Goal: Task Accomplishment & Management: Complete application form

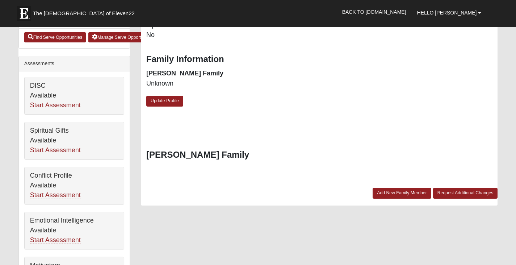
scroll to position [290, 0]
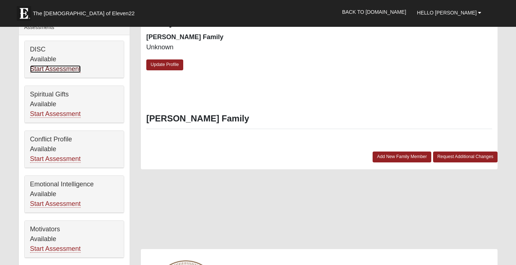
click at [63, 68] on link "Start Assessment" at bounding box center [55, 69] width 51 height 8
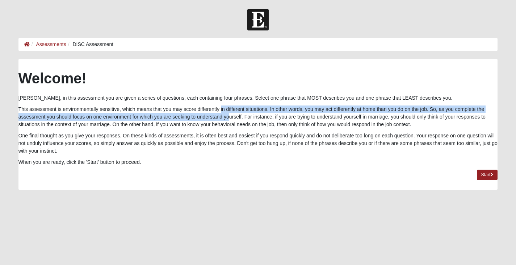
drag, startPoint x: 190, startPoint y: 105, endPoint x: 190, endPoint y: 119, distance: 13.4
click at [190, 119] on p "This assessment is environmentally sensitive, which means that you may score di…" at bounding box center [257, 116] width 479 height 23
click at [86, 119] on p "This assessment is environmentally sensitive, which means that you may score di…" at bounding box center [257, 116] width 479 height 23
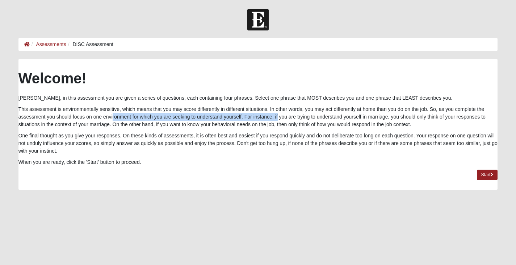
drag, startPoint x: 72, startPoint y: 116, endPoint x: 243, endPoint y: 119, distance: 170.9
click at [243, 119] on p "This assessment is environmentally sensitive, which means that you may score di…" at bounding box center [257, 116] width 479 height 23
drag, startPoint x: 318, startPoint y: 135, endPoint x: 317, endPoint y: 150, distance: 14.5
click at [317, 150] on p "One final thought as you give your responses. On these kinds of assessments, it…" at bounding box center [257, 143] width 479 height 23
click at [483, 176] on link "Start" at bounding box center [487, 174] width 21 height 10
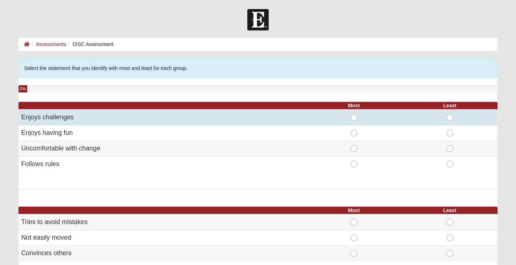
click at [354, 114] on span "Most" at bounding box center [354, 114] width 0 height 0
click at [354, 115] on input "Most" at bounding box center [356, 117] width 5 height 7
radio input "true"
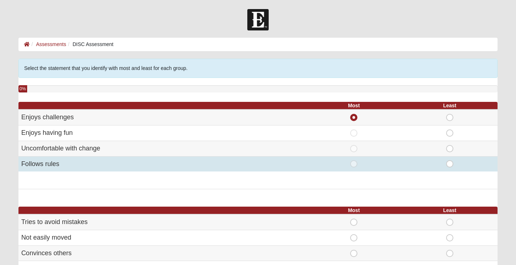
click at [450, 160] on span "Least" at bounding box center [450, 160] width 0 height 0
click at [450, 163] on input "Least" at bounding box center [452, 163] width 5 height 7
radio input "true"
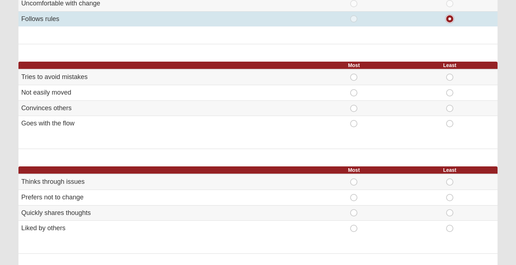
scroll to position [181, 0]
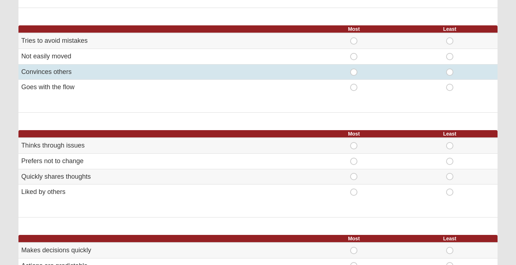
click at [354, 68] on span "Most" at bounding box center [354, 68] width 0 height 0
click at [355, 71] on input "Most" at bounding box center [356, 71] width 5 height 7
radio input "true"
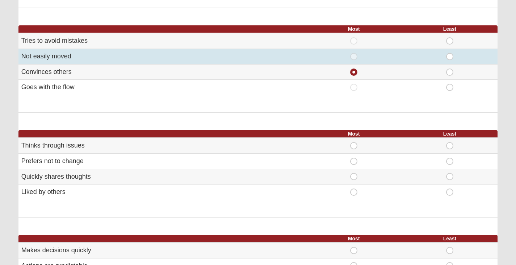
click at [450, 53] on span "Least" at bounding box center [450, 53] width 0 height 0
click at [450, 55] on input "Least" at bounding box center [452, 56] width 5 height 7
radio input "true"
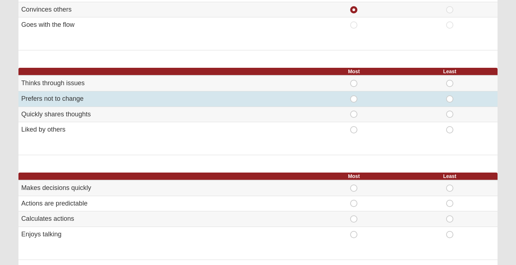
scroll to position [290, 0]
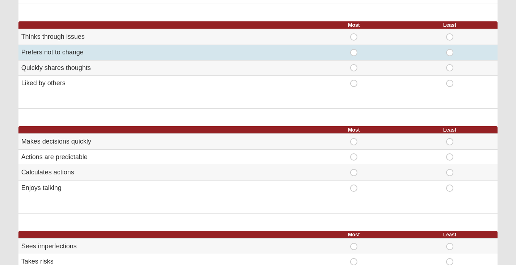
click at [450, 49] on span "Least" at bounding box center [450, 49] width 0 height 0
click at [450, 53] on input "Least" at bounding box center [452, 52] width 5 height 7
radio input "true"
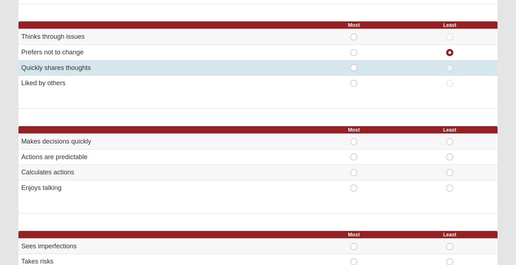
click at [354, 64] on span "Most" at bounding box center [354, 64] width 0 height 0
click at [354, 69] on input "Most" at bounding box center [356, 67] width 5 height 7
radio input "true"
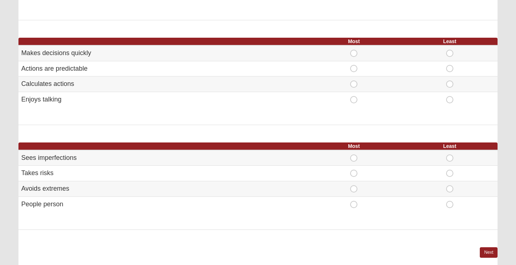
scroll to position [398, 0]
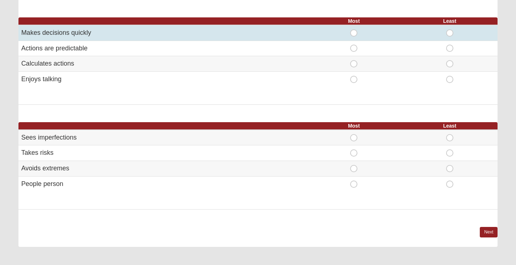
click at [354, 29] on span "Most" at bounding box center [354, 29] width 0 height 0
click at [354, 35] on input "Most" at bounding box center [356, 32] width 5 height 7
radio input "true"
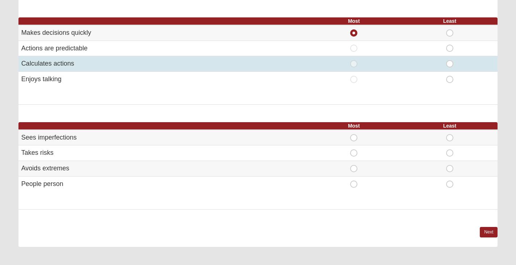
click at [450, 60] on span "Least" at bounding box center [450, 60] width 0 height 0
click at [451, 64] on input "Least" at bounding box center [452, 63] width 5 height 7
radio input "true"
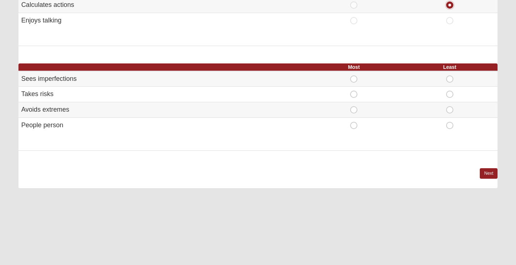
scroll to position [471, 0]
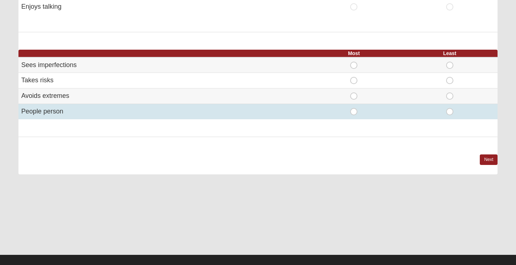
click at [354, 108] on span "Most" at bounding box center [354, 108] width 0 height 0
click at [354, 112] on input "Most" at bounding box center [356, 111] width 5 height 7
radio input "true"
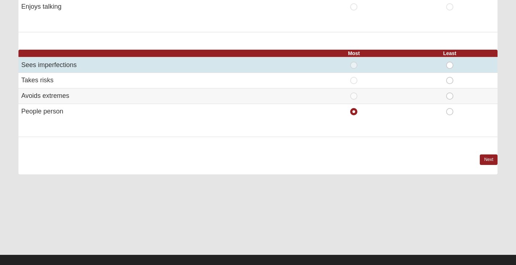
click at [450, 62] on span "Least" at bounding box center [450, 62] width 0 height 0
click at [450, 66] on input "Least" at bounding box center [452, 65] width 5 height 7
radio input "true"
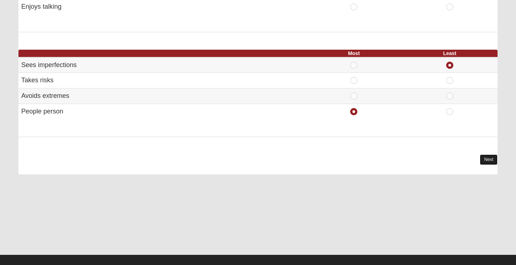
click at [489, 161] on link "Next" at bounding box center [489, 159] width 18 height 10
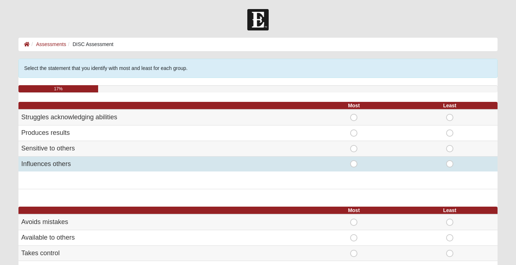
click at [356, 168] on td "Most" at bounding box center [354, 163] width 96 height 15
click at [354, 160] on span "Most" at bounding box center [354, 160] width 0 height 0
click at [355, 165] on input "Most" at bounding box center [356, 163] width 5 height 7
radio input "true"
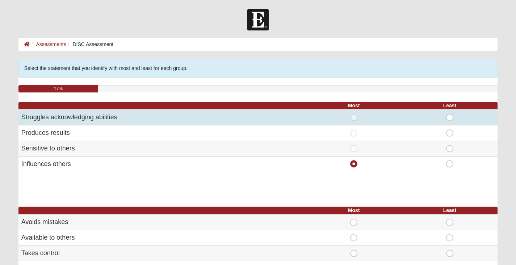
drag, startPoint x: 451, startPoint y: 147, endPoint x: 458, endPoint y: 118, distance: 29.9
click at [458, 118] on div "Least" at bounding box center [449, 117] width 87 height 7
click at [450, 114] on span "Least" at bounding box center [450, 114] width 0 height 0
click at [450, 117] on input "Least" at bounding box center [452, 117] width 5 height 7
radio input "true"
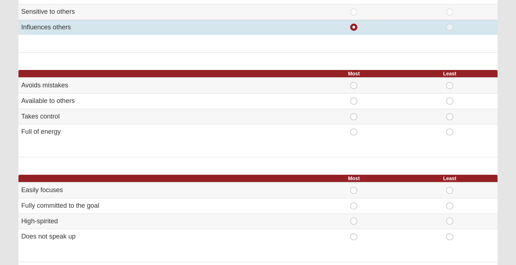
scroll to position [145, 0]
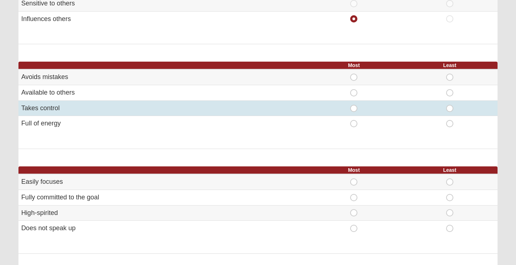
click at [354, 105] on span "Most" at bounding box center [354, 105] width 0 height 0
click at [357, 108] on input "Most" at bounding box center [356, 108] width 5 height 7
radio input "true"
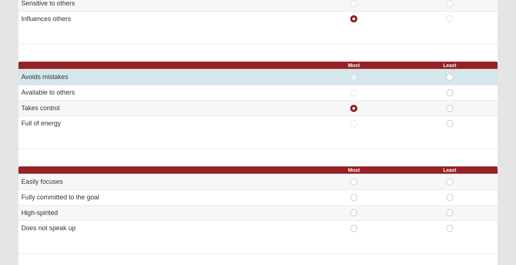
click at [450, 73] on span "Least" at bounding box center [450, 73] width 0 height 0
click at [452, 78] on input "Least" at bounding box center [452, 76] width 5 height 7
radio input "true"
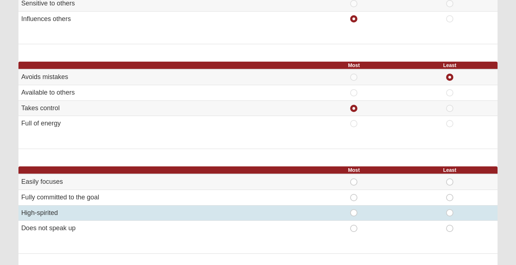
click at [354, 209] on span "Most" at bounding box center [354, 209] width 0 height 0
click at [354, 212] on input "Most" at bounding box center [356, 212] width 5 height 7
radio input "true"
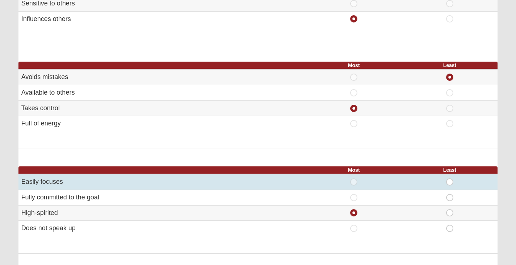
click at [450, 178] on span "Least" at bounding box center [450, 178] width 0 height 0
click at [450, 181] on input "Least" at bounding box center [452, 181] width 5 height 7
radio input "true"
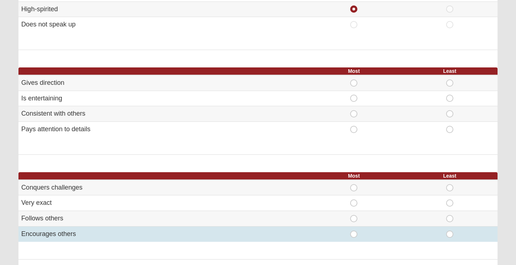
scroll to position [362, 0]
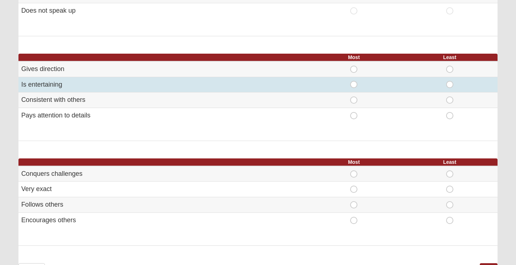
click at [354, 81] on span "Most" at bounding box center [354, 81] width 0 height 0
click at [354, 85] on input "Most" at bounding box center [356, 84] width 5 height 7
radio input "true"
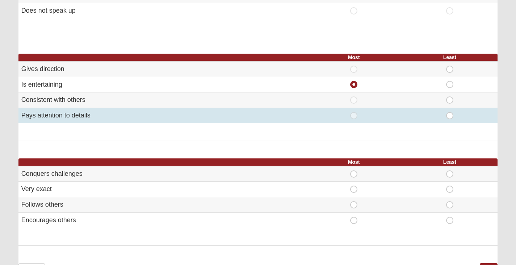
click at [450, 112] on span "Least" at bounding box center [450, 112] width 0 height 0
click at [450, 116] on input "Least" at bounding box center [452, 115] width 5 height 7
radio input "true"
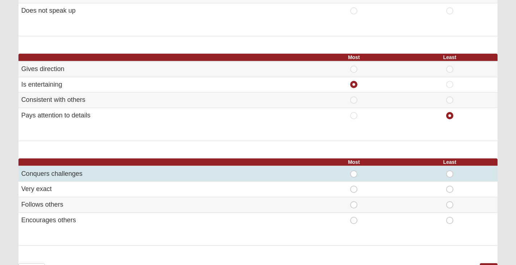
click at [354, 170] on span "Most" at bounding box center [354, 170] width 0 height 0
click at [354, 173] on input "Most" at bounding box center [356, 173] width 5 height 7
radio input "true"
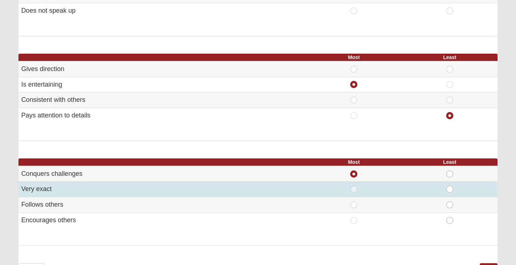
click at [450, 185] on span "Least" at bounding box center [450, 185] width 0 height 0
click at [450, 189] on input "Least" at bounding box center [452, 188] width 5 height 7
radio input "true"
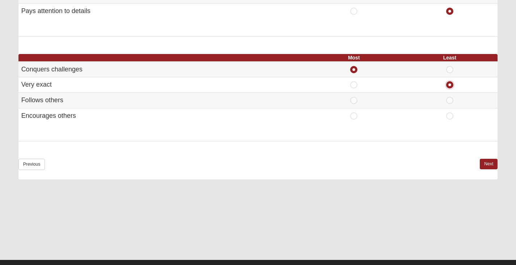
scroll to position [471, 0]
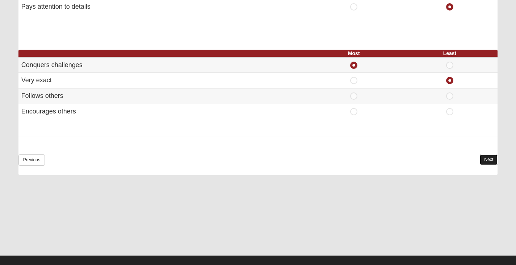
click at [488, 157] on link "Next" at bounding box center [489, 159] width 18 height 10
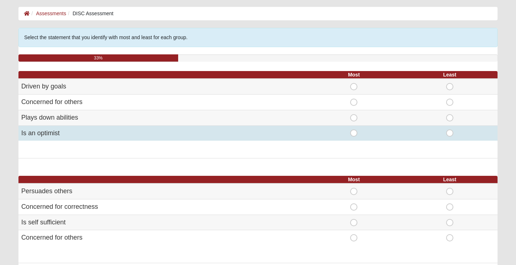
scroll to position [36, 0]
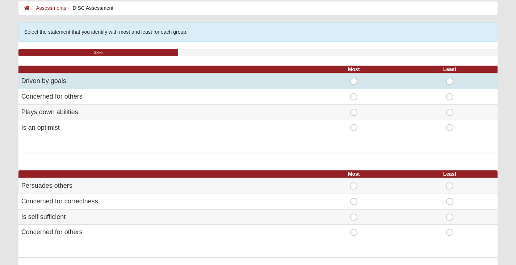
click at [354, 77] on span "Most" at bounding box center [354, 77] width 0 height 0
click at [355, 81] on input "Most" at bounding box center [356, 80] width 5 height 7
radio input "true"
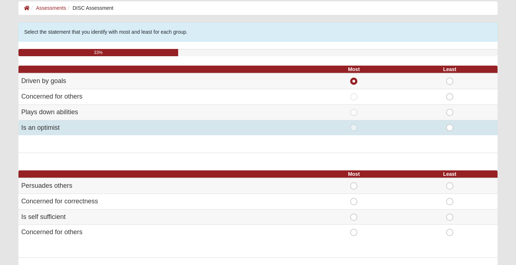
click at [450, 124] on span "Least" at bounding box center [450, 124] width 0 height 0
click at [450, 129] on input "Least" at bounding box center [452, 127] width 5 height 7
radio input "true"
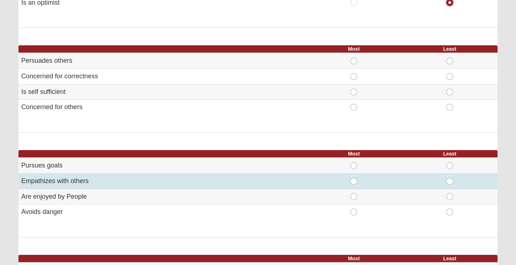
scroll to position [181, 0]
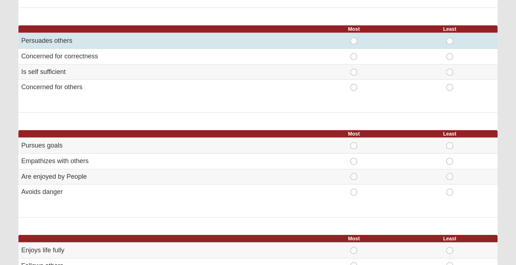
click at [354, 37] on span "Most" at bounding box center [354, 37] width 0 height 0
click at [354, 39] on input "Most" at bounding box center [356, 40] width 5 height 7
radio input "true"
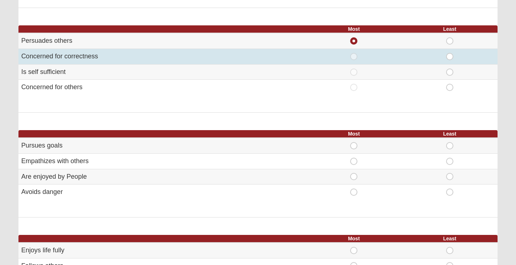
click at [450, 53] on span "Least" at bounding box center [450, 53] width 0 height 0
click at [450, 58] on input "Least" at bounding box center [452, 56] width 5 height 7
radio input "true"
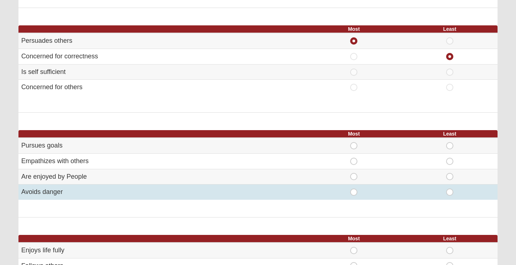
click at [450, 188] on span "Least" at bounding box center [450, 188] width 0 height 0
click at [450, 191] on input "Least" at bounding box center [452, 191] width 5 height 7
radio input "true"
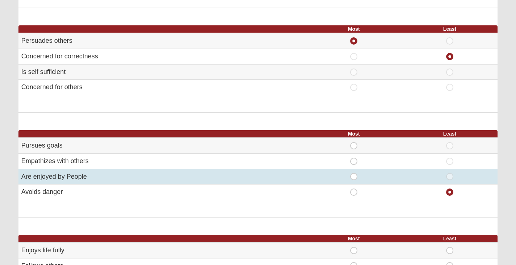
drag, startPoint x: 353, startPoint y: 176, endPoint x: 334, endPoint y: 177, distance: 18.9
click at [334, 177] on div "Most" at bounding box center [353, 176] width 87 height 7
click at [354, 173] on span "Most" at bounding box center [354, 173] width 0 height 0
click at [356, 177] on input "Most" at bounding box center [356, 176] width 5 height 7
radio input "true"
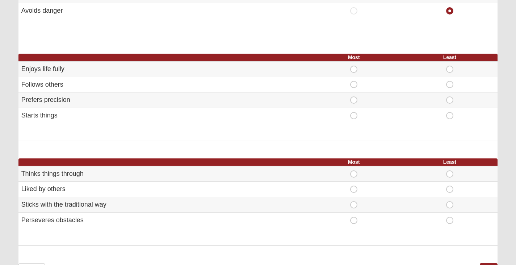
scroll to position [398, 0]
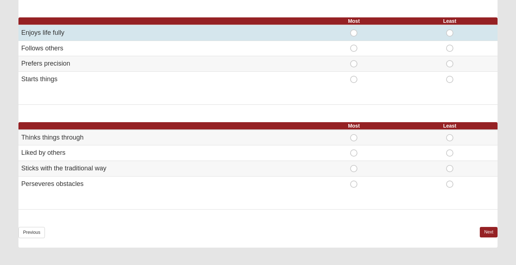
click at [450, 29] on span "Least" at bounding box center [450, 29] width 0 height 0
click at [450, 33] on input "Least" at bounding box center [452, 32] width 5 height 7
radio input "true"
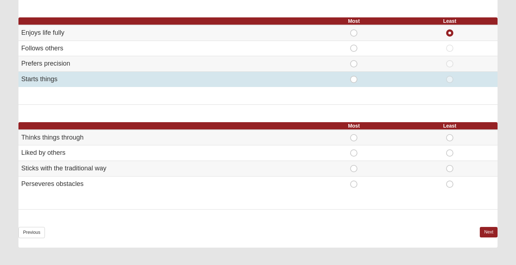
click at [354, 76] on span "Most" at bounding box center [354, 76] width 0 height 0
click at [355, 80] on input "Most" at bounding box center [356, 79] width 5 height 7
radio input "true"
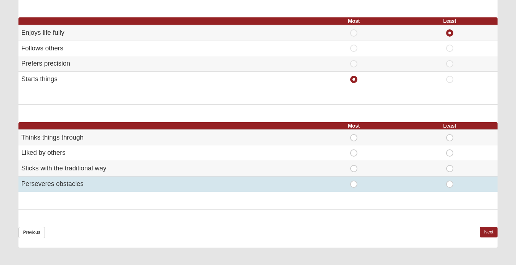
click at [450, 180] on span "Least" at bounding box center [450, 180] width 0 height 0
click at [451, 183] on input "Least" at bounding box center [452, 183] width 5 height 7
radio input "true"
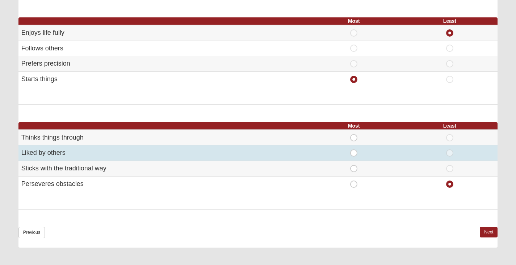
click at [354, 149] on span "Most" at bounding box center [354, 149] width 0 height 0
click at [354, 152] on input "Most" at bounding box center [356, 152] width 5 height 7
radio input "true"
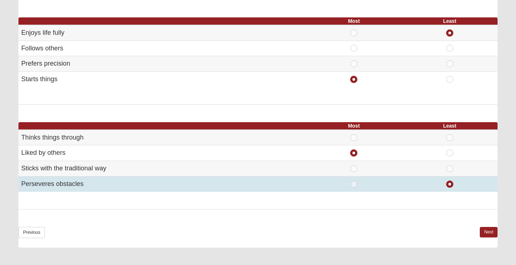
drag, startPoint x: 354, startPoint y: 153, endPoint x: 354, endPoint y: 184, distance: 30.8
click at [354, 180] on span "Most" at bounding box center [354, 180] width 0 height 0
click at [354, 184] on input "Most" at bounding box center [356, 183] width 5 height 7
radio input "true"
radio input "false"
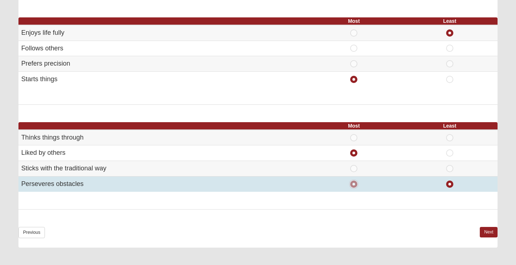
radio input "false"
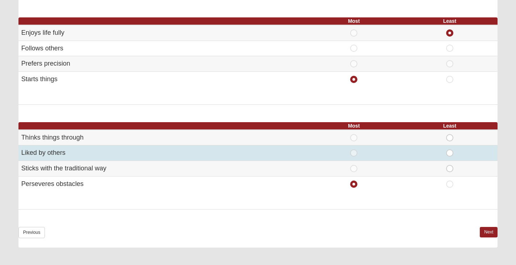
click at [354, 149] on span "Most" at bounding box center [354, 149] width 0 height 0
click at [355, 151] on input "Most" at bounding box center [356, 152] width 5 height 7
radio input "true"
radio input "false"
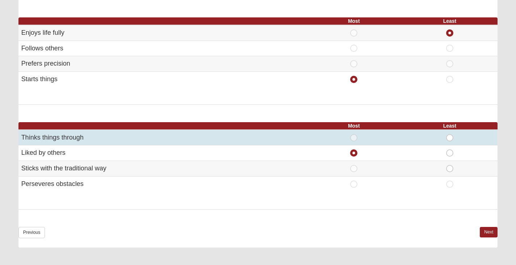
click at [450, 134] on span "Least" at bounding box center [450, 134] width 0 height 0
click at [450, 137] on input "Least" at bounding box center [452, 137] width 5 height 7
radio input "true"
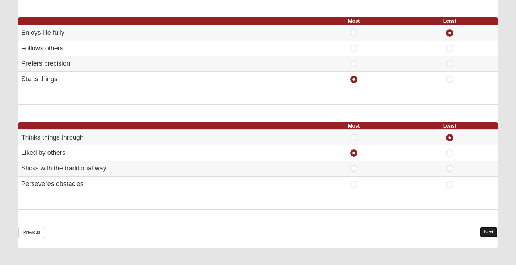
click at [483, 230] on link "Next" at bounding box center [489, 232] width 18 height 10
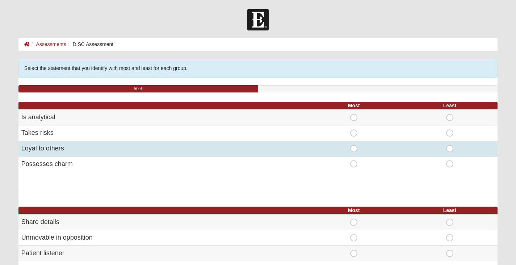
click at [354, 145] on span "Most" at bounding box center [354, 145] width 0 height 0
click at [354, 147] on input "Most" at bounding box center [356, 148] width 5 height 7
radio input "true"
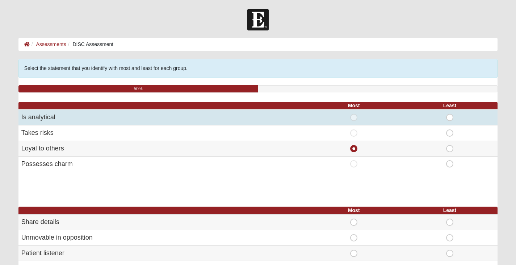
drag, startPoint x: 449, startPoint y: 117, endPoint x: 454, endPoint y: 118, distance: 5.3
click at [454, 118] on div "Least" at bounding box center [449, 117] width 87 height 7
click at [450, 114] on span "Least" at bounding box center [450, 114] width 0 height 0
click at [452, 118] on input "Least" at bounding box center [452, 117] width 5 height 7
radio input "true"
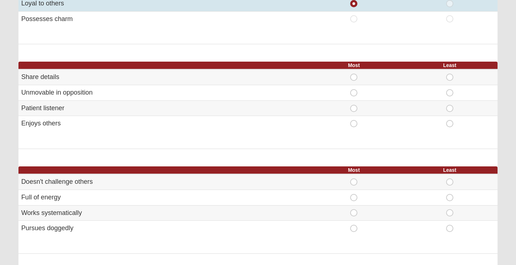
scroll to position [181, 0]
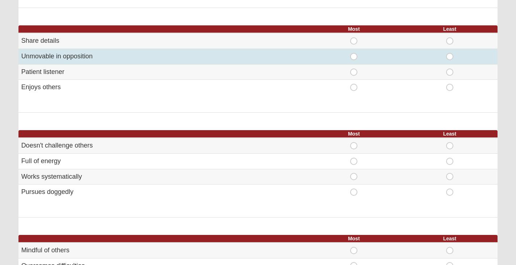
click at [450, 53] on span "Least" at bounding box center [450, 53] width 0 height 0
click at [450, 57] on input "Least" at bounding box center [452, 56] width 5 height 7
radio input "true"
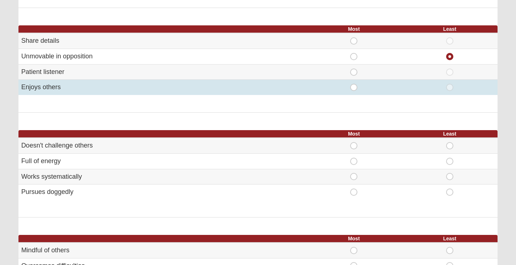
click at [354, 84] on span "Most" at bounding box center [354, 84] width 0 height 0
click at [354, 87] on input "Most" at bounding box center [356, 87] width 5 height 7
radio input "true"
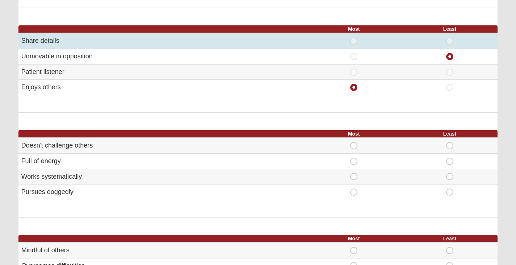
click at [354, 37] on span "Most" at bounding box center [354, 37] width 0 height 0
click at [354, 40] on input "Most" at bounding box center [356, 40] width 5 height 7
radio input "true"
radio input "false"
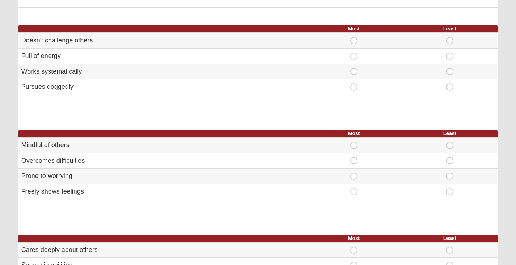
scroll to position [290, 0]
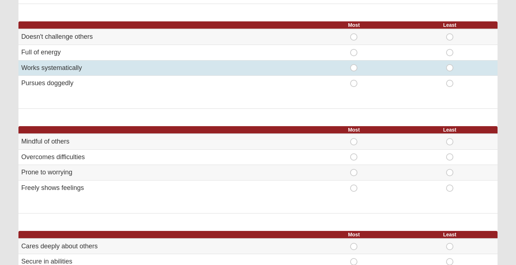
drag, startPoint x: 352, startPoint y: 83, endPoint x: 354, endPoint y: 67, distance: 16.4
click at [354, 64] on span "Most" at bounding box center [354, 64] width 0 height 0
click at [354, 67] on input "Most" at bounding box center [356, 67] width 5 height 7
radio input "true"
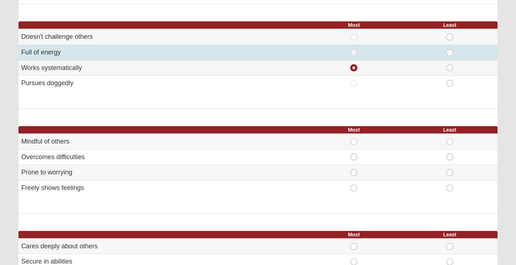
click at [354, 49] on span "Most" at bounding box center [354, 49] width 0 height 0
click at [356, 52] on input "Most" at bounding box center [356, 52] width 5 height 7
radio input "true"
radio input "false"
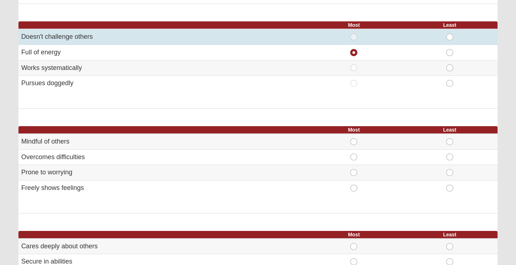
click at [450, 33] on span "Least" at bounding box center [450, 33] width 0 height 0
click at [450, 36] on input "Least" at bounding box center [452, 36] width 5 height 7
radio input "true"
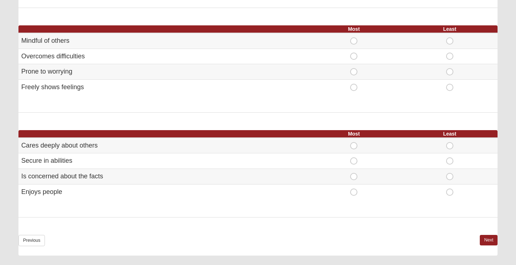
scroll to position [398, 0]
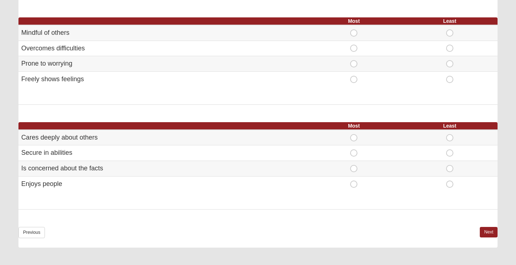
drag, startPoint x: 353, startPoint y: 50, endPoint x: 277, endPoint y: 94, distance: 87.8
click at [277, 94] on div "Most Least Mindful of others Most Least Most" at bounding box center [257, 60] width 479 height 87
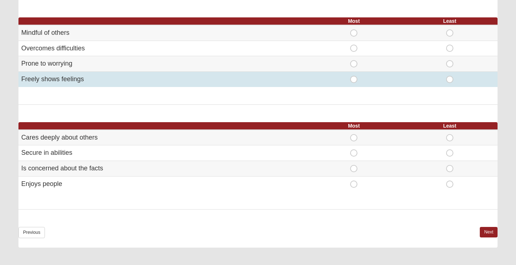
click at [354, 76] on span "Most" at bounding box center [354, 76] width 0 height 0
click at [355, 77] on input "Most" at bounding box center [356, 79] width 5 height 7
radio input "true"
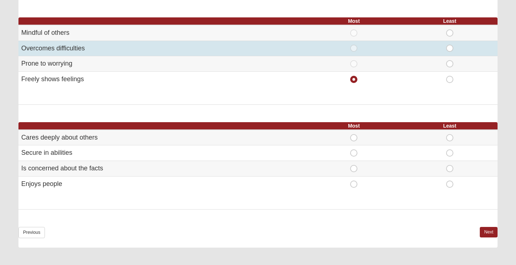
click at [354, 45] on span "Most" at bounding box center [354, 45] width 0 height 0
click at [354, 47] on input "Most" at bounding box center [356, 48] width 5 height 7
radio input "true"
radio input "false"
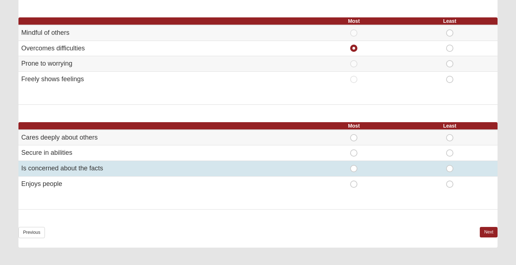
click at [450, 165] on span "Least" at bounding box center [450, 165] width 0 height 0
click at [450, 169] on input "Least" at bounding box center [452, 168] width 5 height 7
radio input "true"
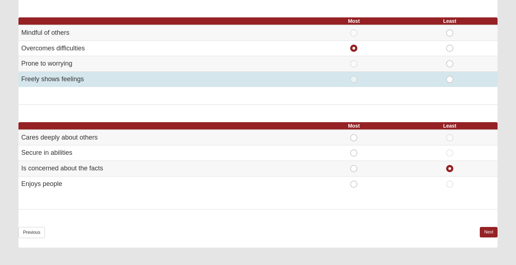
click at [450, 76] on span "Least" at bounding box center [450, 76] width 0 height 0
click at [450, 80] on input "Least" at bounding box center [452, 79] width 5 height 7
radio input "true"
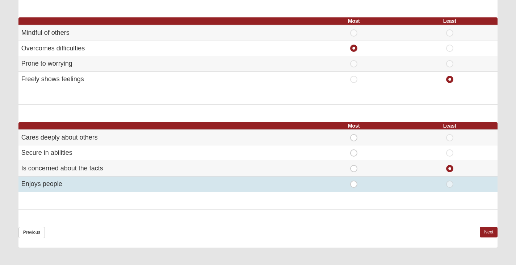
click at [354, 180] on span "Most" at bounding box center [354, 180] width 0 height 0
click at [355, 183] on input "Most" at bounding box center [356, 183] width 5 height 7
radio input "true"
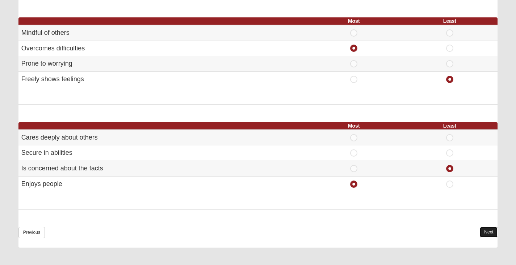
click at [487, 234] on link "Next" at bounding box center [489, 232] width 18 height 10
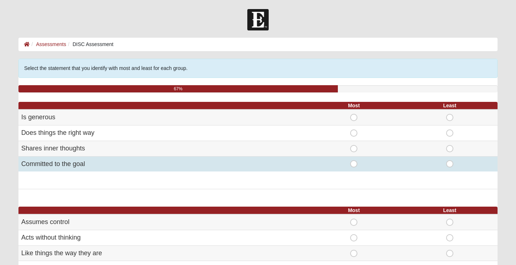
click at [354, 160] on span "Most" at bounding box center [354, 160] width 0 height 0
click at [354, 164] on input "Most" at bounding box center [356, 163] width 5 height 7
radio input "true"
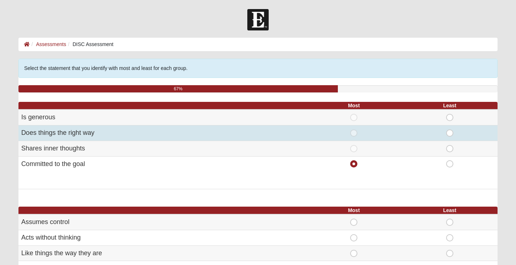
click at [450, 129] on span "Least" at bounding box center [450, 129] width 0 height 0
click at [450, 134] on input "Least" at bounding box center [452, 132] width 5 height 7
radio input "true"
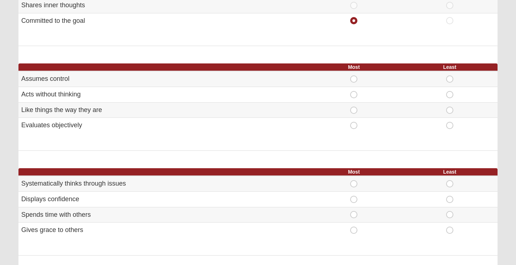
scroll to position [145, 0]
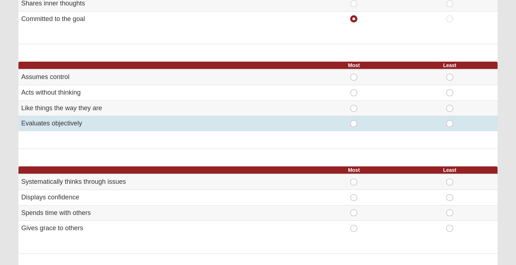
click at [450, 120] on span "Least" at bounding box center [450, 120] width 0 height 0
click at [450, 122] on input "Least" at bounding box center [452, 123] width 5 height 7
radio input "true"
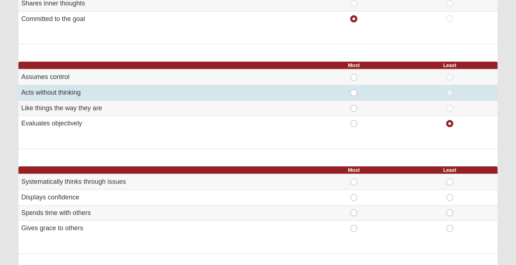
click at [354, 89] on span "Most" at bounding box center [354, 89] width 0 height 0
click at [354, 91] on input "Most" at bounding box center [356, 92] width 5 height 7
radio input "true"
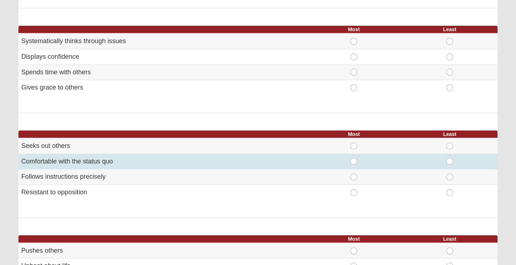
scroll to position [290, 0]
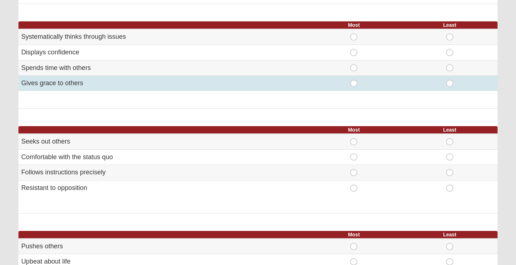
click at [354, 80] on span "Most" at bounding box center [354, 80] width 0 height 0
click at [354, 85] on input "Most" at bounding box center [356, 83] width 5 height 7
radio input "true"
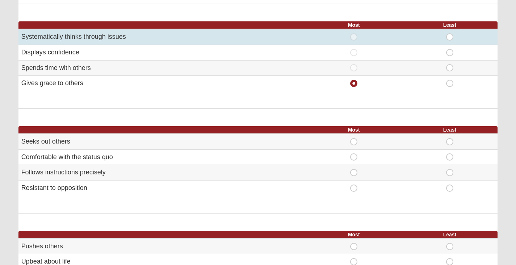
click at [450, 33] on span "Least" at bounding box center [450, 33] width 0 height 0
click at [450, 36] on input "Least" at bounding box center [452, 36] width 5 height 7
radio input "true"
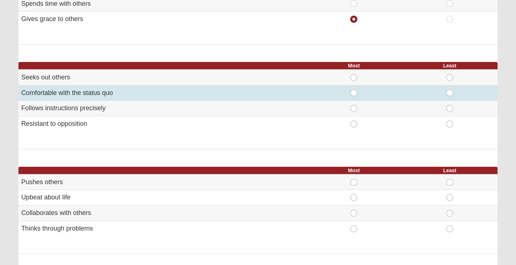
scroll to position [362, 0]
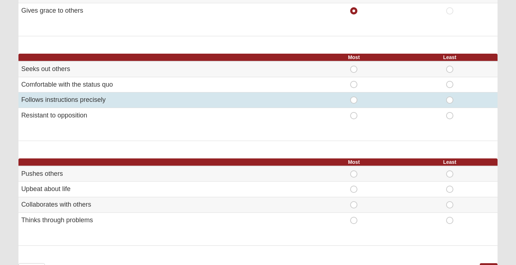
click at [450, 96] on span "Least" at bounding box center [450, 96] width 0 height 0
click at [450, 101] on input "Least" at bounding box center [452, 99] width 5 height 7
radio input "true"
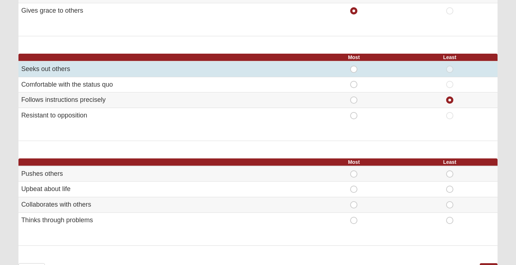
click at [354, 66] on span "Most" at bounding box center [354, 66] width 0 height 0
click at [354, 68] on input "Most" at bounding box center [356, 69] width 5 height 7
radio input "true"
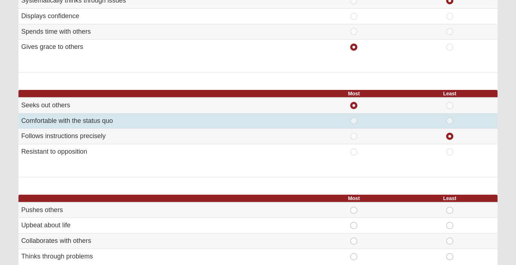
click at [354, 117] on span "Most" at bounding box center [354, 117] width 0 height 0
click at [354, 120] on input "Most" at bounding box center [356, 120] width 5 height 7
radio input "true"
radio input "false"
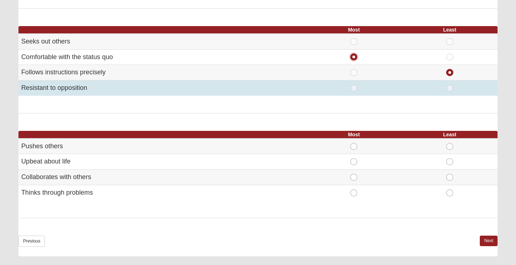
scroll to position [398, 0]
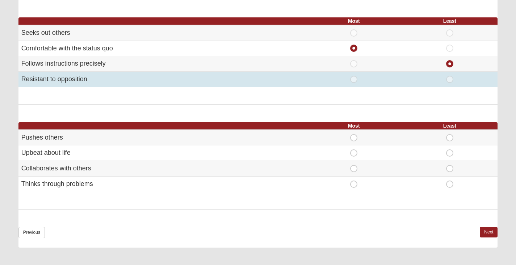
click at [354, 76] on span "Most" at bounding box center [354, 76] width 0 height 0
click at [354, 80] on input "Most" at bounding box center [356, 79] width 5 height 7
radio input "true"
radio input "false"
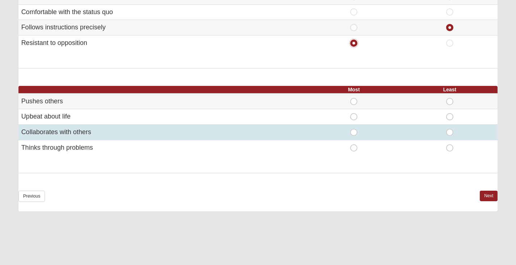
scroll to position [471, 0]
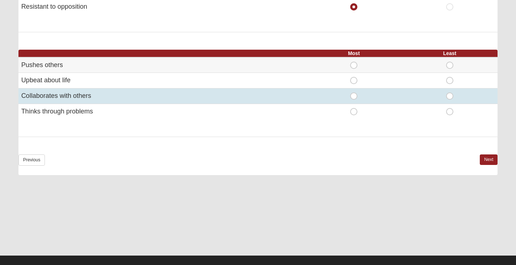
click at [354, 92] on span "Most" at bounding box center [354, 92] width 0 height 0
click at [354, 96] on input "Most" at bounding box center [356, 95] width 5 height 7
radio input "true"
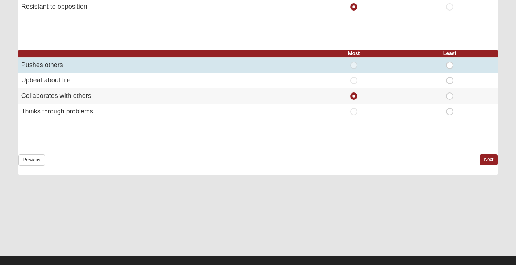
click at [450, 62] on span "Least" at bounding box center [450, 62] width 0 height 0
click at [451, 67] on input "Least" at bounding box center [452, 65] width 5 height 7
radio input "true"
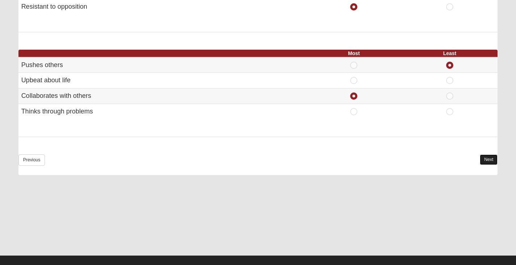
click at [485, 159] on link "Next" at bounding box center [489, 159] width 18 height 10
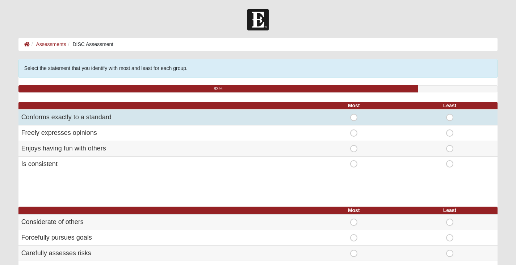
click at [450, 114] on span "Least" at bounding box center [450, 114] width 0 height 0
click at [450, 117] on input "Least" at bounding box center [452, 117] width 5 height 7
radio input "true"
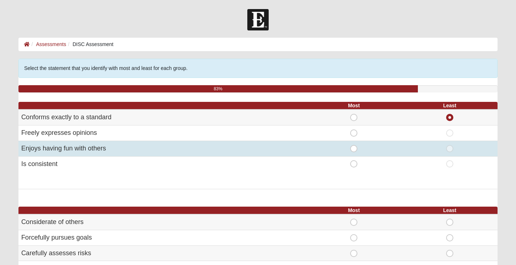
click at [354, 145] on span "Most" at bounding box center [354, 145] width 0 height 0
click at [354, 147] on input "Most" at bounding box center [356, 148] width 5 height 7
radio input "true"
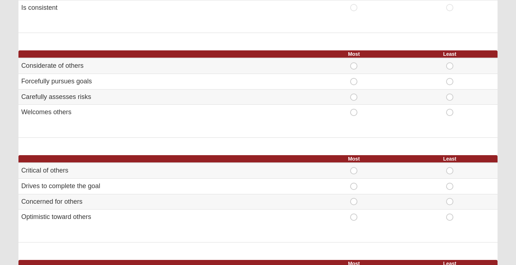
scroll to position [181, 0]
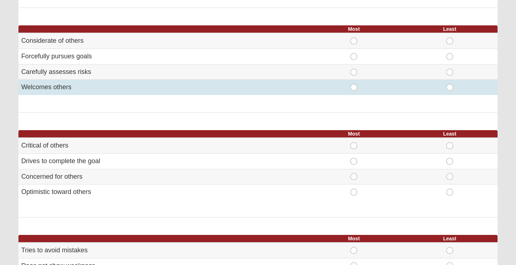
click at [354, 84] on span "Most" at bounding box center [354, 84] width 0 height 0
click at [354, 88] on input "Most" at bounding box center [356, 87] width 5 height 7
radio input "true"
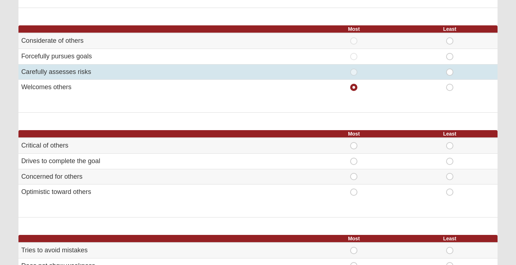
click at [450, 68] on span "Least" at bounding box center [450, 68] width 0 height 0
click at [451, 69] on input "Least" at bounding box center [452, 71] width 5 height 7
radio input "true"
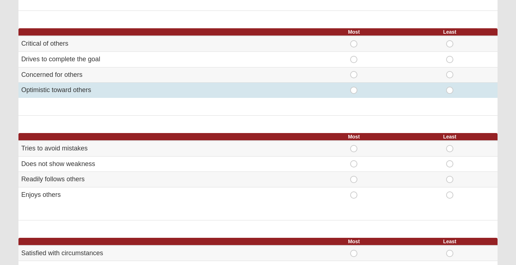
scroll to position [290, 0]
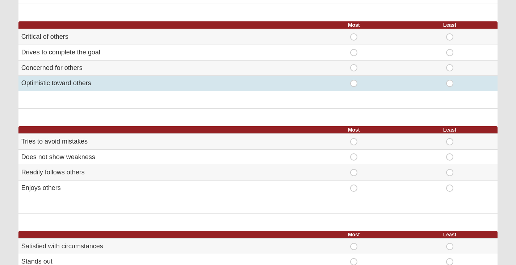
click at [354, 87] on td "Most" at bounding box center [354, 83] width 96 height 15
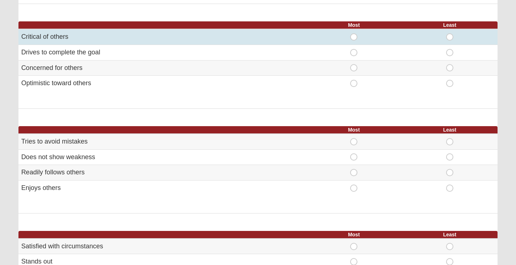
click at [450, 33] on span "Least" at bounding box center [450, 33] width 0 height 0
click at [450, 37] on input "Least" at bounding box center [452, 36] width 5 height 7
radio input "true"
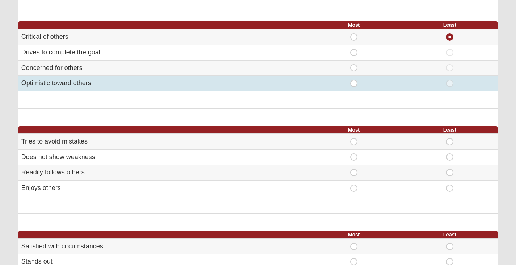
click at [354, 80] on span "Most" at bounding box center [354, 80] width 0 height 0
click at [354, 84] on input "Most" at bounding box center [356, 83] width 5 height 7
radio input "true"
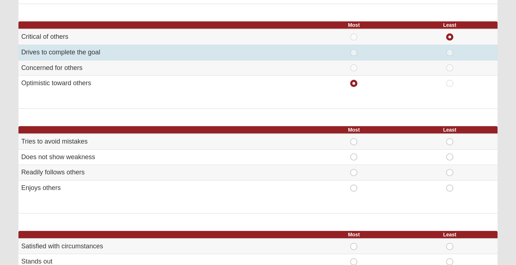
click at [354, 49] on span "Most" at bounding box center [354, 49] width 0 height 0
click at [354, 49] on input "Most" at bounding box center [356, 52] width 5 height 7
radio input "true"
radio input "false"
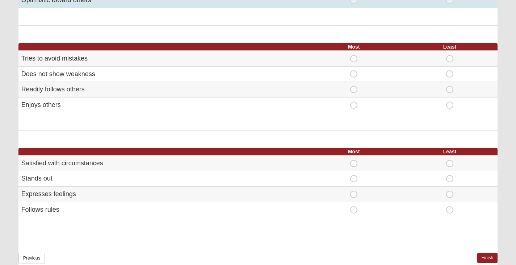
scroll to position [398, 0]
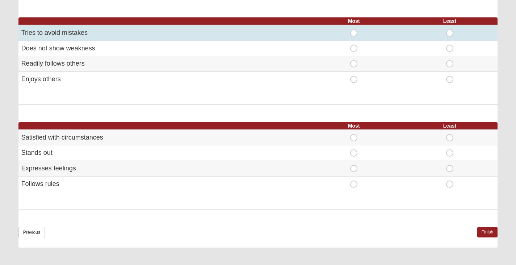
click at [450, 29] on span "Least" at bounding box center [450, 29] width 0 height 0
click at [450, 33] on input "Least" at bounding box center [452, 32] width 5 height 7
radio input "true"
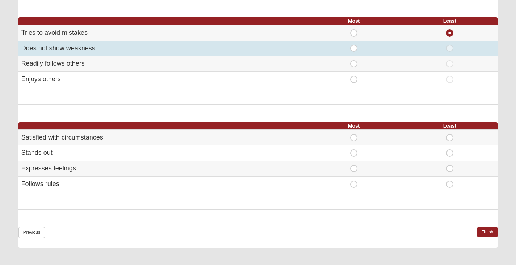
click at [354, 45] on span "Most" at bounding box center [354, 45] width 0 height 0
click at [354, 49] on input "Most" at bounding box center [356, 48] width 5 height 7
radio input "true"
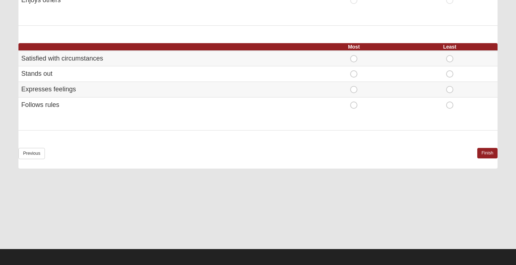
scroll to position [480, 0]
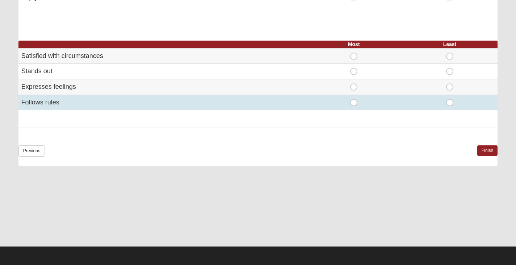
click at [450, 99] on span "Least" at bounding box center [450, 99] width 0 height 0
click at [450, 102] on input "Least" at bounding box center [452, 102] width 5 height 7
radio input "true"
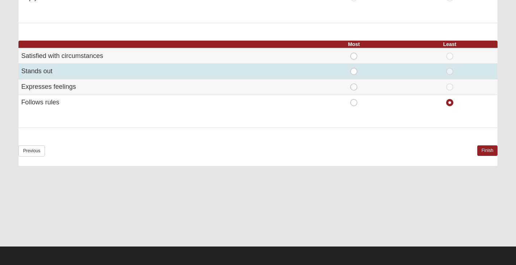
click at [354, 68] on span "Most" at bounding box center [354, 68] width 0 height 0
click at [354, 73] on input "Most" at bounding box center [356, 71] width 5 height 7
radio input "true"
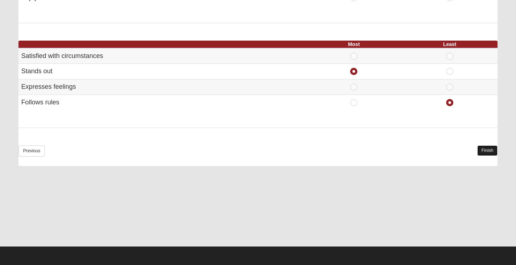
click at [483, 149] on link "Finish" at bounding box center [487, 150] width 21 height 10
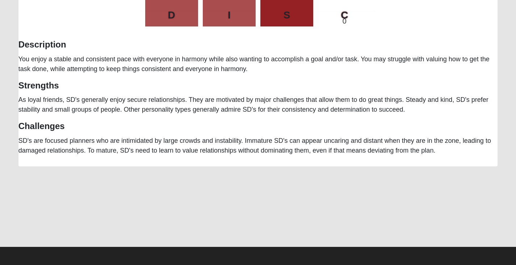
scroll to position [258, 0]
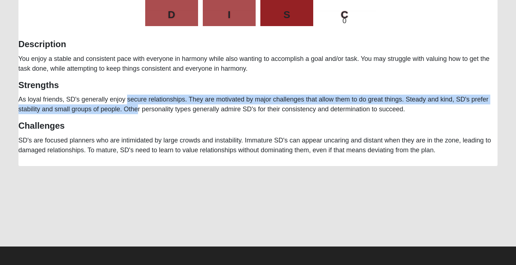
drag, startPoint x: 67, startPoint y: 98, endPoint x: 75, endPoint y: 110, distance: 13.9
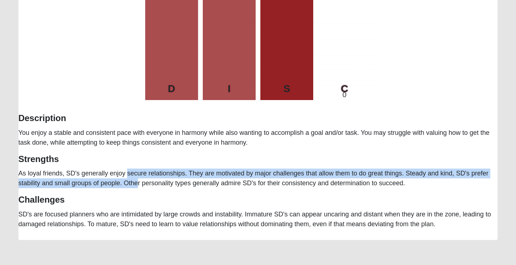
scroll to position [186, 0]
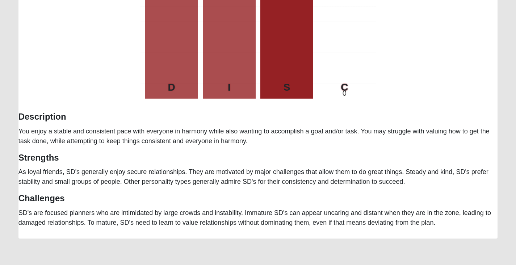
click at [441, 223] on div "Tip! Consider printing this page out for future reference. Suzanne Sinclair Per…" at bounding box center [257, 50] width 479 height 355
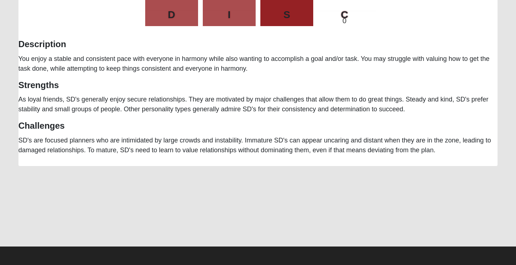
scroll to position [0, 0]
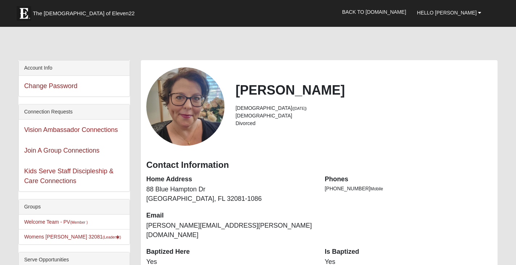
scroll to position [290, 0]
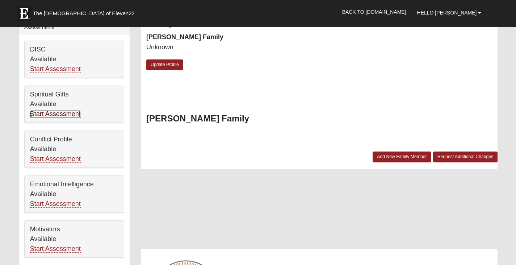
click at [43, 115] on link "Start Assessment" at bounding box center [55, 114] width 51 height 8
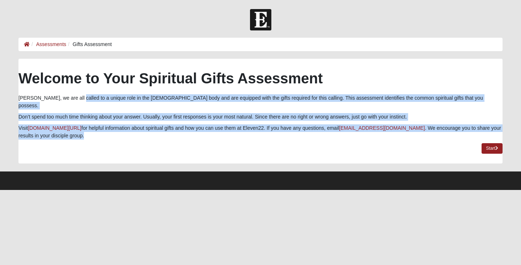
drag, startPoint x: 68, startPoint y: 96, endPoint x: 66, endPoint y: 129, distance: 32.3
click at [66, 129] on div "Welcome to Your Spiritual Gifts Assessment Suzanne, we are all called to a uniq…" at bounding box center [260, 105] width 484 height 70
click at [107, 124] on p "Visit coe22.com/resources for helpful information about spiritual gifts and how…" at bounding box center [260, 131] width 484 height 15
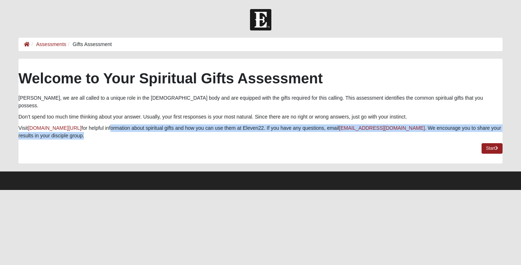
drag, startPoint x: 107, startPoint y: 121, endPoint x: 107, endPoint y: 129, distance: 7.6
click at [107, 129] on p "Visit coe22.com/resources for helpful information about spiritual gifts and how…" at bounding box center [260, 131] width 484 height 15
click at [484, 143] on link "Start" at bounding box center [492, 148] width 21 height 10
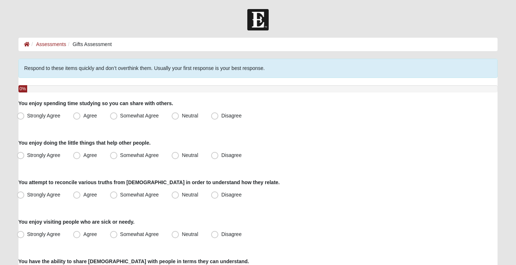
scroll to position [36, 0]
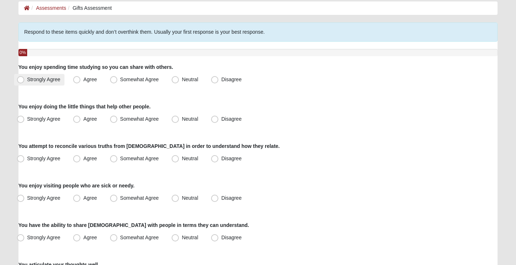
click at [27, 80] on span "Strongly Agree" at bounding box center [43, 79] width 33 height 6
click at [20, 80] on input "Strongly Agree" at bounding box center [22, 79] width 5 height 5
radio input "true"
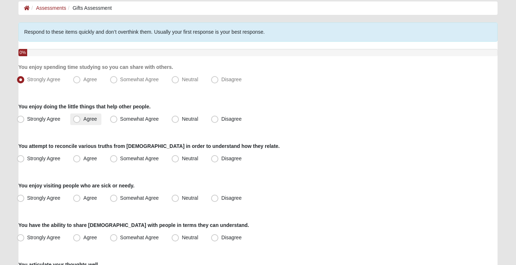
click at [83, 119] on span "Agree" at bounding box center [89, 119] width 13 height 6
click at [79, 119] on input "Agree" at bounding box center [78, 119] width 5 height 5
radio input "true"
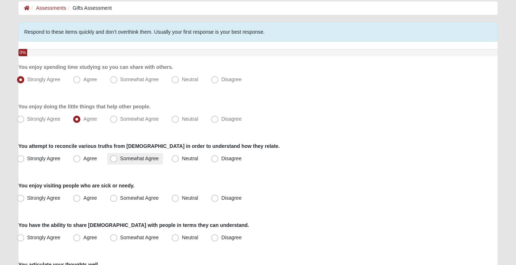
click at [120, 158] on span "Somewhat Agree" at bounding box center [139, 158] width 39 height 6
click at [117, 158] on input "Somewhat Agree" at bounding box center [115, 158] width 5 height 5
radio input "true"
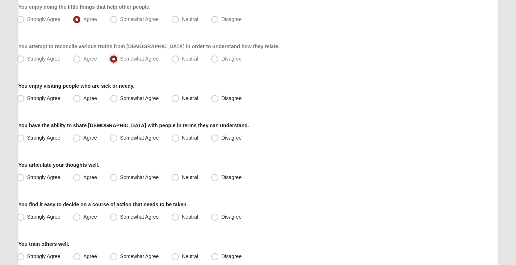
scroll to position [145, 0]
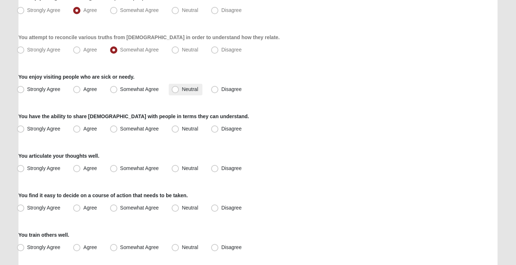
click at [182, 90] on span "Neutral" at bounding box center [190, 89] width 16 height 6
click at [174, 90] on input "Neutral" at bounding box center [176, 89] width 5 height 5
radio input "true"
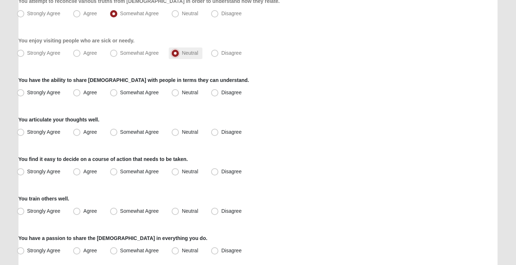
scroll to position [217, 0]
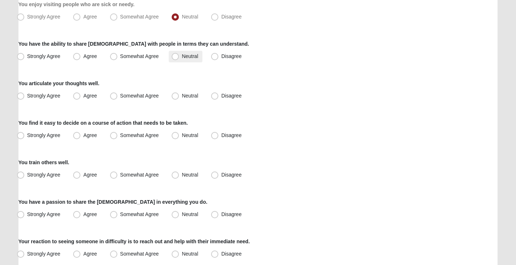
click at [182, 57] on span "Neutral" at bounding box center [190, 56] width 16 height 6
click at [174, 57] on input "Neutral" at bounding box center [176, 56] width 5 height 5
radio input "true"
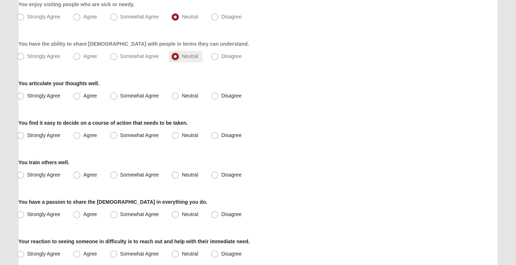
scroll to position [253, 0]
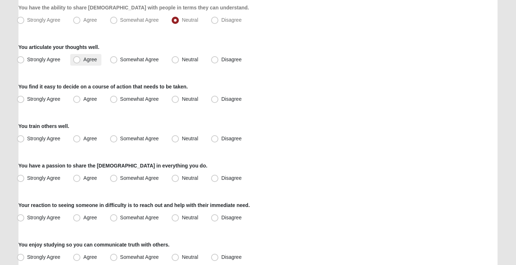
click at [83, 60] on span "Agree" at bounding box center [89, 59] width 13 height 6
click at [76, 60] on input "Agree" at bounding box center [78, 59] width 5 height 5
radio input "true"
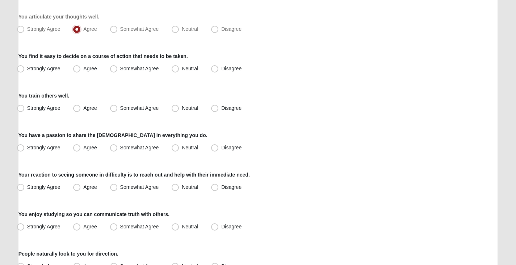
scroll to position [290, 0]
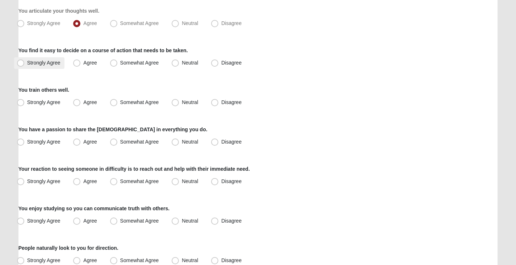
click at [27, 64] on span "Strongly Agree" at bounding box center [43, 63] width 33 height 6
click at [20, 64] on input "Strongly Agree" at bounding box center [22, 62] width 5 height 5
radio input "true"
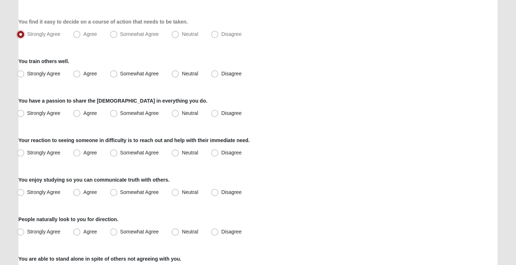
scroll to position [326, 0]
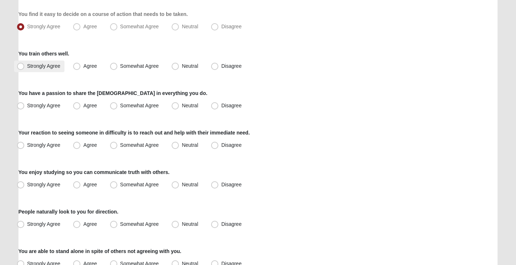
click at [27, 66] on span "Strongly Agree" at bounding box center [43, 66] width 33 height 6
click at [21, 66] on input "Strongly Agree" at bounding box center [22, 66] width 5 height 5
radio input "true"
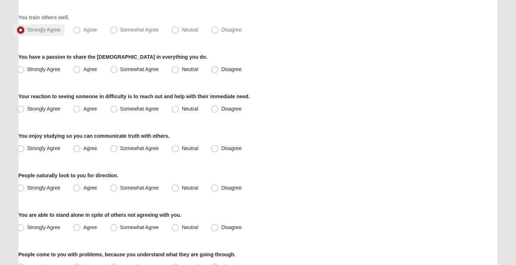
scroll to position [398, 0]
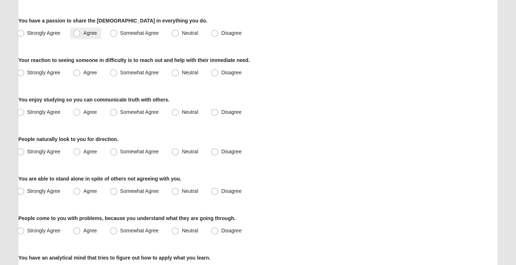
click at [83, 35] on span "Agree" at bounding box center [89, 33] width 13 height 6
click at [76, 35] on input "Agree" at bounding box center [78, 33] width 5 height 5
radio input "true"
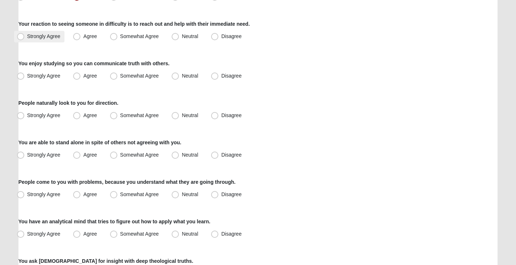
click at [27, 35] on span "Strongly Agree" at bounding box center [43, 36] width 33 height 6
click at [21, 35] on input "Strongly Agree" at bounding box center [22, 36] width 5 height 5
radio input "true"
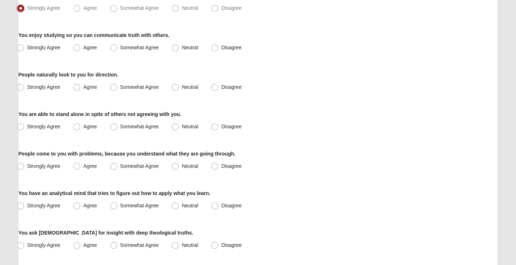
scroll to position [471, 0]
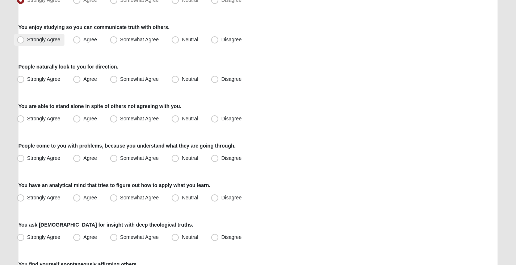
click at [27, 41] on span "Strongly Agree" at bounding box center [43, 40] width 33 height 6
click at [20, 41] on input "Strongly Agree" at bounding box center [22, 39] width 5 height 5
radio input "true"
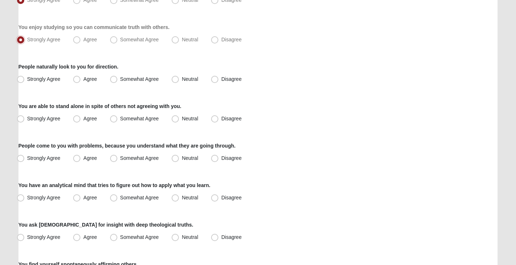
scroll to position [507, 0]
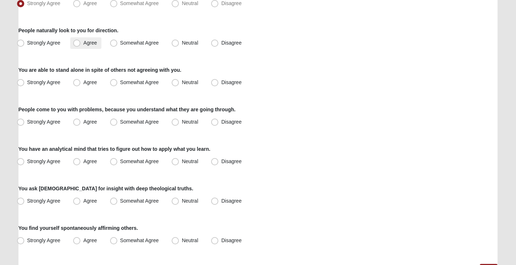
click at [83, 42] on span "Agree" at bounding box center [89, 43] width 13 height 6
click at [76, 42] on input "Agree" at bounding box center [78, 43] width 5 height 5
radio input "true"
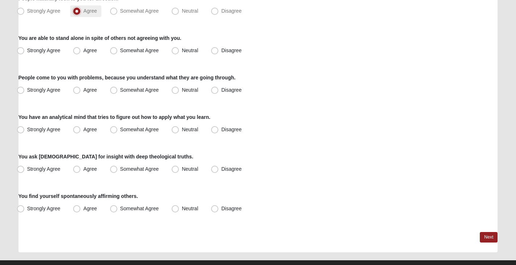
scroll to position [543, 0]
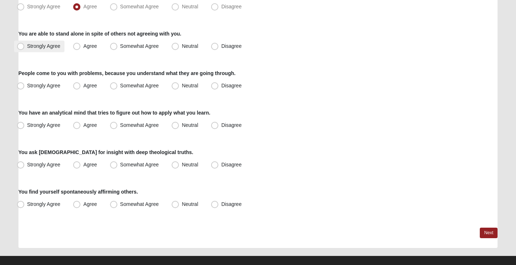
click at [27, 49] on span "Strongly Agree" at bounding box center [43, 46] width 33 height 6
click at [21, 49] on input "Strongly Agree" at bounding box center [22, 46] width 5 height 5
radio input "true"
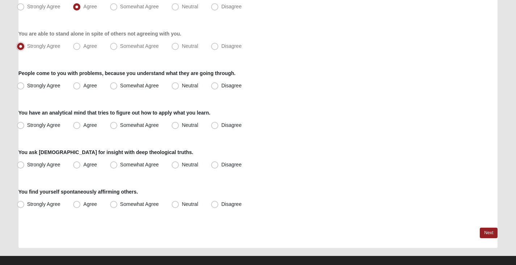
scroll to position [552, 0]
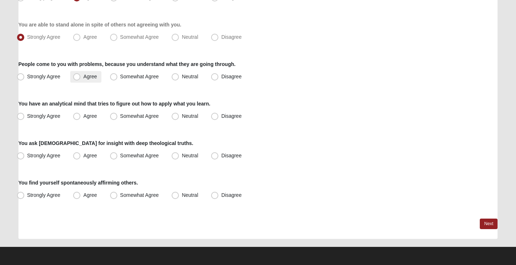
click at [83, 78] on span "Agree" at bounding box center [89, 76] width 13 height 6
click at [80, 78] on input "Agree" at bounding box center [78, 76] width 5 height 5
radio input "true"
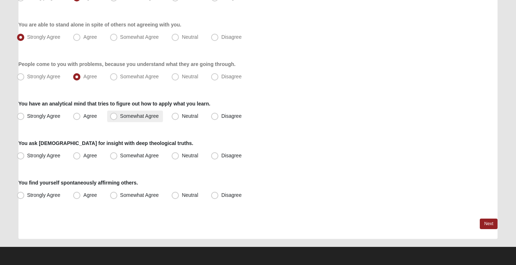
click at [120, 119] on span "Somewhat Agree" at bounding box center [139, 116] width 39 height 6
click at [115, 118] on input "Somewhat Agree" at bounding box center [115, 116] width 5 height 5
radio input "true"
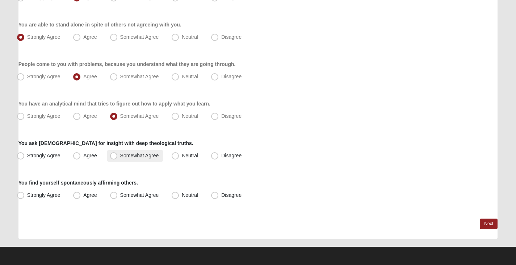
click at [120, 156] on span "Somewhat Agree" at bounding box center [139, 155] width 39 height 6
click at [114, 156] on input "Somewhat Agree" at bounding box center [115, 155] width 5 height 5
radio input "true"
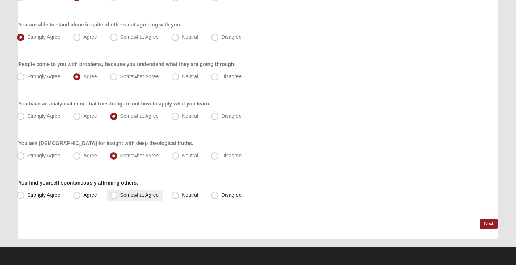
click at [120, 193] on span "Somewhat Agree" at bounding box center [139, 195] width 39 height 6
click at [115, 193] on input "Somewhat Agree" at bounding box center [115, 195] width 5 height 5
radio input "true"
click at [83, 193] on span "Agree" at bounding box center [89, 195] width 13 height 6
click at [77, 193] on input "Agree" at bounding box center [78, 195] width 5 height 5
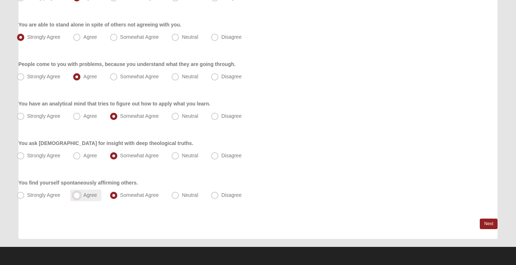
radio input "true"
click at [491, 218] on link "Next" at bounding box center [489, 223] width 18 height 10
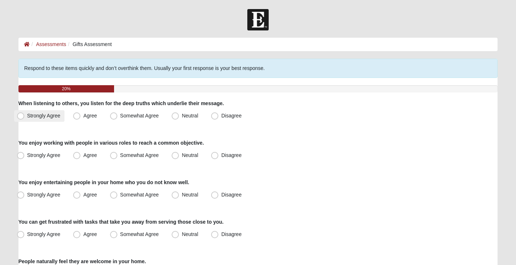
click at [27, 116] on span "Strongly Agree" at bounding box center [43, 116] width 33 height 6
click at [20, 116] on input "Strongly Agree" at bounding box center [22, 115] width 5 height 5
radio input "true"
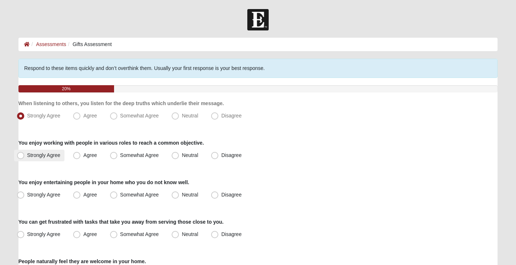
click at [27, 154] on span "Strongly Agree" at bounding box center [43, 155] width 33 height 6
click at [21, 154] on input "Strongly Agree" at bounding box center [22, 155] width 5 height 5
radio input "true"
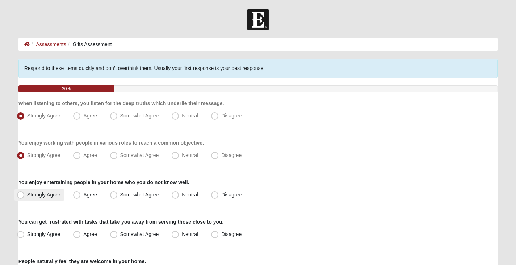
click at [27, 192] on span "Strongly Agree" at bounding box center [43, 195] width 33 height 6
click at [24, 192] on input "Strongly Agree" at bounding box center [22, 194] width 5 height 5
radio input "true"
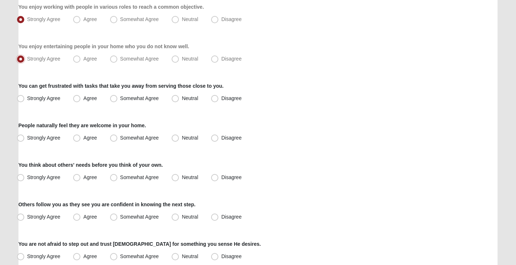
scroll to position [145, 0]
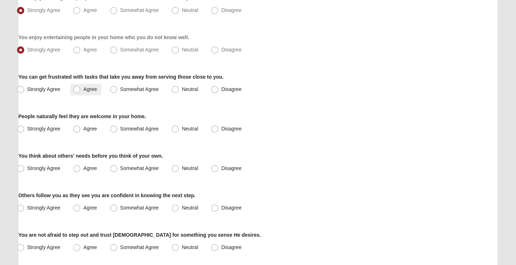
click at [83, 88] on span "Agree" at bounding box center [89, 89] width 13 height 6
click at [77, 88] on input "Agree" at bounding box center [78, 89] width 5 height 5
radio input "true"
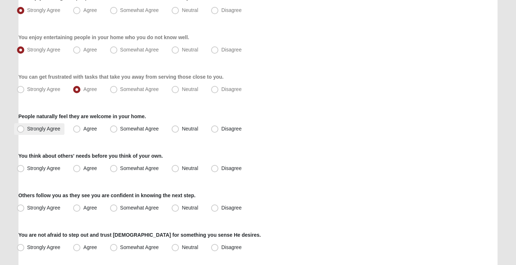
click at [27, 129] on span "Strongly Agree" at bounding box center [43, 129] width 33 height 6
click at [23, 129] on input "Strongly Agree" at bounding box center [22, 128] width 5 height 5
radio input "true"
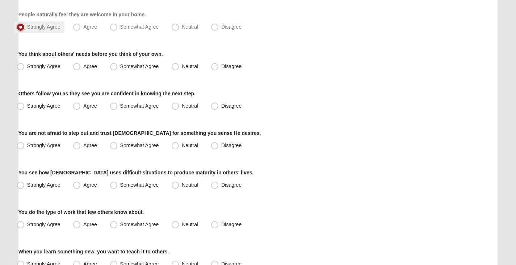
scroll to position [253, 0]
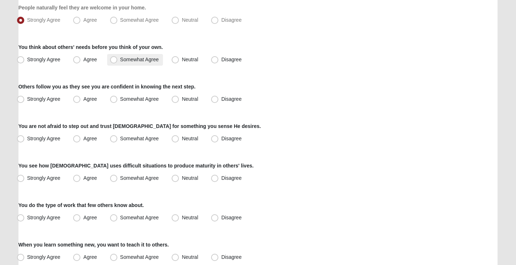
click at [120, 61] on span "Somewhat Agree" at bounding box center [139, 59] width 39 height 6
click at [113, 61] on input "Somewhat Agree" at bounding box center [115, 59] width 5 height 5
radio input "true"
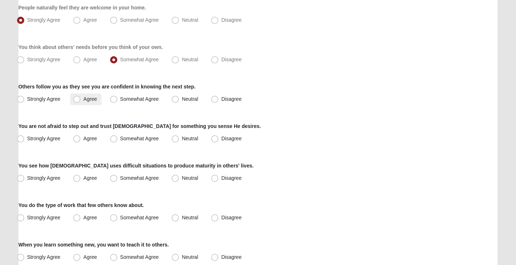
click at [83, 100] on span "Agree" at bounding box center [89, 99] width 13 height 6
click at [76, 100] on input "Agree" at bounding box center [78, 99] width 5 height 5
radio input "true"
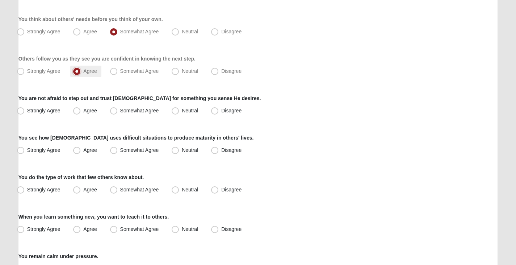
scroll to position [290, 0]
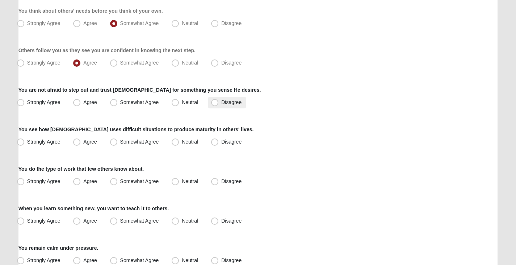
click at [221, 100] on span "Disagree" at bounding box center [231, 102] width 20 height 6
click at [215, 100] on input "Disagree" at bounding box center [216, 102] width 5 height 5
radio input "true"
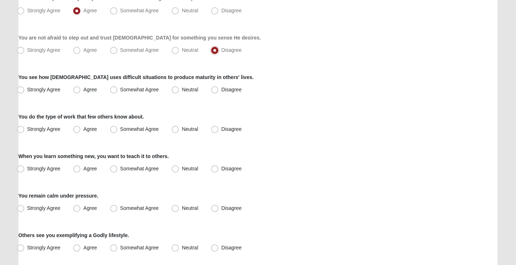
scroll to position [362, 0]
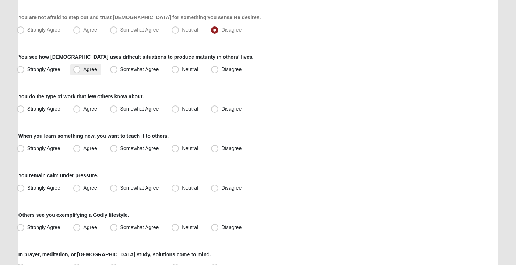
click at [83, 70] on span "Agree" at bounding box center [89, 69] width 13 height 6
click at [76, 70] on input "Agree" at bounding box center [78, 69] width 5 height 5
radio input "true"
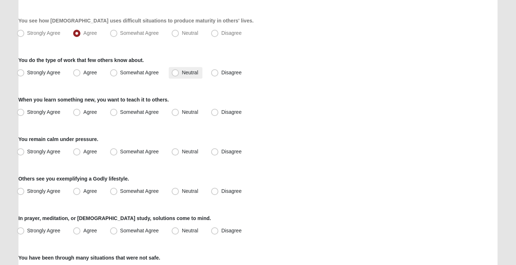
click at [182, 73] on span "Neutral" at bounding box center [190, 73] width 16 height 6
click at [177, 73] on input "Neutral" at bounding box center [176, 72] width 5 height 5
radio input "true"
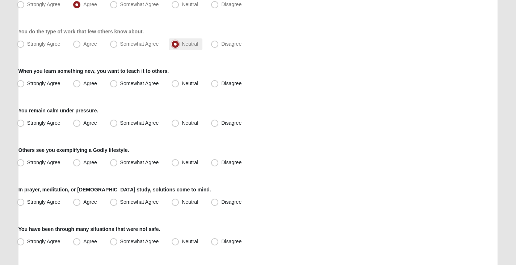
scroll to position [434, 0]
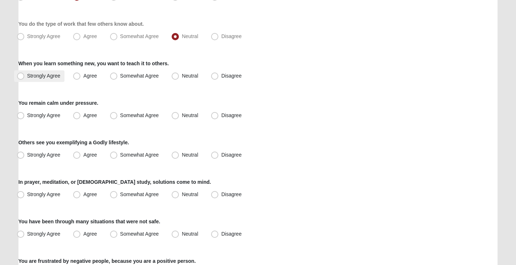
click at [27, 75] on span "Strongly Agree" at bounding box center [43, 76] width 33 height 6
click at [21, 75] on input "Strongly Agree" at bounding box center [22, 75] width 5 height 5
radio input "true"
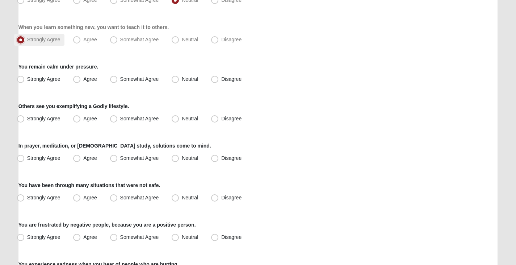
scroll to position [507, 0]
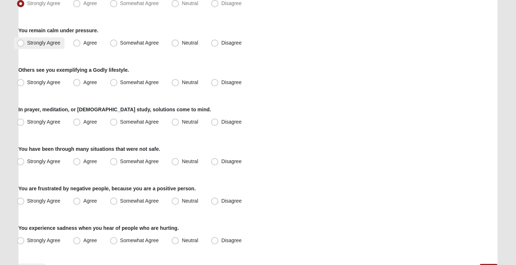
click at [27, 44] on span "Strongly Agree" at bounding box center [43, 43] width 33 height 6
click at [21, 44] on input "Strongly Agree" at bounding box center [22, 43] width 5 height 5
radio input "true"
click at [83, 83] on span "Agree" at bounding box center [89, 82] width 13 height 6
click at [79, 83] on input "Agree" at bounding box center [78, 82] width 5 height 5
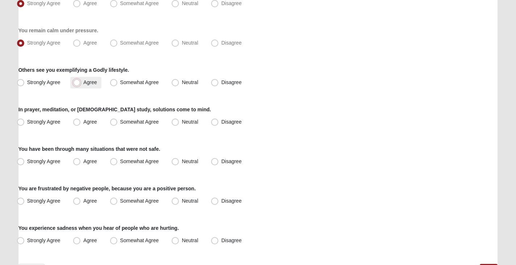
radio input "true"
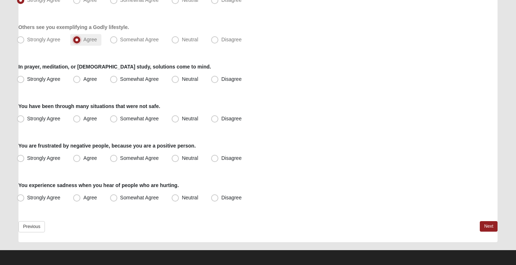
scroll to position [553, 0]
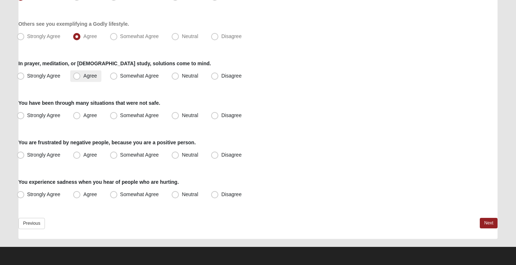
click at [83, 78] on span "Agree" at bounding box center [89, 76] width 13 height 6
click at [77, 78] on input "Agree" at bounding box center [78, 75] width 5 height 5
radio input "true"
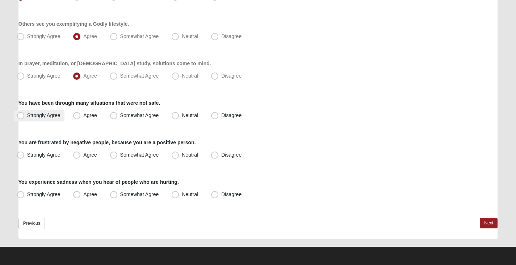
click at [27, 116] on span "Strongly Agree" at bounding box center [43, 115] width 33 height 6
click at [22, 116] on input "Strongly Agree" at bounding box center [22, 115] width 5 height 5
radio input "true"
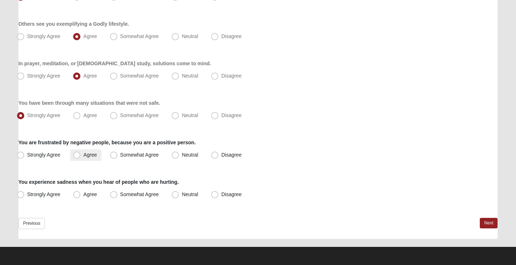
click at [83, 154] on span "Agree" at bounding box center [89, 155] width 13 height 6
click at [77, 154] on input "Agree" at bounding box center [78, 154] width 5 height 5
radio input "true"
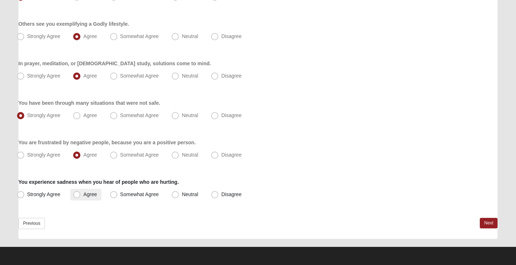
click at [83, 195] on span "Agree" at bounding box center [89, 194] width 13 height 6
click at [78, 195] on input "Agree" at bounding box center [78, 194] width 5 height 5
radio input "true"
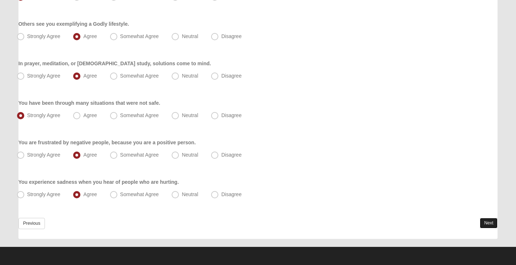
click at [488, 220] on link "Next" at bounding box center [489, 223] width 18 height 10
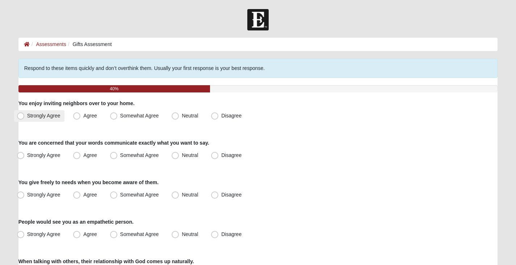
click at [27, 117] on span "Strongly Agree" at bounding box center [43, 116] width 33 height 6
click at [22, 117] on input "Strongly Agree" at bounding box center [22, 115] width 5 height 5
radio input "true"
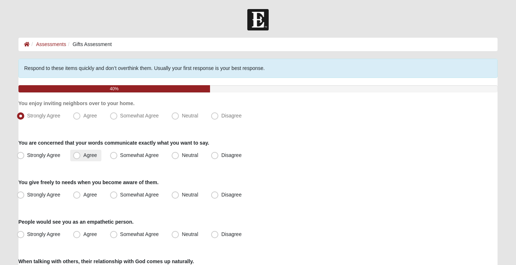
click at [83, 155] on span "Agree" at bounding box center [89, 155] width 13 height 6
click at [77, 155] on input "Agree" at bounding box center [78, 155] width 5 height 5
radio input "true"
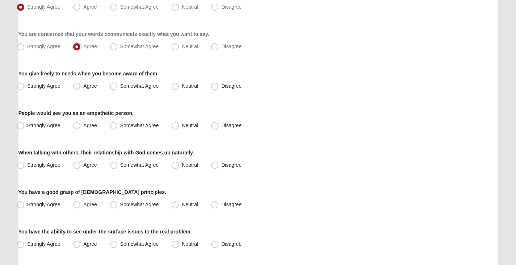
scroll to position [145, 0]
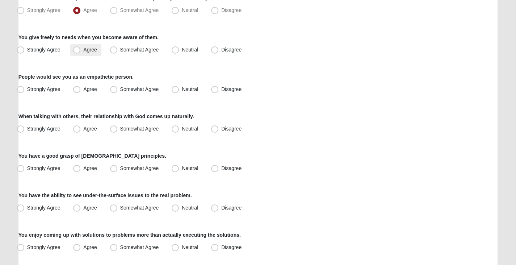
click at [83, 51] on span "Agree" at bounding box center [89, 50] width 13 height 6
click at [76, 51] on input "Agree" at bounding box center [78, 49] width 5 height 5
radio input "true"
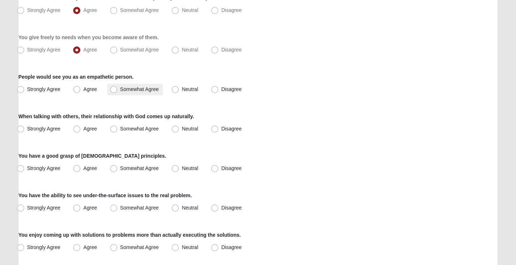
click at [120, 91] on span "Somewhat Agree" at bounding box center [139, 89] width 39 height 6
click at [115, 91] on input "Somewhat Agree" at bounding box center [115, 89] width 5 height 5
radio input "true"
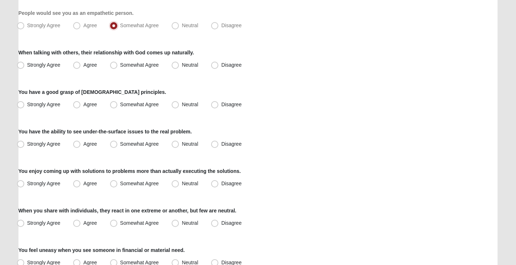
scroll to position [217, 0]
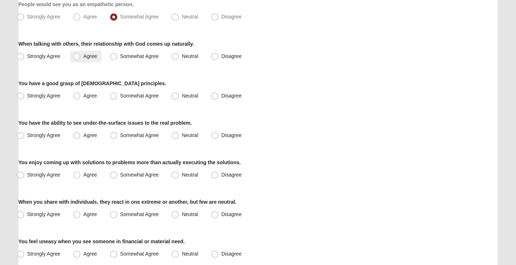
click at [83, 58] on span "Agree" at bounding box center [89, 56] width 13 height 6
click at [76, 58] on input "Agree" at bounding box center [78, 56] width 5 height 5
radio input "true"
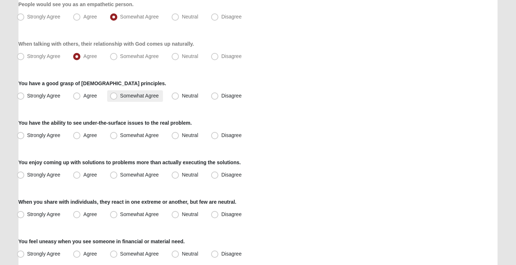
click at [120, 96] on span "Somewhat Agree" at bounding box center [139, 96] width 39 height 6
click at [115, 96] on input "Somewhat Agree" at bounding box center [115, 95] width 5 height 5
radio input "true"
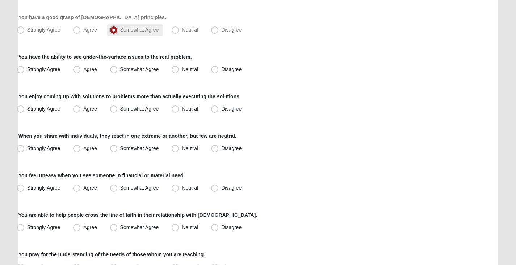
scroll to position [290, 0]
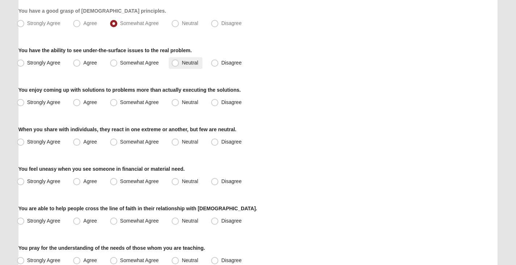
click at [182, 64] on span "Neutral" at bounding box center [190, 63] width 16 height 6
click at [177, 64] on input "Neutral" at bounding box center [176, 62] width 5 height 5
radio input "true"
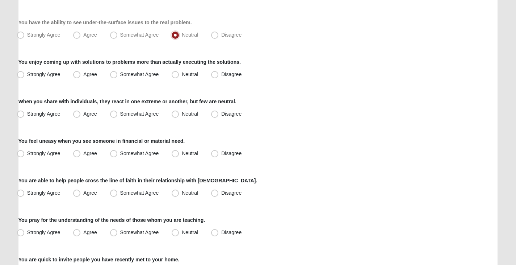
scroll to position [326, 0]
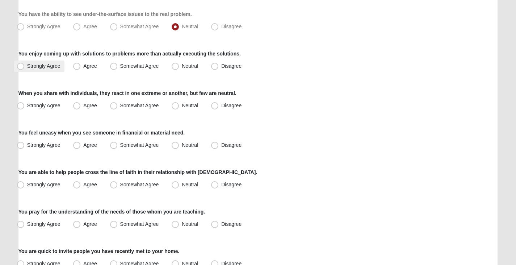
click at [27, 64] on span "Strongly Agree" at bounding box center [43, 66] width 33 height 6
click at [20, 64] on input "Strongly Agree" at bounding box center [22, 66] width 5 height 5
radio input "true"
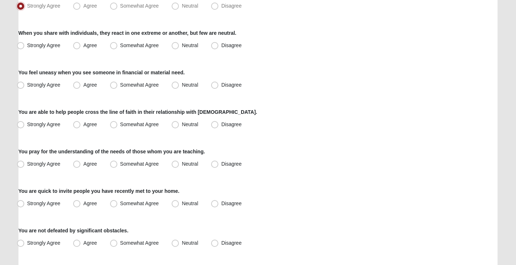
scroll to position [398, 0]
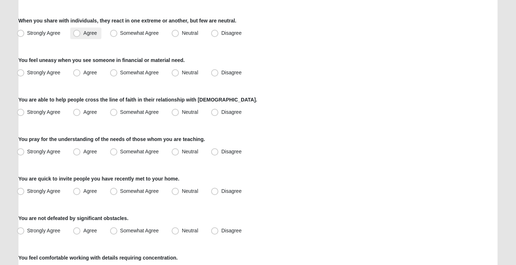
click at [83, 33] on span "Agree" at bounding box center [89, 33] width 13 height 6
click at [78, 33] on input "Agree" at bounding box center [78, 33] width 5 height 5
radio input "true"
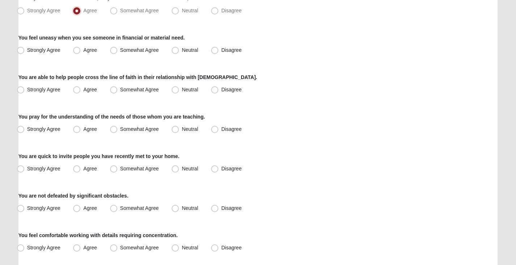
scroll to position [434, 0]
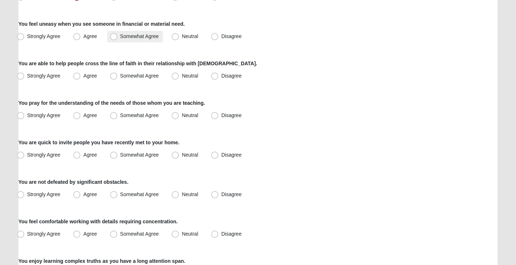
click at [120, 37] on span "Somewhat Agree" at bounding box center [139, 36] width 39 height 6
click at [113, 37] on input "Somewhat Agree" at bounding box center [115, 36] width 5 height 5
radio input "true"
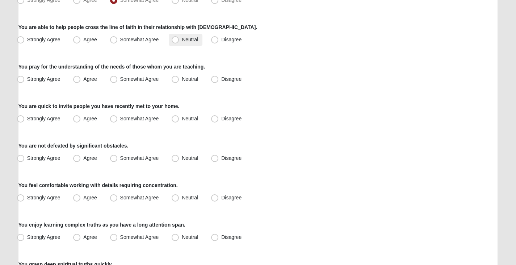
click at [171, 41] on label "Neutral" at bounding box center [186, 40] width 34 height 12
click at [174, 41] on input "Neutral" at bounding box center [176, 39] width 5 height 5
radio input "true"
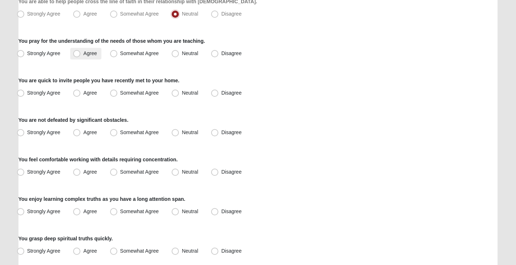
scroll to position [507, 0]
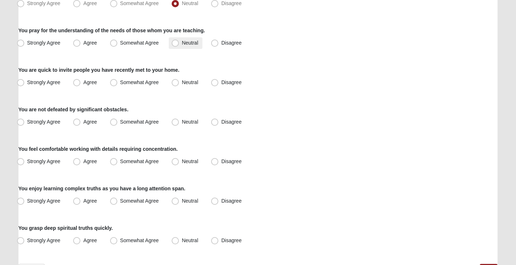
click at [182, 43] on span "Neutral" at bounding box center [190, 43] width 16 height 6
click at [175, 43] on input "Neutral" at bounding box center [176, 43] width 5 height 5
radio input "true"
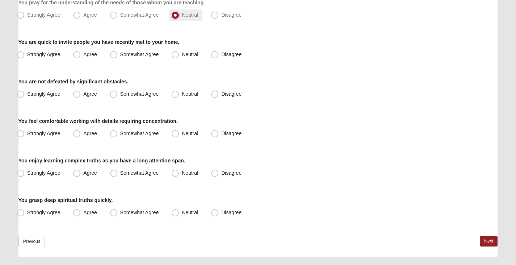
scroll to position [543, 0]
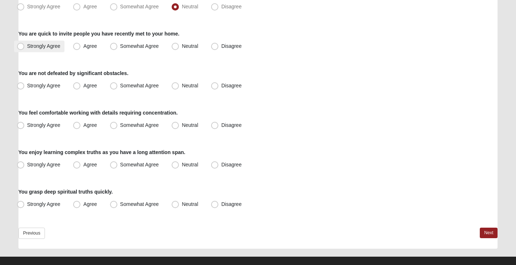
click at [27, 47] on span "Strongly Agree" at bounding box center [43, 46] width 33 height 6
click at [22, 47] on input "Strongly Agree" at bounding box center [22, 46] width 5 height 5
radio input "true"
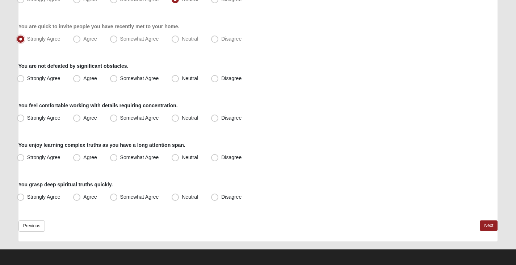
scroll to position [553, 0]
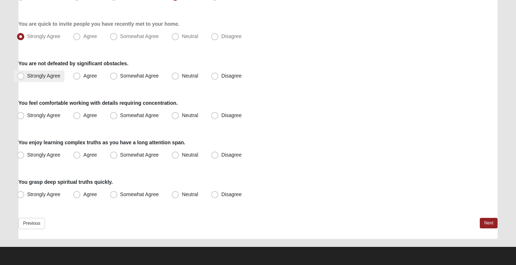
click at [41, 75] on span "Strongly Agree" at bounding box center [43, 76] width 33 height 6
click at [25, 75] on input "Strongly Agree" at bounding box center [22, 75] width 5 height 5
radio input "true"
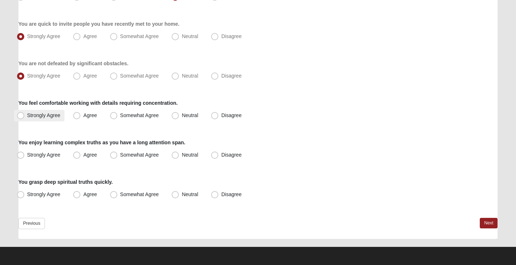
click at [57, 116] on span "Strongly Agree" at bounding box center [43, 115] width 33 height 6
click at [25, 116] on input "Strongly Agree" at bounding box center [22, 115] width 5 height 5
radio input "true"
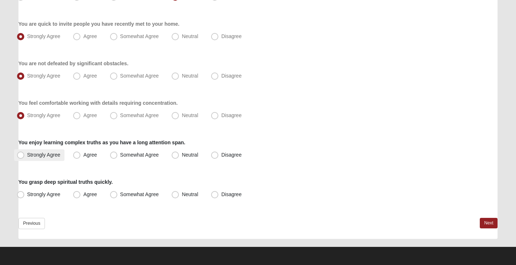
click at [46, 155] on span "Strongly Agree" at bounding box center [43, 155] width 33 height 6
click at [25, 155] on input "Strongly Agree" at bounding box center [22, 154] width 5 height 5
radio input "true"
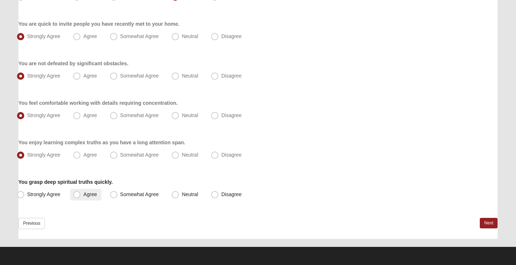
click at [83, 193] on span "Agree" at bounding box center [89, 194] width 13 height 6
click at [76, 193] on input "Agree" at bounding box center [78, 194] width 5 height 5
radio input "true"
click at [488, 225] on link "Next" at bounding box center [489, 223] width 18 height 10
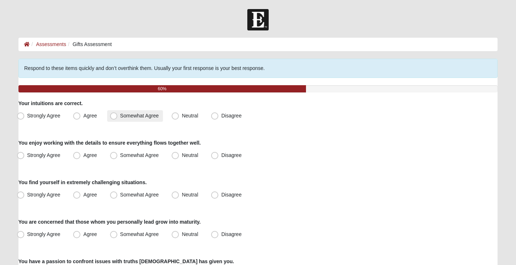
click at [120, 114] on span "Somewhat Agree" at bounding box center [139, 116] width 39 height 6
click at [117, 114] on input "Somewhat Agree" at bounding box center [115, 115] width 5 height 5
radio input "true"
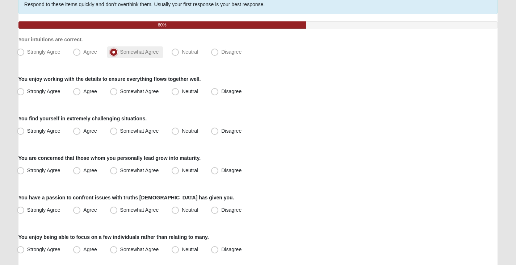
scroll to position [72, 0]
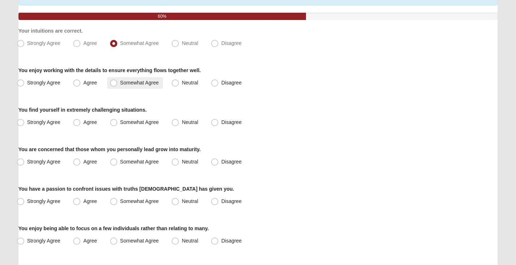
click at [132, 81] on span "Somewhat Agree" at bounding box center [139, 83] width 39 height 6
click at [118, 81] on input "Somewhat Agree" at bounding box center [115, 82] width 5 height 5
radio input "true"
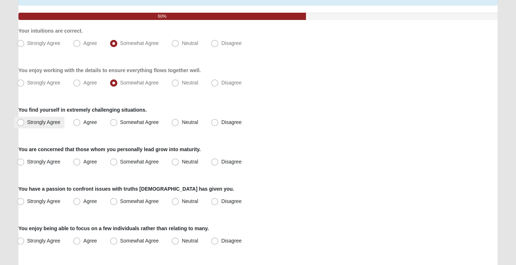
click at [29, 122] on span "Strongly Agree" at bounding box center [43, 122] width 33 height 6
click at [25, 122] on input "Strongly Agree" at bounding box center [22, 122] width 5 height 5
radio input "true"
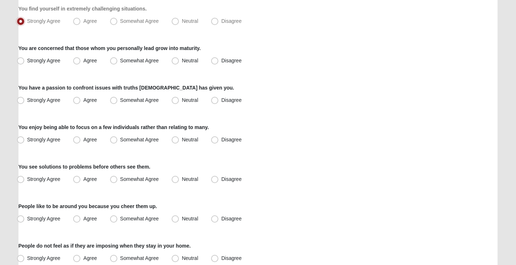
scroll to position [181, 0]
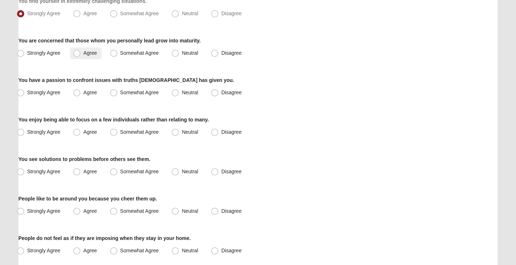
click at [83, 52] on span "Agree" at bounding box center [89, 53] width 13 height 6
click at [76, 52] on input "Agree" at bounding box center [78, 53] width 5 height 5
radio input "true"
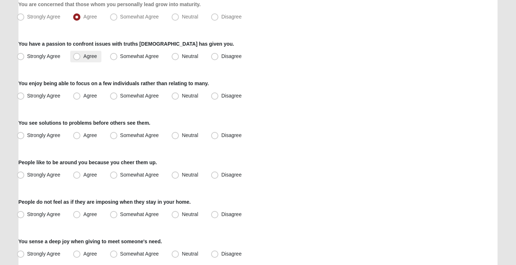
click at [83, 55] on span "Agree" at bounding box center [89, 56] width 13 height 6
click at [79, 55] on input "Agree" at bounding box center [78, 56] width 5 height 5
radio input "true"
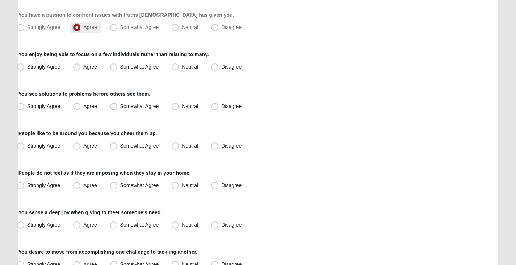
scroll to position [253, 0]
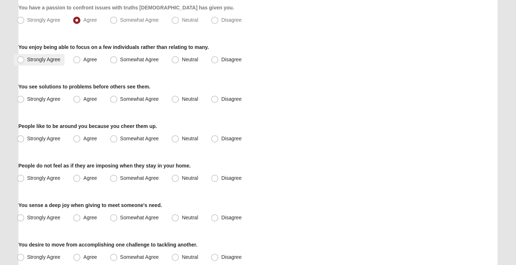
click at [46, 61] on span "Strongly Agree" at bounding box center [43, 59] width 33 height 6
click at [25, 61] on input "Strongly Agree" at bounding box center [22, 59] width 5 height 5
radio input "true"
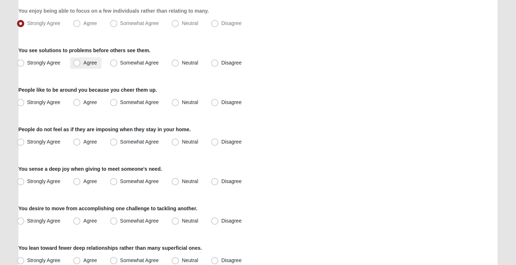
click at [83, 62] on span "Agree" at bounding box center [89, 63] width 13 height 6
click at [76, 62] on input "Agree" at bounding box center [78, 62] width 5 height 5
radio input "true"
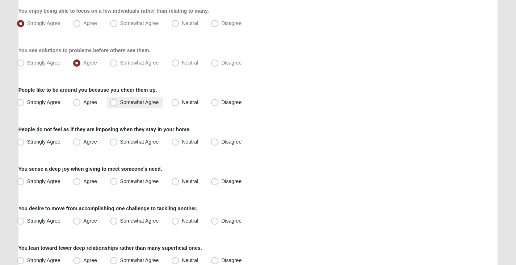
click at [117, 104] on label "Somewhat Agree" at bounding box center [135, 103] width 56 height 12
click at [117, 104] on input "Somewhat Agree" at bounding box center [115, 102] width 5 height 5
radio input "true"
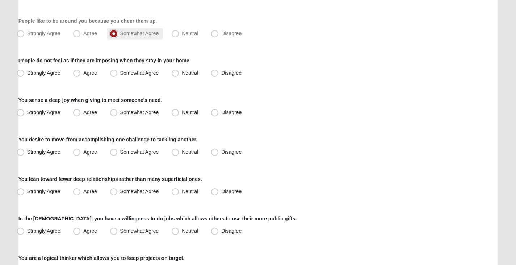
scroll to position [362, 0]
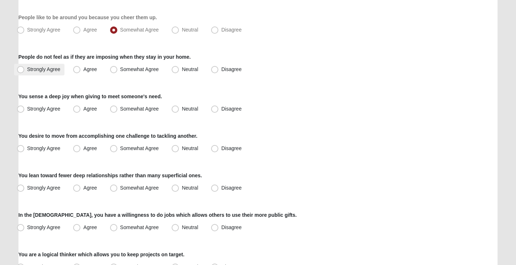
click at [27, 67] on span "Strongly Agree" at bounding box center [43, 69] width 33 height 6
click at [25, 67] on input "Strongly Agree" at bounding box center [22, 69] width 5 height 5
radio input "true"
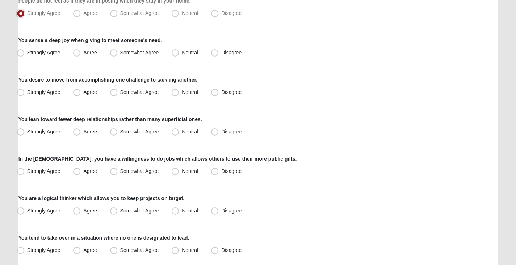
scroll to position [434, 0]
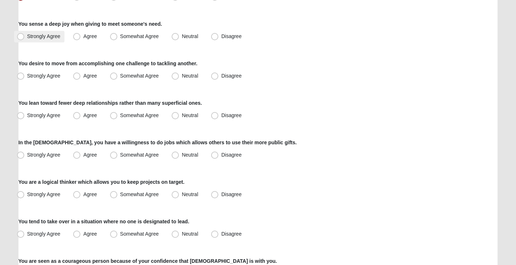
click at [47, 37] on span "Strongly Agree" at bounding box center [43, 36] width 33 height 6
click at [25, 37] on input "Strongly Agree" at bounding box center [22, 36] width 5 height 5
radio input "true"
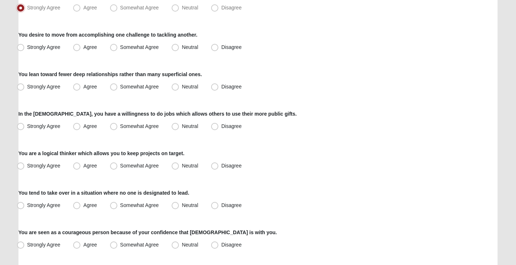
scroll to position [471, 0]
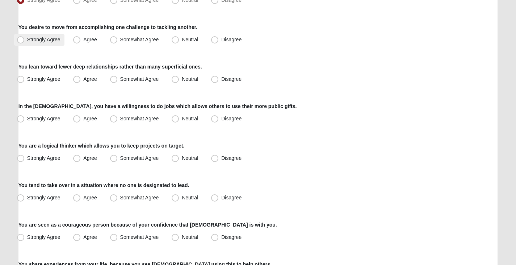
click at [51, 39] on span "Strongly Agree" at bounding box center [43, 40] width 33 height 6
click at [25, 39] on input "Strongly Agree" at bounding box center [22, 39] width 5 height 5
radio input "true"
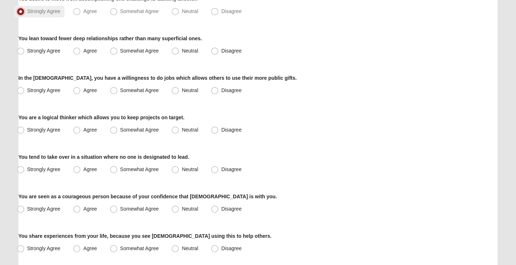
scroll to position [507, 0]
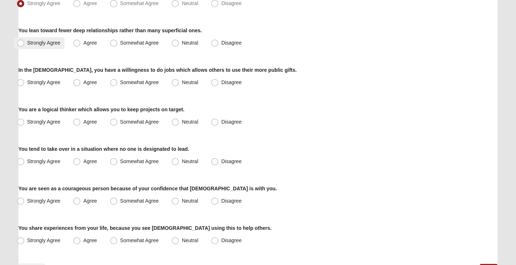
click at [44, 45] on span "Strongly Agree" at bounding box center [43, 43] width 33 height 6
click at [25, 45] on input "Strongly Agree" at bounding box center [22, 43] width 5 height 5
radio input "true"
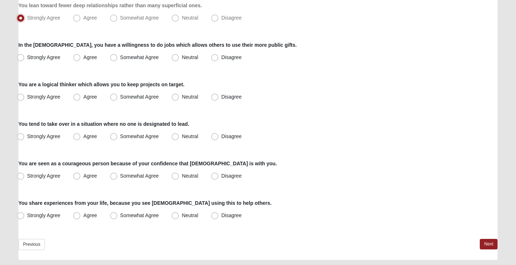
scroll to position [543, 0]
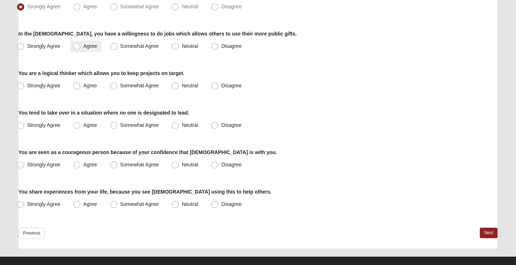
click at [83, 47] on span "Agree" at bounding box center [89, 46] width 13 height 6
click at [79, 47] on input "Agree" at bounding box center [78, 46] width 5 height 5
radio input "true"
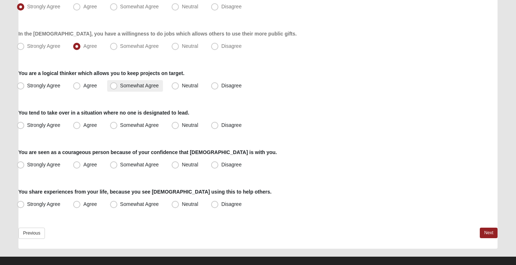
click at [120, 85] on span "Somewhat Agree" at bounding box center [139, 86] width 39 height 6
click at [113, 85] on input "Somewhat Agree" at bounding box center [115, 85] width 5 height 5
radio input "true"
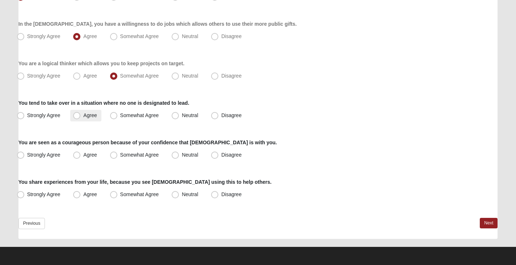
click at [84, 118] on label "Agree" at bounding box center [85, 116] width 31 height 12
click at [81, 118] on input "Agree" at bounding box center [78, 115] width 5 height 5
radio input "true"
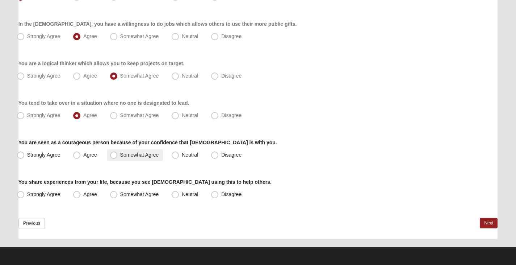
click at [120, 155] on span "Somewhat Agree" at bounding box center [139, 155] width 39 height 6
click at [113, 155] on input "Somewhat Agree" at bounding box center [115, 154] width 5 height 5
radio input "true"
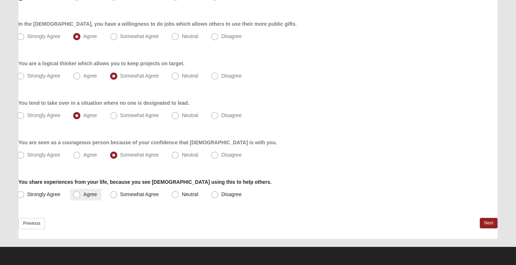
click at [83, 197] on span "Agree" at bounding box center [89, 194] width 13 height 6
click at [76, 197] on input "Agree" at bounding box center [78, 194] width 5 height 5
radio input "true"
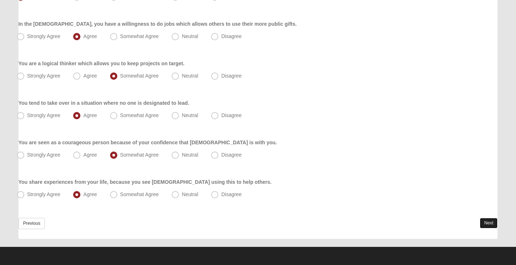
click at [481, 224] on link "Next" at bounding box center [489, 223] width 18 height 10
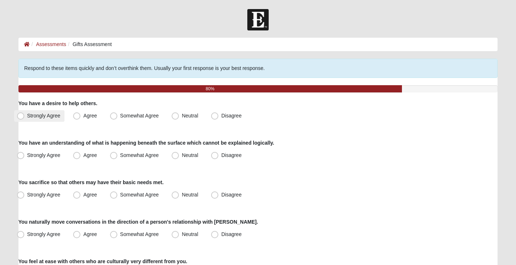
click at [49, 115] on span "Strongly Agree" at bounding box center [43, 116] width 33 height 6
click at [25, 115] on input "Strongly Agree" at bounding box center [22, 115] width 5 height 5
radio input "true"
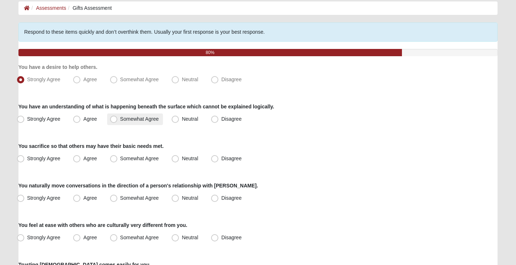
click at [126, 118] on span "Somewhat Agree" at bounding box center [139, 119] width 39 height 6
click at [118, 118] on input "Somewhat Agree" at bounding box center [115, 119] width 5 height 5
radio input "true"
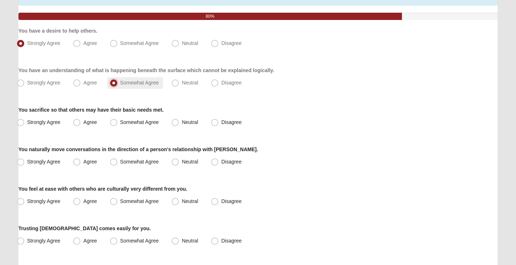
scroll to position [109, 0]
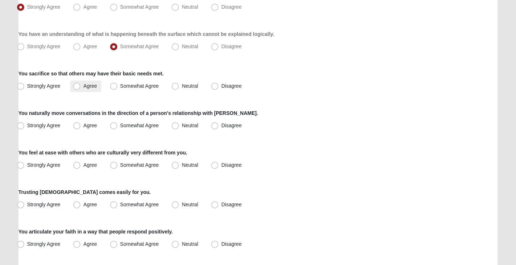
click at [83, 86] on span "Agree" at bounding box center [89, 86] width 13 height 6
click at [77, 86] on input "Agree" at bounding box center [78, 86] width 5 height 5
radio input "true"
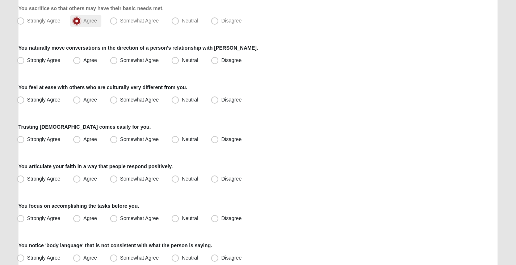
scroll to position [181, 0]
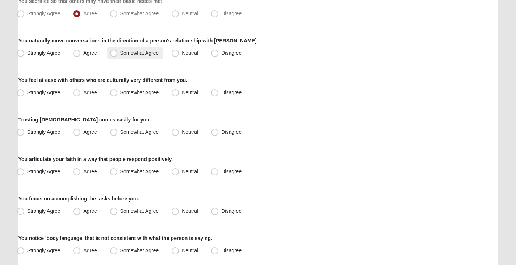
click at [120, 54] on span "Somewhat Agree" at bounding box center [139, 53] width 39 height 6
click at [113, 54] on input "Somewhat Agree" at bounding box center [115, 53] width 5 height 5
radio input "true"
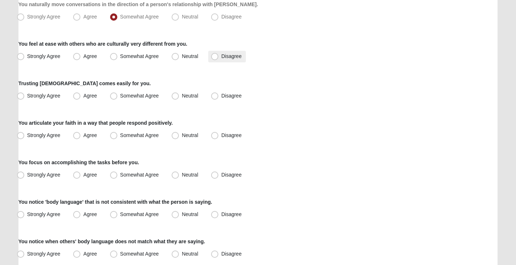
click at [221, 58] on span "Disagree" at bounding box center [231, 56] width 20 height 6
click at [216, 58] on input "Disagree" at bounding box center [216, 56] width 5 height 5
radio input "true"
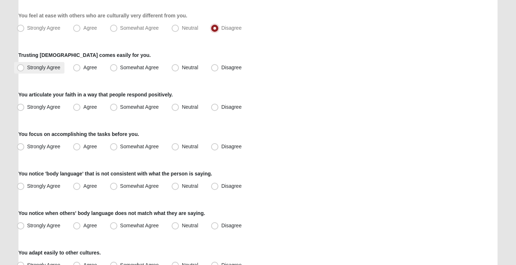
scroll to position [253, 0]
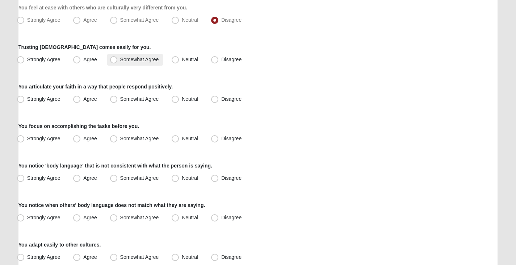
click at [120, 59] on span "Somewhat Agree" at bounding box center [139, 59] width 39 height 6
click at [113, 59] on input "Somewhat Agree" at bounding box center [115, 59] width 5 height 5
radio input "true"
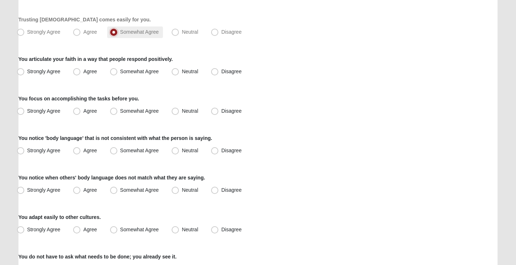
scroll to position [290, 0]
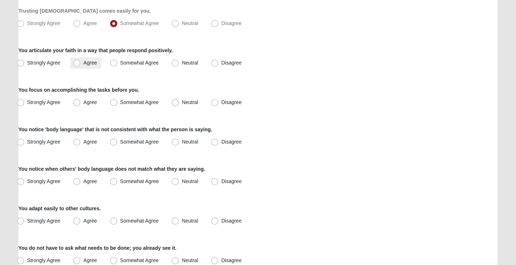
click at [83, 63] on span "Agree" at bounding box center [89, 63] width 13 height 6
click at [77, 63] on input "Agree" at bounding box center [78, 62] width 5 height 5
radio input "true"
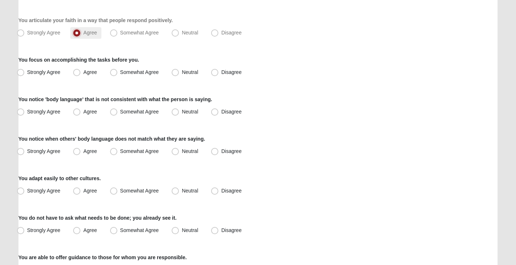
scroll to position [326, 0]
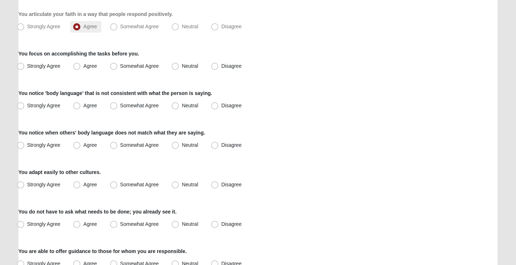
click at [83, 63] on span "Agree" at bounding box center [89, 66] width 13 height 6
click at [77, 64] on input "Agree" at bounding box center [78, 66] width 5 height 5
radio input "true"
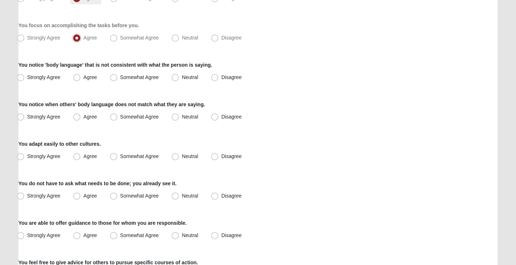
scroll to position [362, 0]
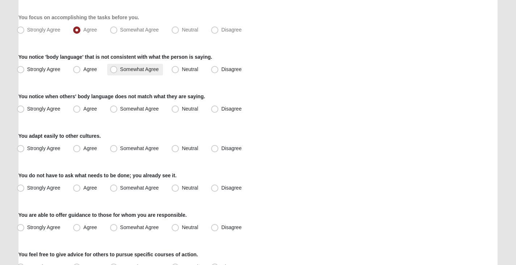
click at [120, 68] on span "Somewhat Agree" at bounding box center [139, 69] width 39 height 6
click at [115, 68] on input "Somewhat Agree" at bounding box center [115, 69] width 5 height 5
radio input "true"
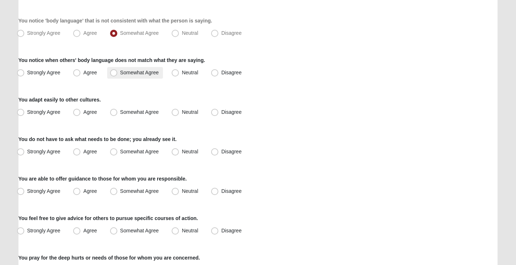
click at [120, 71] on span "Somewhat Agree" at bounding box center [139, 73] width 39 height 6
click at [114, 71] on input "Somewhat Agree" at bounding box center [115, 72] width 5 height 5
radio input "true"
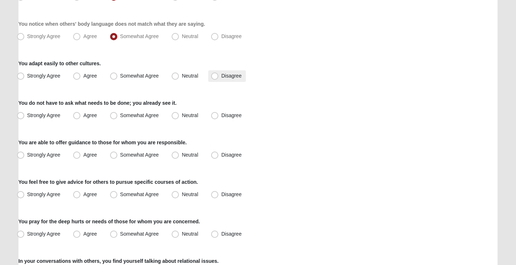
click at [221, 78] on span "Disagree" at bounding box center [231, 76] width 20 height 6
click at [215, 78] on input "Disagree" at bounding box center [216, 75] width 5 height 5
radio input "true"
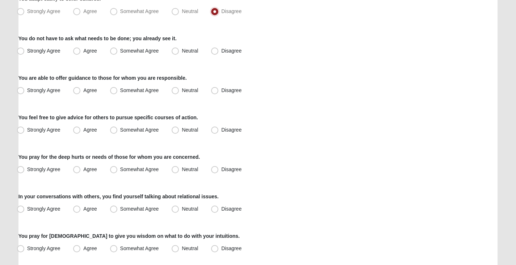
scroll to position [507, 0]
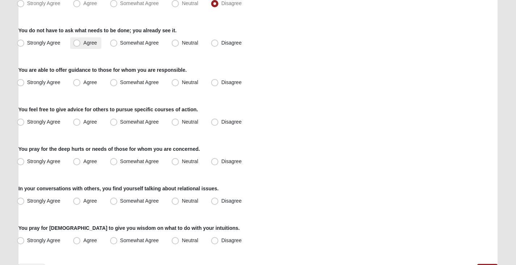
click at [83, 44] on span "Agree" at bounding box center [89, 43] width 13 height 6
click at [76, 44] on input "Agree" at bounding box center [78, 43] width 5 height 5
radio input "true"
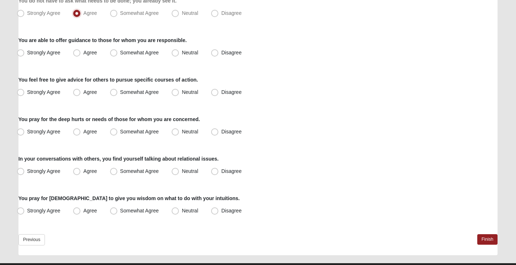
scroll to position [543, 0]
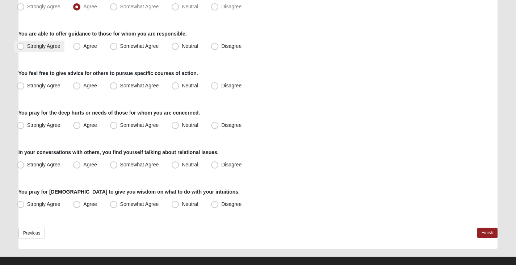
click at [27, 47] on span "Strongly Agree" at bounding box center [43, 46] width 33 height 6
click at [24, 47] on input "Strongly Agree" at bounding box center [22, 46] width 5 height 5
radio input "true"
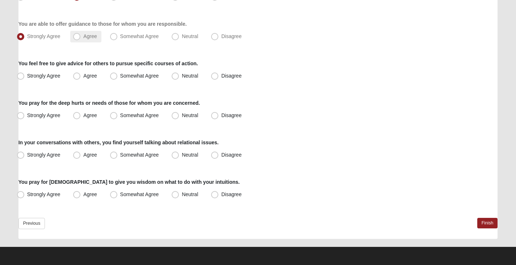
click at [83, 37] on span "Agree" at bounding box center [89, 36] width 13 height 6
click at [80, 37] on input "Agree" at bounding box center [78, 36] width 5 height 5
radio input "true"
click at [83, 76] on span "Agree" at bounding box center [89, 76] width 13 height 6
click at [76, 76] on input "Agree" at bounding box center [78, 75] width 5 height 5
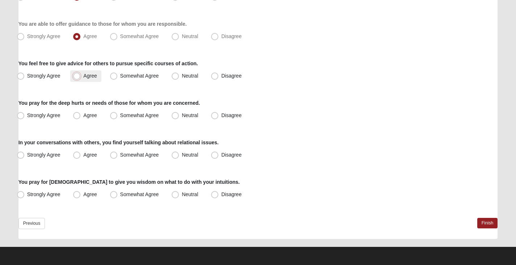
radio input "true"
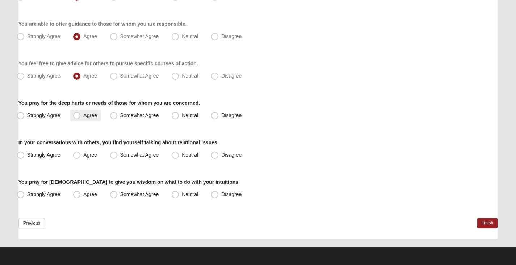
click at [85, 117] on label "Agree" at bounding box center [85, 116] width 31 height 12
click at [81, 117] on input "Agree" at bounding box center [78, 115] width 5 height 5
radio input "true"
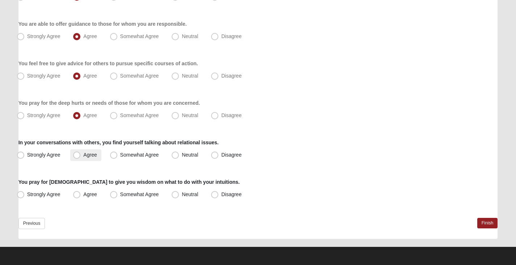
click at [83, 155] on span "Agree" at bounding box center [89, 155] width 13 height 6
click at [78, 155] on input "Agree" at bounding box center [78, 154] width 5 height 5
radio input "true"
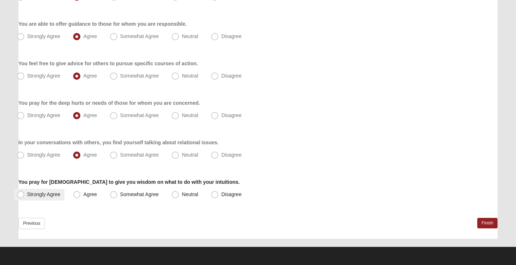
click at [48, 193] on span "Strongly Agree" at bounding box center [43, 194] width 33 height 6
click at [25, 193] on input "Strongly Agree" at bounding box center [22, 194] width 5 height 5
radio input "true"
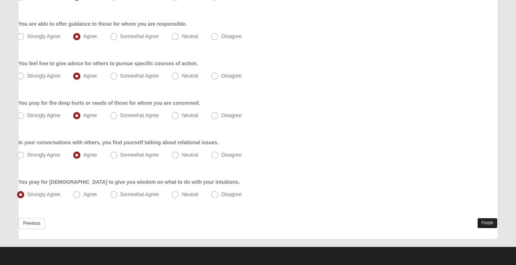
click at [481, 220] on link "Finish" at bounding box center [487, 223] width 21 height 10
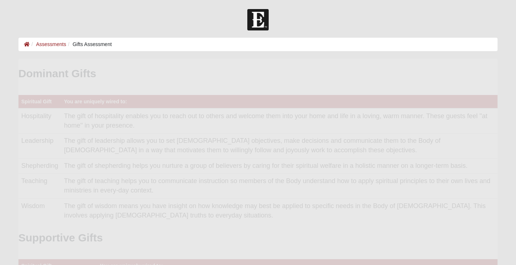
scroll to position [145, 467]
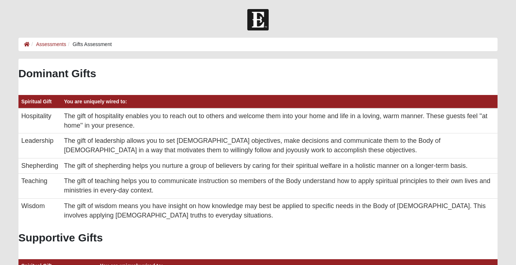
drag, startPoint x: 0, startPoint y: 0, endPoint x: 76, endPoint y: 117, distance: 139.0
click at [76, 117] on td "The gift of hospitality enables you to reach out to others and welcome them int…" at bounding box center [279, 120] width 437 height 25
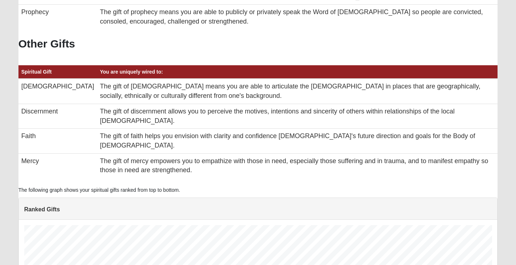
scroll to position [449, 0]
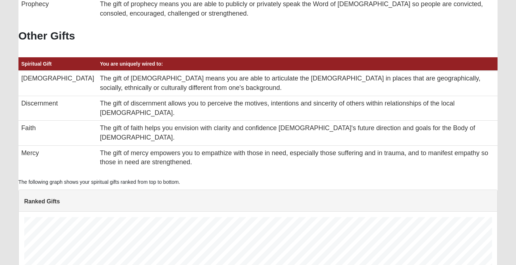
click at [189, 178] on p "The following graph shows your spiritual gifts ranked from top to bottom." at bounding box center [257, 182] width 479 height 8
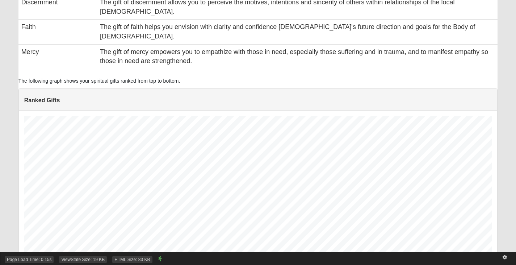
scroll to position [558, 0]
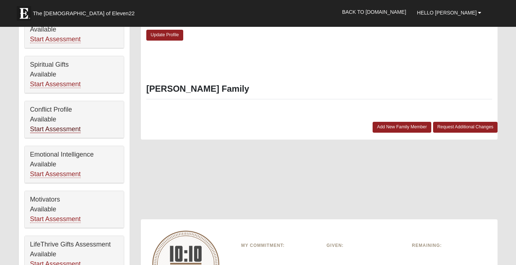
scroll to position [326, 0]
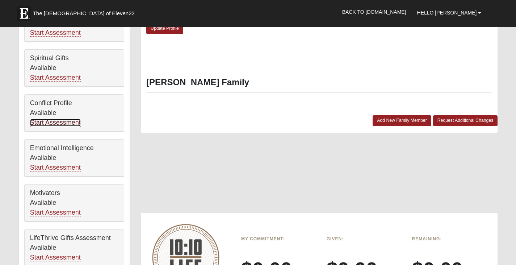
click at [50, 121] on link "Start Assessment" at bounding box center [55, 123] width 51 height 8
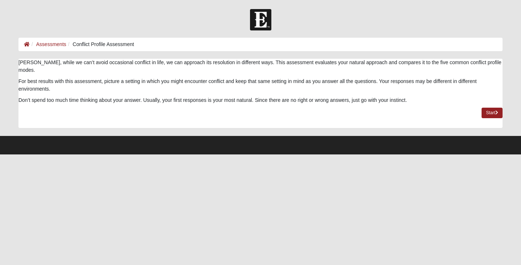
drag, startPoint x: 56, startPoint y: 63, endPoint x: 58, endPoint y: 80, distance: 16.4
click at [58, 80] on div "[PERSON_NAME], while we can’t avoid occasional conflict in life, we can approac…" at bounding box center [260, 81] width 484 height 45
drag, startPoint x: 143, startPoint y: 92, endPoint x: 426, endPoint y: 101, distance: 282.9
click at [426, 101] on div "[PERSON_NAME], while we can’t avoid occasional conflict in life, we can approac…" at bounding box center [260, 93] width 484 height 69
click at [491, 108] on link "Start" at bounding box center [492, 113] width 21 height 10
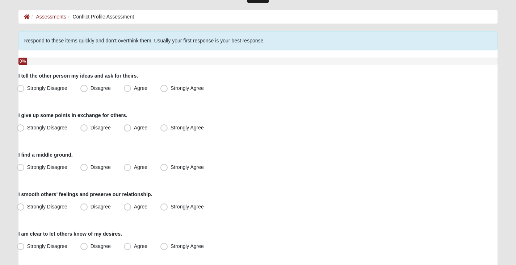
scroll to position [36, 0]
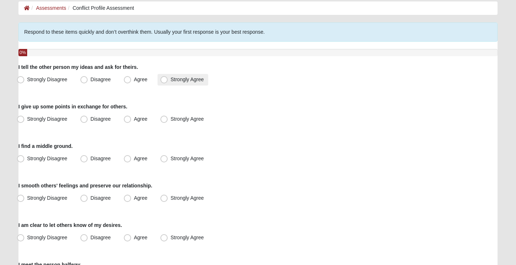
click at [168, 82] on label "Strongly Agree" at bounding box center [182, 80] width 51 height 12
click at [168, 82] on input "Strongly Agree" at bounding box center [165, 79] width 5 height 5
radio input "true"
click at [171, 121] on span "Strongly Agree" at bounding box center [187, 119] width 33 height 6
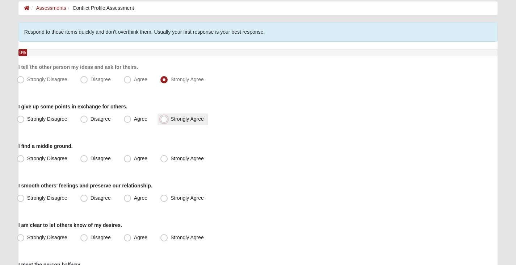
click at [163, 121] on input "Strongly Agree" at bounding box center [165, 119] width 5 height 5
radio input "true"
click at [143, 159] on span "Agree" at bounding box center [140, 158] width 13 height 6
click at [131, 159] on input "Agree" at bounding box center [129, 158] width 5 height 5
radio input "true"
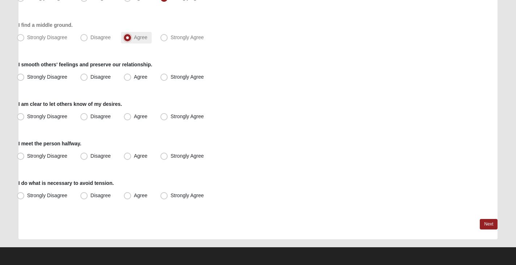
scroll to position [157, 0]
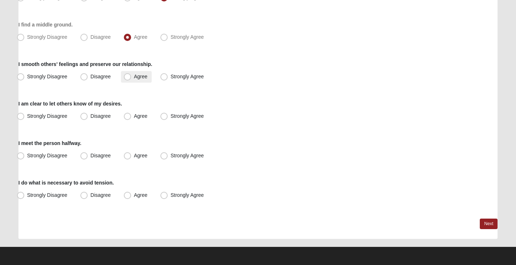
click at [134, 77] on span "Agree" at bounding box center [140, 76] width 13 height 6
click at [129, 77] on input "Agree" at bounding box center [129, 76] width 5 height 5
radio input "true"
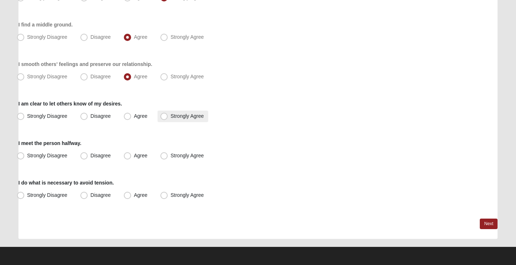
click at [171, 116] on span "Strongly Agree" at bounding box center [187, 116] width 33 height 6
click at [165, 116] on input "Strongly Agree" at bounding box center [165, 116] width 5 height 5
radio input "true"
click at [136, 154] on span "Agree" at bounding box center [140, 155] width 13 height 6
click at [131, 154] on input "Agree" at bounding box center [129, 155] width 5 height 5
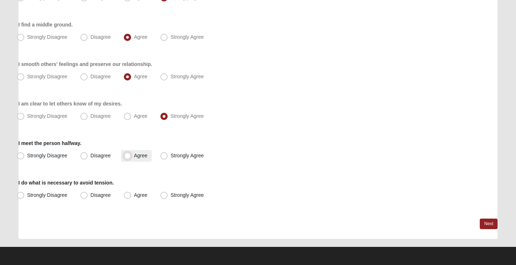
radio input "true"
click at [134, 193] on span "Agree" at bounding box center [140, 195] width 13 height 6
click at [129, 193] on input "Agree" at bounding box center [129, 195] width 5 height 5
radio input "true"
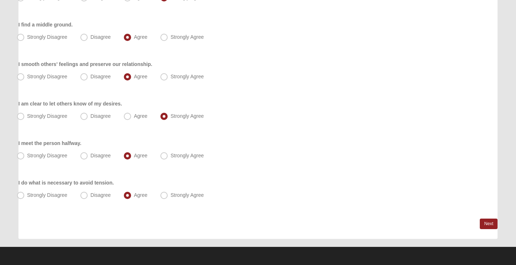
click at [478, 225] on div "Respond to these items quickly and don’t overthink them. Usually your first res…" at bounding box center [257, 69] width 479 height 337
click at [488, 223] on link "Next" at bounding box center [489, 223] width 18 height 10
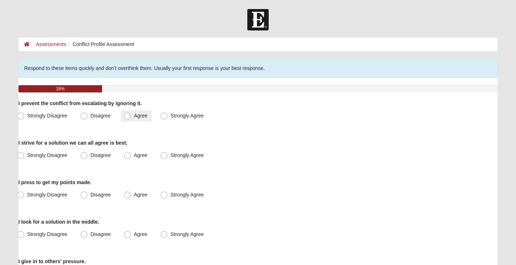
click at [134, 116] on span "Agree" at bounding box center [140, 116] width 13 height 6
click at [128, 116] on input "Agree" at bounding box center [129, 115] width 5 height 5
radio input "true"
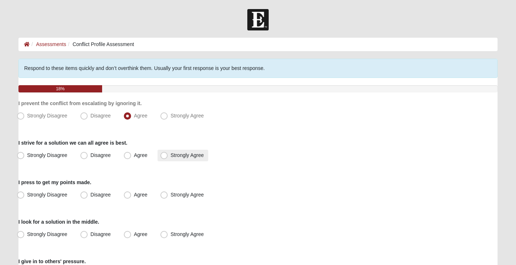
click at [171, 155] on span "Strongly Agree" at bounding box center [187, 155] width 33 height 6
click at [165, 155] on input "Strongly Agree" at bounding box center [165, 155] width 5 height 5
radio input "true"
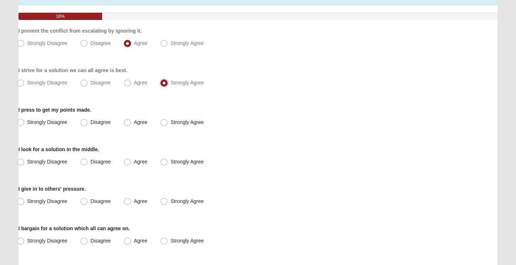
scroll to position [109, 0]
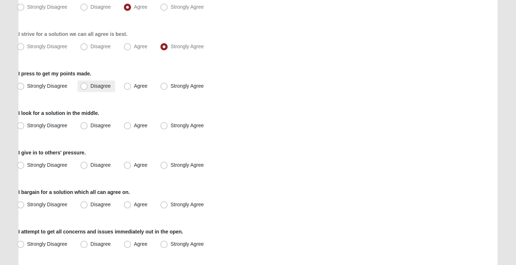
click at [91, 87] on span "Disagree" at bounding box center [101, 86] width 20 height 6
click at [85, 87] on input "Disagree" at bounding box center [85, 86] width 5 height 5
radio input "true"
click at [134, 126] on span "Agree" at bounding box center [140, 125] width 13 height 6
click at [127, 126] on input "Agree" at bounding box center [129, 125] width 5 height 5
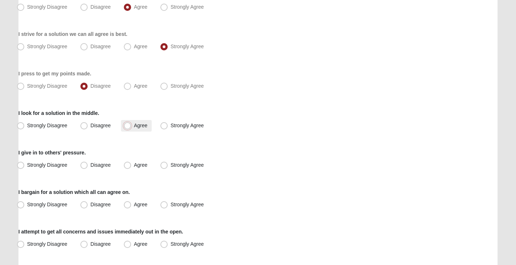
radio input "true"
click at [134, 163] on span "Agree" at bounding box center [140, 165] width 13 height 6
click at [127, 163] on input "Agree" at bounding box center [129, 165] width 5 height 5
radio input "true"
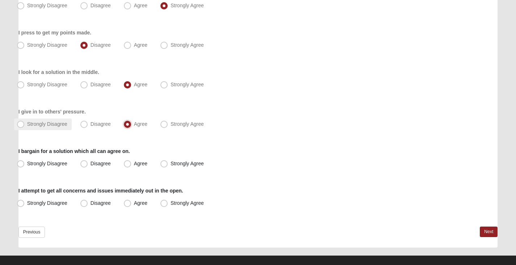
scroll to position [158, 0]
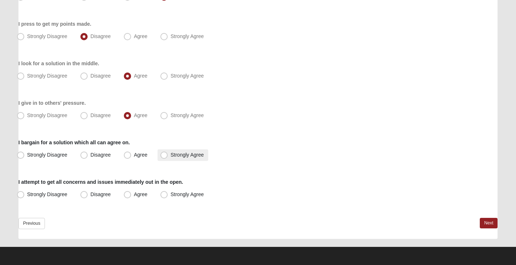
click at [171, 154] on span "Strongly Agree" at bounding box center [187, 155] width 33 height 6
click at [167, 154] on input "Strongly Agree" at bounding box center [165, 154] width 5 height 5
radio input "true"
click at [91, 193] on span "Disagree" at bounding box center [101, 194] width 20 height 6
click at [83, 193] on input "Disagree" at bounding box center [85, 194] width 5 height 5
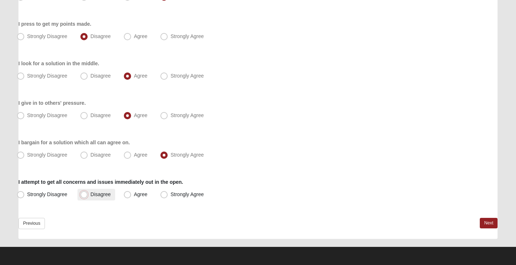
radio input "true"
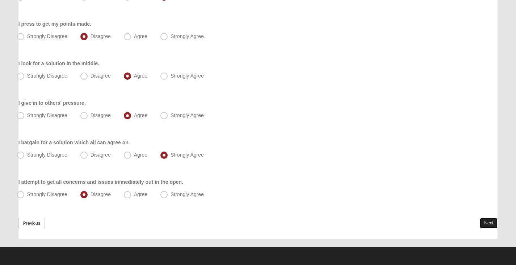
click at [488, 224] on link "Next" at bounding box center [489, 223] width 18 height 10
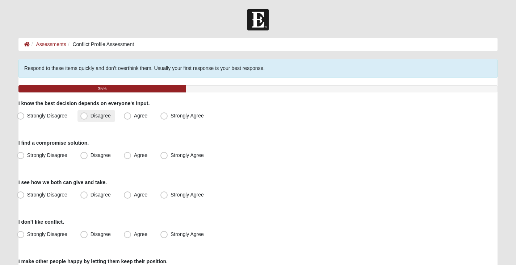
drag, startPoint x: 84, startPoint y: 117, endPoint x: 88, endPoint y: 117, distance: 4.0
click at [91, 117] on span "Disagree" at bounding box center [101, 116] width 20 height 6
click at [87, 117] on input "Disagree" at bounding box center [85, 115] width 5 height 5
radio input "true"
click at [134, 153] on span "Agree" at bounding box center [140, 155] width 13 height 6
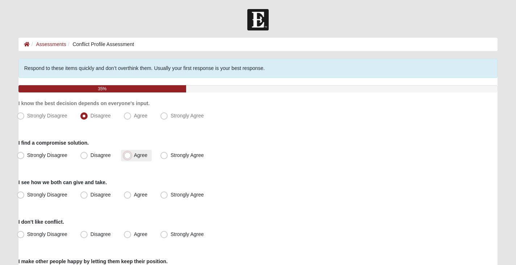
click at [128, 153] on input "Agree" at bounding box center [129, 155] width 5 height 5
radio input "true"
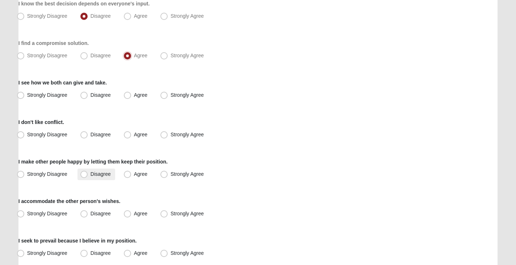
scroll to position [109, 0]
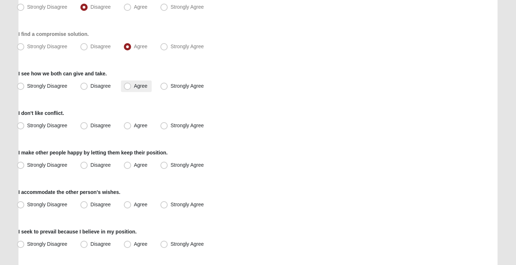
click at [134, 86] on span "Agree" at bounding box center [140, 86] width 13 height 6
click at [130, 86] on input "Agree" at bounding box center [129, 86] width 5 height 5
radio input "true"
click at [171, 126] on span "Strongly Agree" at bounding box center [187, 125] width 33 height 6
click at [163, 126] on input "Strongly Agree" at bounding box center [165, 125] width 5 height 5
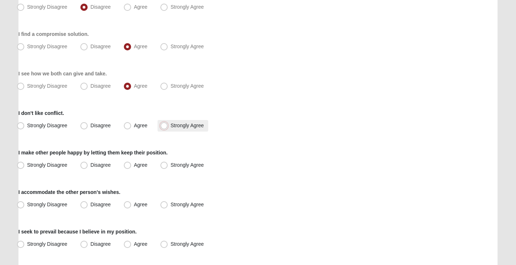
radio input "true"
click at [134, 164] on span "Agree" at bounding box center [140, 165] width 13 height 6
click at [127, 164] on input "Agree" at bounding box center [129, 165] width 5 height 5
radio input "true"
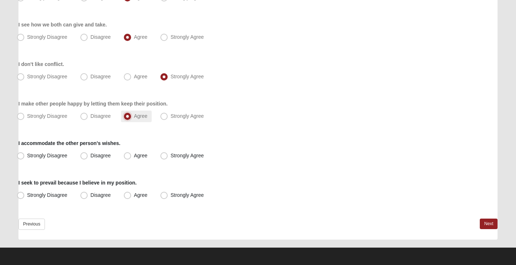
scroll to position [158, 0]
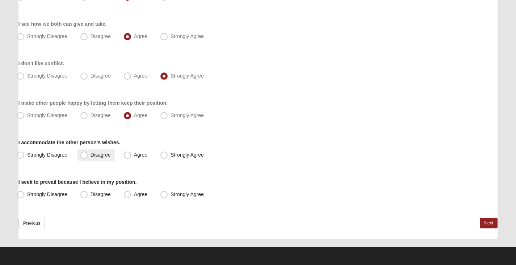
click at [91, 155] on span "Disagree" at bounding box center [101, 155] width 20 height 6
click at [83, 155] on input "Disagree" at bounding box center [85, 154] width 5 height 5
radio input "true"
drag, startPoint x: 84, startPoint y: 194, endPoint x: 88, endPoint y: 195, distance: 4.8
click at [91, 195] on span "Disagree" at bounding box center [101, 194] width 20 height 6
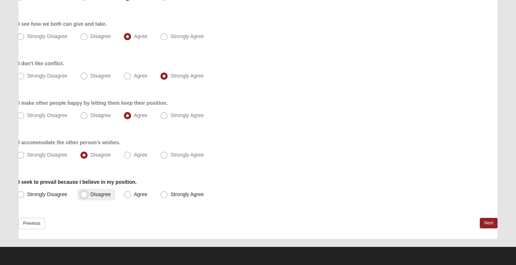
click at [84, 195] on input "Disagree" at bounding box center [85, 194] width 5 height 5
radio input "true"
click at [488, 225] on link "Next" at bounding box center [489, 223] width 18 height 10
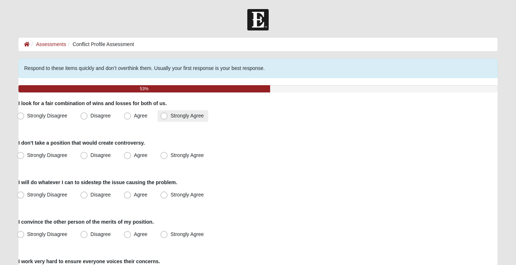
click at [168, 116] on label "Strongly Agree" at bounding box center [182, 116] width 51 height 12
click at [168, 116] on input "Strongly Agree" at bounding box center [165, 115] width 5 height 5
radio input "true"
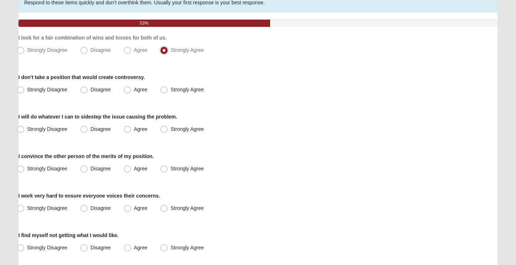
scroll to position [72, 0]
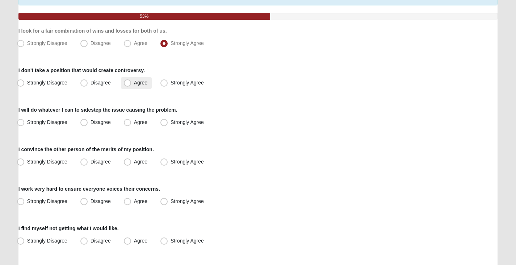
click at [134, 82] on span "Agree" at bounding box center [140, 83] width 13 height 6
click at [127, 82] on input "Agree" at bounding box center [129, 82] width 5 height 5
radio input "true"
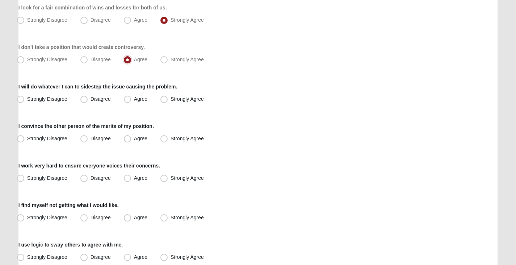
scroll to position [109, 0]
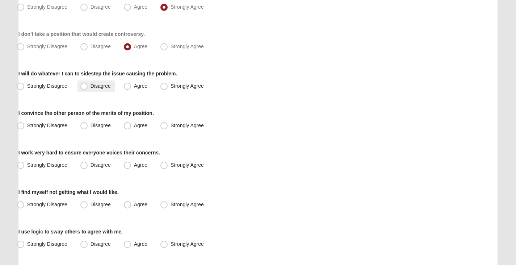
click at [91, 87] on span "Disagree" at bounding box center [101, 86] width 20 height 6
click at [85, 87] on input "Disagree" at bounding box center [85, 86] width 5 height 5
radio input "true"
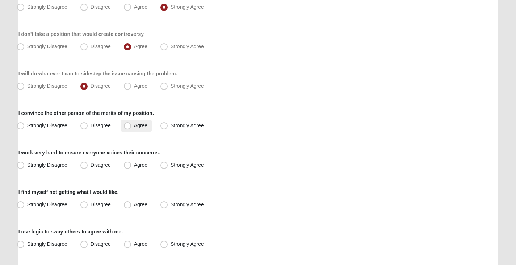
click at [137, 127] on span "Agree" at bounding box center [140, 125] width 13 height 6
click at [131, 127] on input "Agree" at bounding box center [129, 125] width 5 height 5
radio input "true"
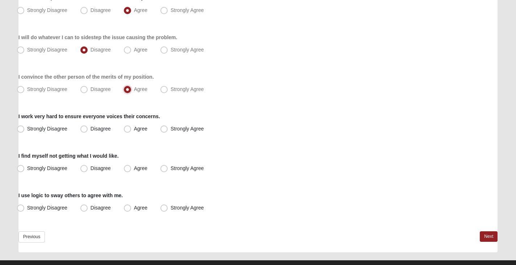
scroll to position [158, 0]
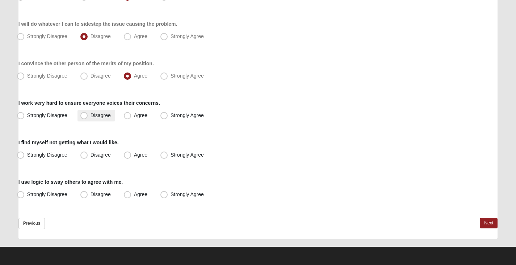
click at [91, 115] on span "Disagree" at bounding box center [101, 115] width 20 height 6
click at [88, 115] on input "Disagree" at bounding box center [85, 115] width 5 height 5
radio input "true"
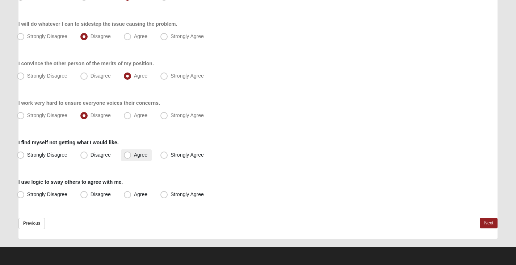
click at [134, 153] on span "Agree" at bounding box center [140, 155] width 13 height 6
click at [127, 153] on input "Agree" at bounding box center [129, 154] width 5 height 5
radio input "true"
click at [134, 195] on span "Agree" at bounding box center [140, 194] width 13 height 6
click at [127, 195] on input "Agree" at bounding box center [129, 194] width 5 height 5
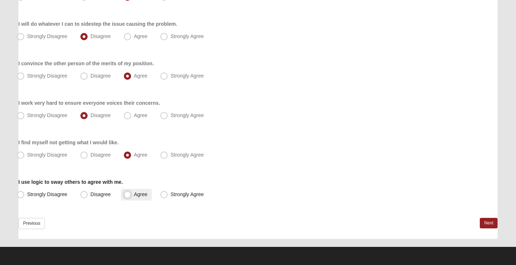
radio input "true"
click at [486, 223] on link "Next" at bounding box center [489, 223] width 18 height 10
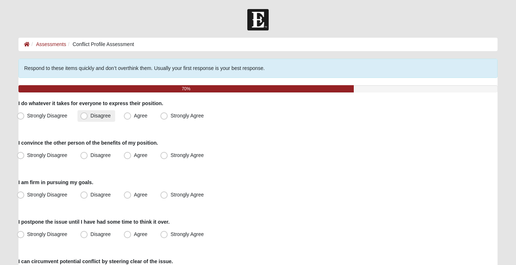
click at [91, 116] on span "Disagree" at bounding box center [101, 116] width 20 height 6
click at [83, 116] on input "Disagree" at bounding box center [85, 115] width 5 height 5
radio input "true"
click at [134, 156] on span "Agree" at bounding box center [140, 155] width 13 height 6
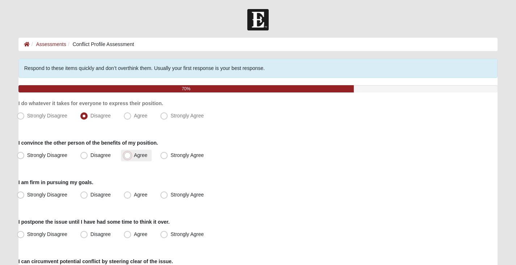
click at [130, 156] on input "Agree" at bounding box center [129, 155] width 5 height 5
radio input "true"
click at [171, 194] on span "Strongly Agree" at bounding box center [187, 195] width 33 height 6
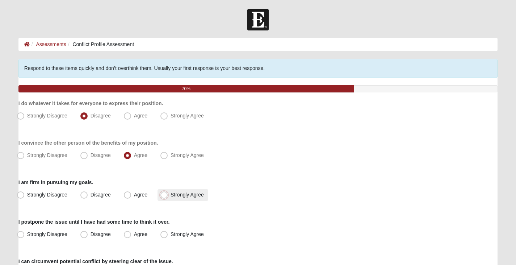
click at [164, 194] on input "Strongly Agree" at bounding box center [165, 194] width 5 height 5
radio input "true"
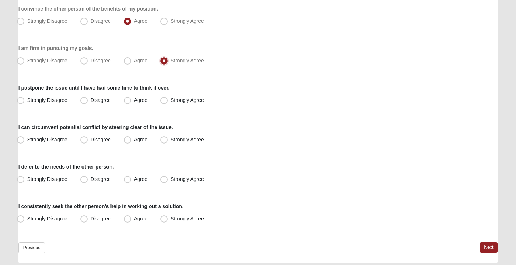
scroll to position [145, 0]
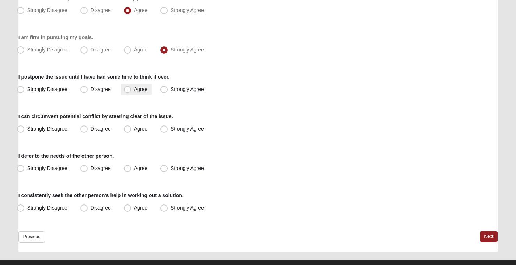
click at [134, 89] on span "Agree" at bounding box center [140, 89] width 13 height 6
click at [129, 89] on input "Agree" at bounding box center [129, 89] width 5 height 5
radio input "true"
click at [134, 129] on span "Agree" at bounding box center [140, 129] width 13 height 6
click at [128, 129] on input "Agree" at bounding box center [129, 128] width 5 height 5
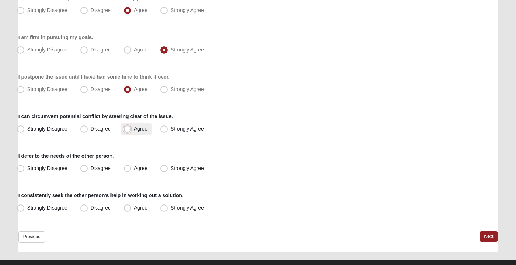
radio input "true"
click at [134, 166] on span "Agree" at bounding box center [140, 168] width 13 height 6
click at [127, 166] on input "Agree" at bounding box center [129, 168] width 5 height 5
radio input "true"
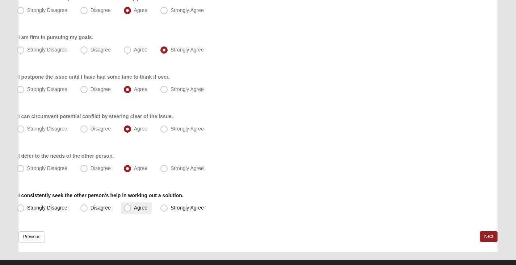
click at [131, 209] on label "Agree" at bounding box center [136, 208] width 31 height 12
click at [131, 209] on input "Agree" at bounding box center [129, 207] width 5 height 5
radio input "true"
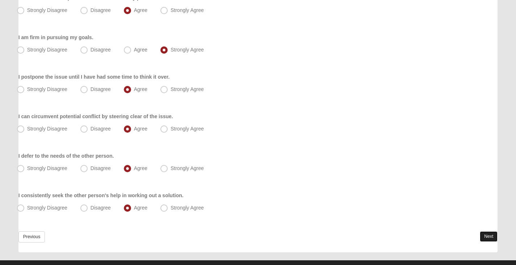
click at [488, 240] on link "Next" at bounding box center [489, 236] width 18 height 10
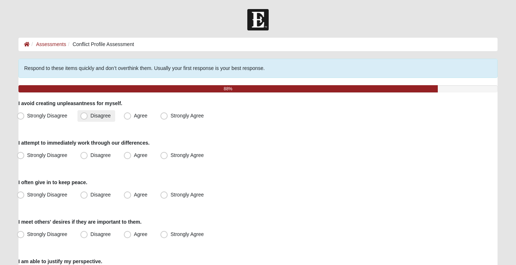
click at [91, 114] on span "Disagree" at bounding box center [101, 116] width 20 height 6
click at [87, 114] on input "Disagree" at bounding box center [85, 115] width 5 height 5
radio input "true"
click at [91, 157] on span "Disagree" at bounding box center [101, 155] width 20 height 6
click at [83, 157] on input "Disagree" at bounding box center [85, 155] width 5 height 5
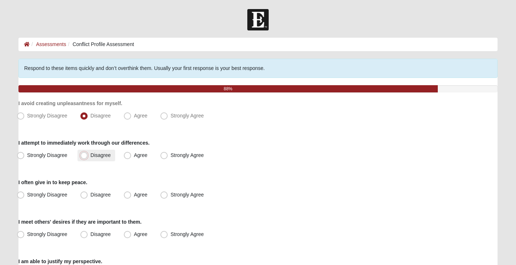
radio input "true"
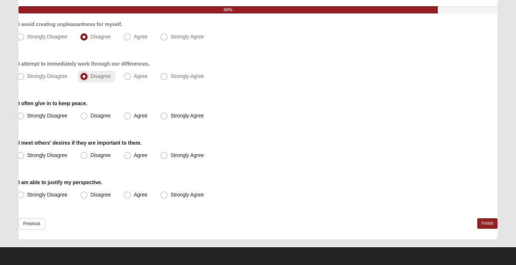
scroll to position [79, 0]
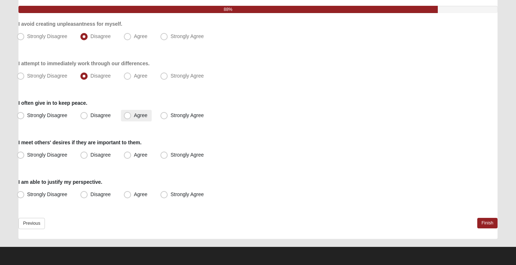
click at [134, 115] on span "Agree" at bounding box center [140, 115] width 13 height 6
click at [127, 115] on input "Agree" at bounding box center [129, 115] width 5 height 5
radio input "true"
click at [134, 156] on span "Agree" at bounding box center [140, 155] width 13 height 6
click at [127, 156] on input "Agree" at bounding box center [129, 154] width 5 height 5
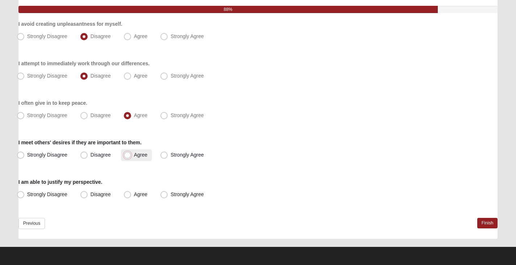
radio input "true"
click at [146, 195] on span "Agree" at bounding box center [140, 194] width 13 height 6
click at [131, 195] on input "Agree" at bounding box center [129, 194] width 5 height 5
radio input "true"
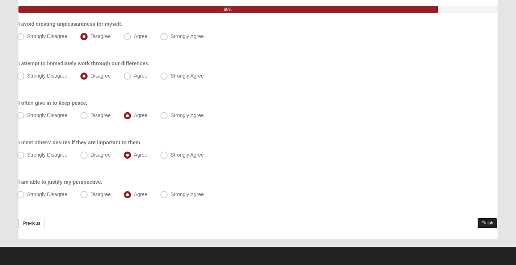
click at [485, 222] on link "Finish" at bounding box center [487, 223] width 21 height 10
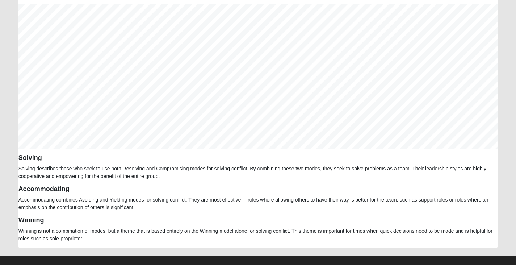
scroll to position [431, 0]
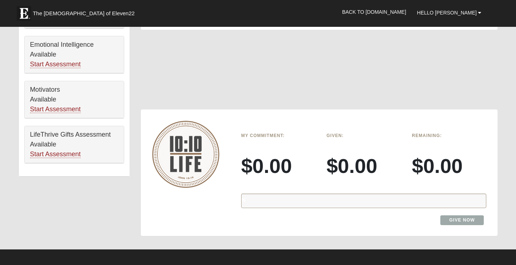
scroll to position [434, 0]
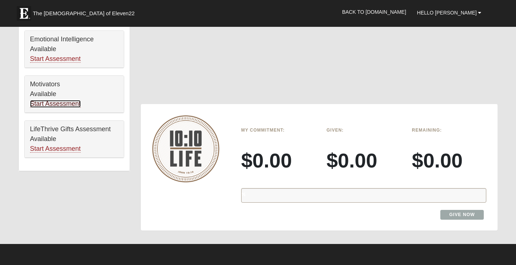
click at [65, 105] on link "Start Assessment" at bounding box center [55, 104] width 51 height 8
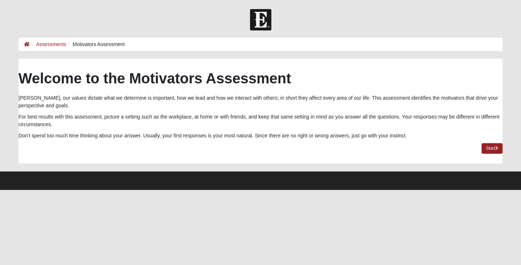
drag, startPoint x: 64, startPoint y: 96, endPoint x: 76, endPoint y: 122, distance: 28.7
click at [76, 122] on div "Welcome to the Motivators Assessment Suzanne, our values dictate what we determ…" at bounding box center [260, 105] width 484 height 70
click at [61, 124] on p "For best results with this assessment, picture a setting such as the workplace,…" at bounding box center [260, 120] width 484 height 15
click at [492, 148] on link "Start" at bounding box center [492, 148] width 21 height 10
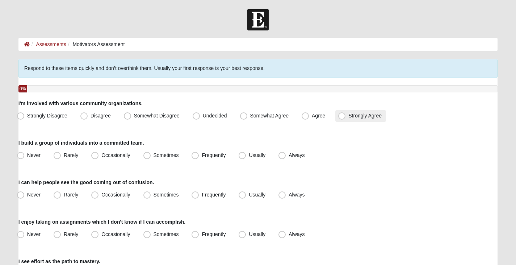
click at [348, 116] on span "Strongly Agree" at bounding box center [364, 116] width 33 height 6
click at [341, 116] on input "Strongly Agree" at bounding box center [343, 115] width 5 height 5
radio input "true"
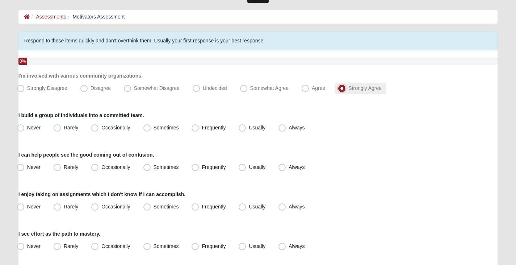
scroll to position [36, 0]
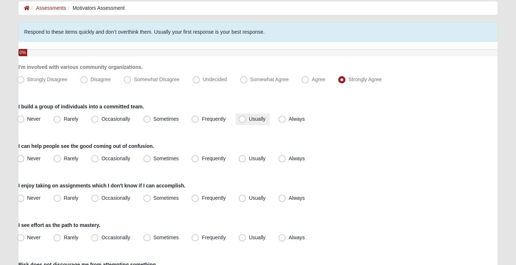
click at [249, 120] on span "Usually" at bounding box center [257, 119] width 17 height 6
click at [243, 120] on input "Usually" at bounding box center [243, 119] width 5 height 5
radio input "true"
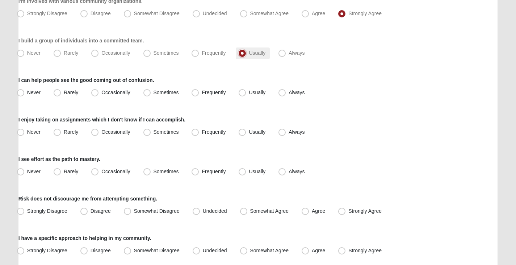
scroll to position [109, 0]
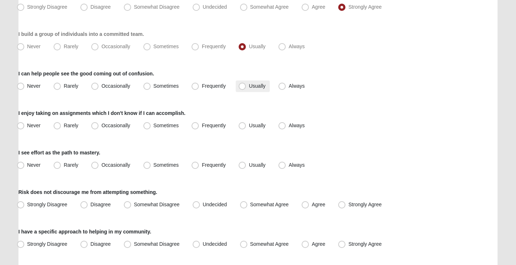
click at [249, 84] on span "Usually" at bounding box center [257, 86] width 17 height 6
click at [244, 84] on input "Usually" at bounding box center [243, 86] width 5 height 5
radio input "true"
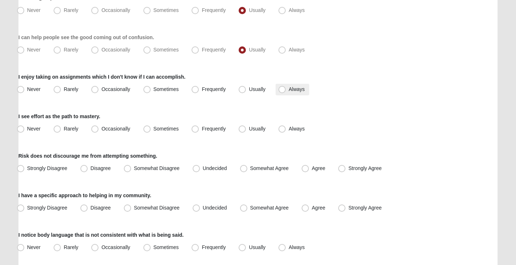
click at [289, 89] on span "Always" at bounding box center [297, 89] width 16 height 6
click at [281, 89] on input "Always" at bounding box center [283, 89] width 5 height 5
radio input "true"
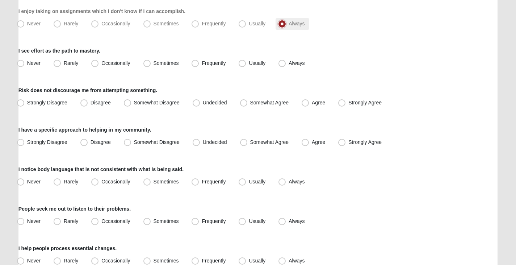
scroll to position [217, 0]
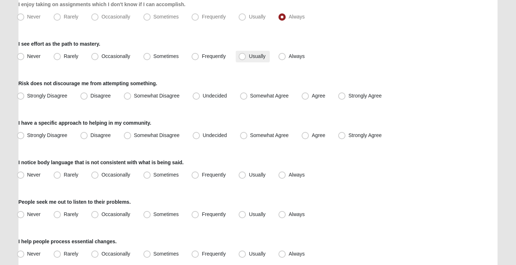
click at [249, 57] on span "Usually" at bounding box center [257, 56] width 17 height 6
click at [243, 57] on input "Usually" at bounding box center [243, 56] width 5 height 5
radio input "true"
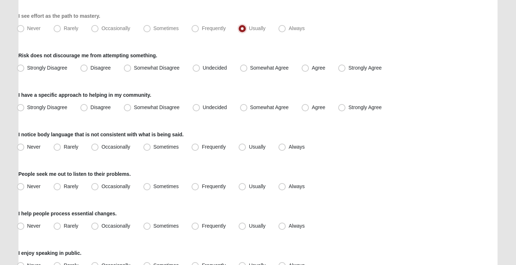
scroll to position [253, 0]
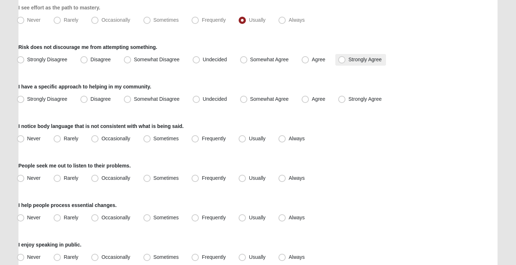
click at [348, 59] on span "Strongly Agree" at bounding box center [364, 59] width 33 height 6
click at [344, 59] on input "Strongly Agree" at bounding box center [343, 59] width 5 height 5
radio input "true"
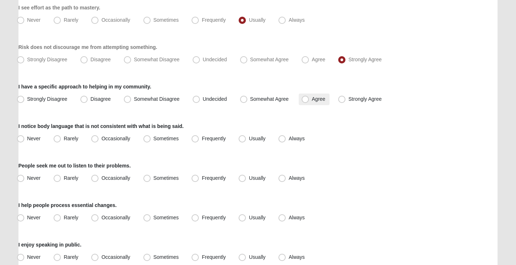
click at [312, 99] on span "Agree" at bounding box center [318, 99] width 13 height 6
click at [306, 99] on input "Agree" at bounding box center [306, 99] width 5 height 5
radio input "true"
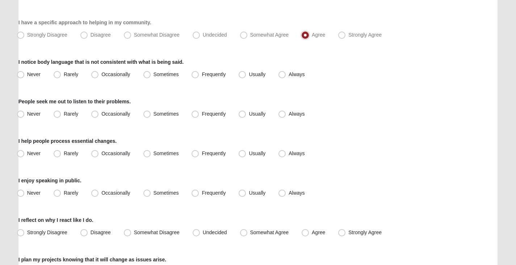
scroll to position [326, 0]
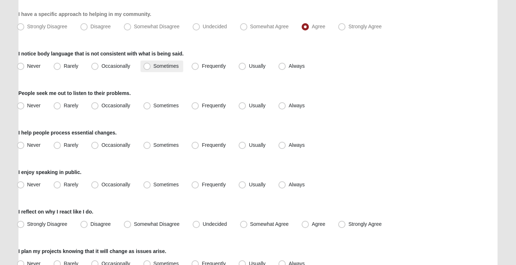
click at [153, 64] on span "Sometimes" at bounding box center [165, 66] width 25 height 6
click at [148, 64] on input "Sometimes" at bounding box center [148, 66] width 5 height 5
radio input "true"
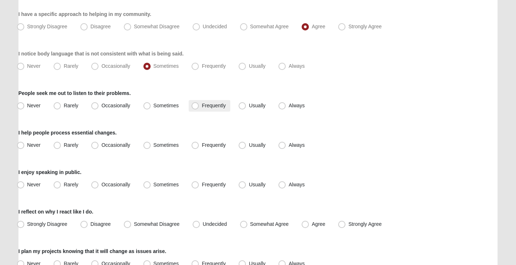
click at [202, 106] on span "Frequently" at bounding box center [214, 105] width 24 height 6
click at [194, 106] on input "Frequently" at bounding box center [196, 105] width 5 height 5
radio input "true"
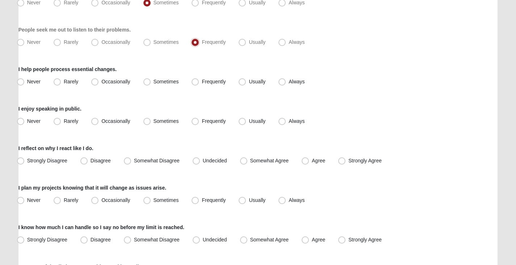
scroll to position [398, 0]
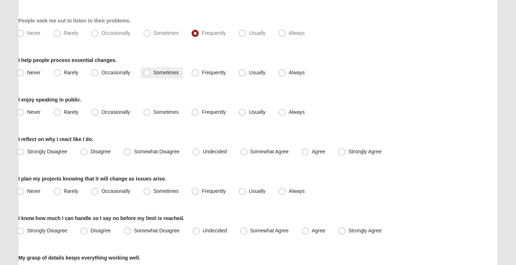
click at [153, 73] on span "Sometimes" at bounding box center [165, 73] width 25 height 6
click at [147, 73] on input "Sometimes" at bounding box center [148, 72] width 5 height 5
radio input "true"
click at [64, 112] on span "Rarely" at bounding box center [71, 112] width 14 height 6
click at [58, 112] on input "Rarely" at bounding box center [58, 112] width 5 height 5
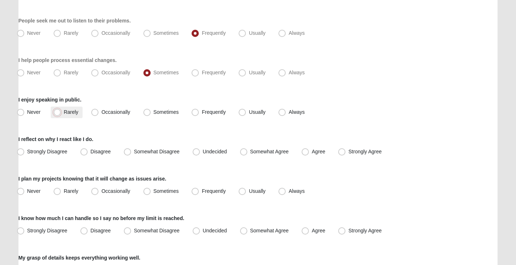
radio input "true"
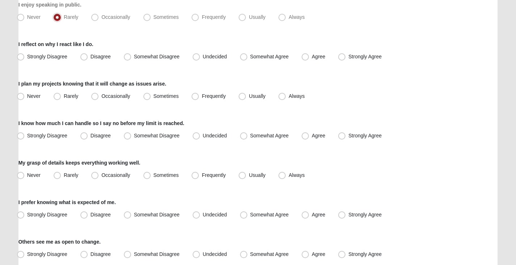
scroll to position [507, 0]
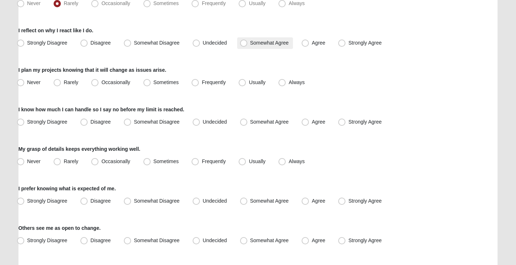
click at [250, 42] on span "Somewhat Agree" at bounding box center [269, 43] width 39 height 6
click at [244, 42] on input "Somewhat Agree" at bounding box center [245, 43] width 5 height 5
radio input "true"
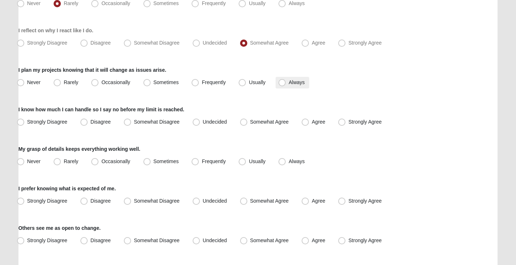
click at [289, 81] on span "Always" at bounding box center [297, 82] width 16 height 6
click at [281, 81] on input "Always" at bounding box center [283, 82] width 5 height 5
radio input "true"
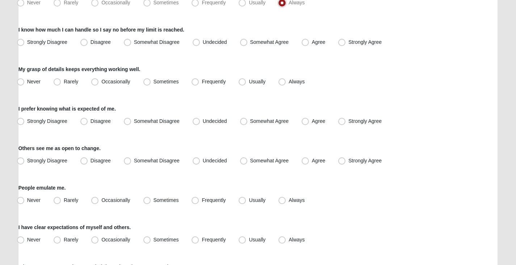
scroll to position [579, 0]
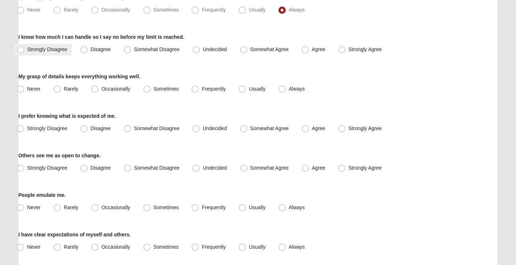
click at [27, 49] on span "Strongly Disagree" at bounding box center [47, 49] width 40 height 6
click at [21, 49] on input "Strongly Disagree" at bounding box center [22, 49] width 5 height 5
radio input "true"
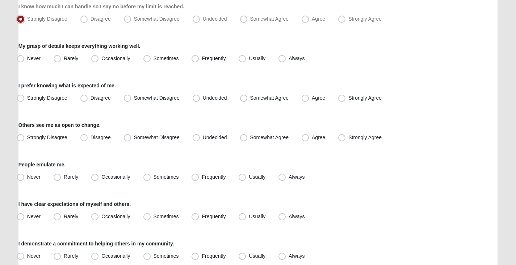
scroll to position [615, 0]
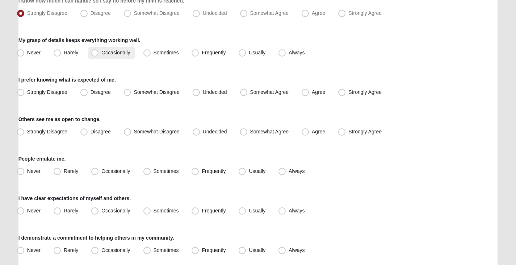
click at [99, 55] on label "Occasionally" at bounding box center [111, 53] width 46 height 12
click at [99, 55] on input "Occasionally" at bounding box center [96, 52] width 5 height 5
radio input "true"
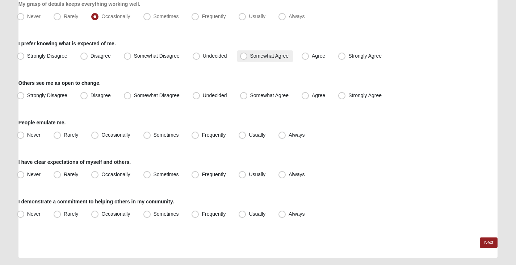
click at [250, 58] on span "Somewhat Agree" at bounding box center [269, 56] width 39 height 6
click at [243, 58] on input "Somewhat Agree" at bounding box center [245, 56] width 5 height 5
radio input "true"
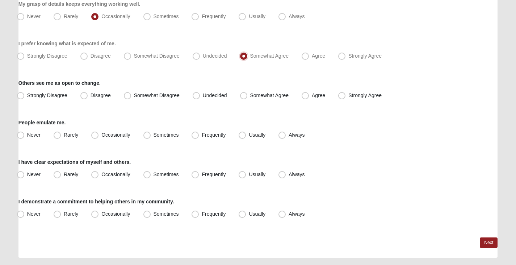
scroll to position [670, 0]
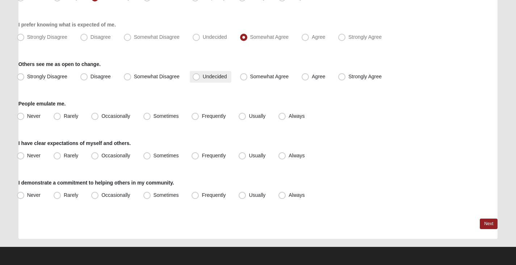
click at [201, 76] on label "Undecided" at bounding box center [211, 77] width 42 height 12
click at [200, 76] on input "Undecided" at bounding box center [197, 76] width 5 height 5
radio input "true"
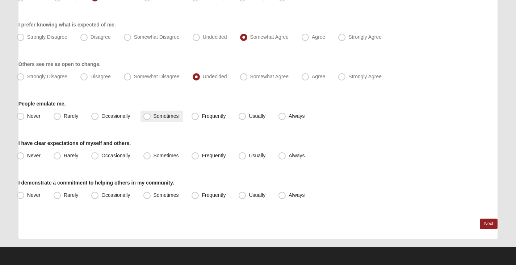
click at [153, 115] on span "Sometimes" at bounding box center [165, 116] width 25 height 6
click at [146, 115] on input "Sometimes" at bounding box center [148, 116] width 5 height 5
radio input "true"
click at [64, 156] on span "Rarely" at bounding box center [71, 155] width 14 height 6
click at [59, 156] on input "Rarely" at bounding box center [58, 155] width 5 height 5
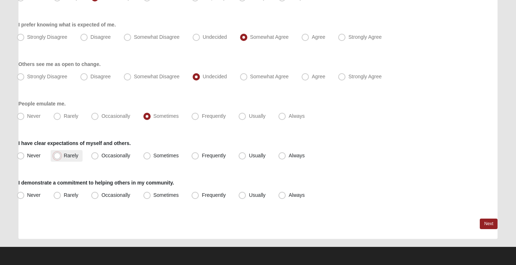
radio input "true"
click at [249, 195] on span "Usually" at bounding box center [257, 195] width 17 height 6
click at [242, 195] on input "Usually" at bounding box center [243, 195] width 5 height 5
radio input "true"
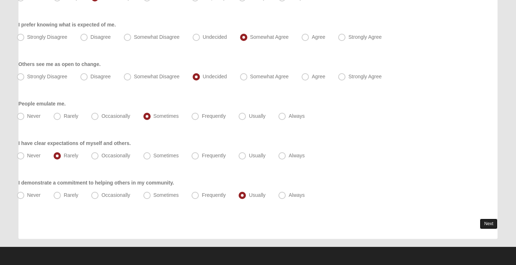
click at [485, 222] on link "Next" at bounding box center [489, 223] width 18 height 10
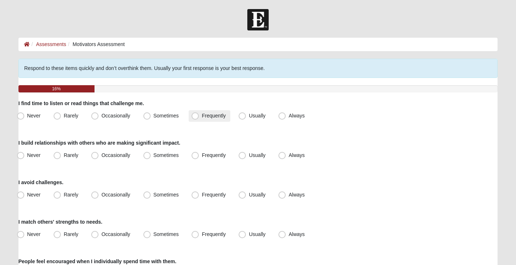
click at [202, 117] on span "Frequently" at bounding box center [214, 116] width 24 height 6
click at [198, 117] on input "Frequently" at bounding box center [196, 115] width 5 height 5
radio input "true"
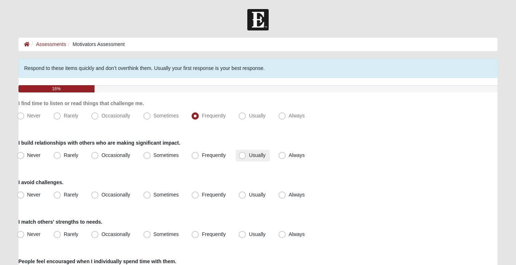
click at [249, 155] on span "Usually" at bounding box center [257, 155] width 17 height 6
click at [242, 155] on input "Usually" at bounding box center [243, 155] width 5 height 5
radio input "true"
click at [64, 192] on span "Rarely" at bounding box center [71, 195] width 14 height 6
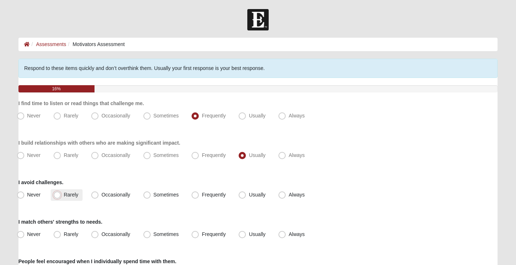
click at [56, 192] on input "Rarely" at bounding box center [58, 194] width 5 height 5
radio input "true"
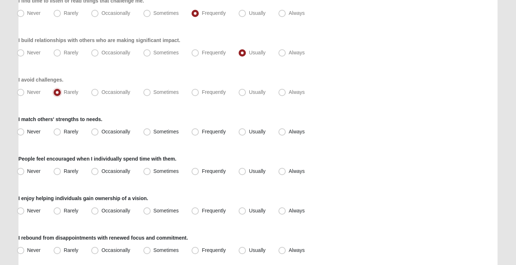
scroll to position [109, 0]
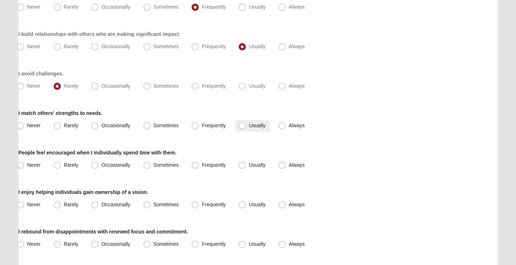
click at [249, 127] on span "Usually" at bounding box center [257, 125] width 17 height 6
click at [243, 127] on input "Usually" at bounding box center [243, 125] width 5 height 5
radio input "true"
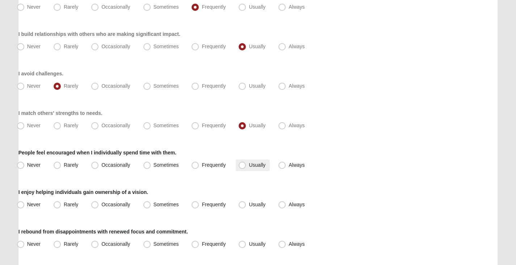
click at [249, 164] on span "Usually" at bounding box center [257, 165] width 17 height 6
click at [241, 164] on input "Usually" at bounding box center [243, 165] width 5 height 5
radio input "true"
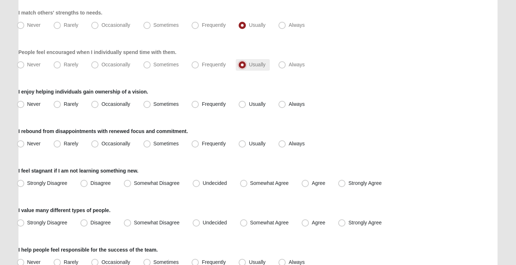
scroll to position [217, 0]
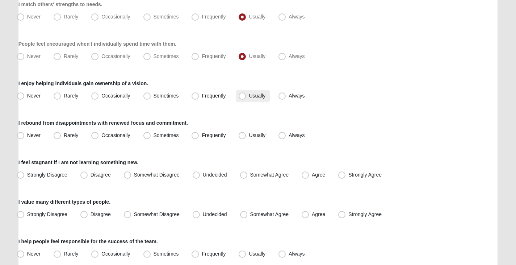
click at [249, 95] on span "Usually" at bounding box center [257, 96] width 17 height 6
click at [242, 95] on input "Usually" at bounding box center [243, 95] width 5 height 5
radio input "true"
click at [153, 137] on span "Sometimes" at bounding box center [165, 135] width 25 height 6
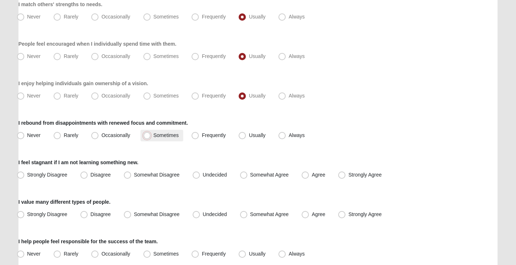
click at [147, 137] on input "Sometimes" at bounding box center [148, 135] width 5 height 5
radio input "true"
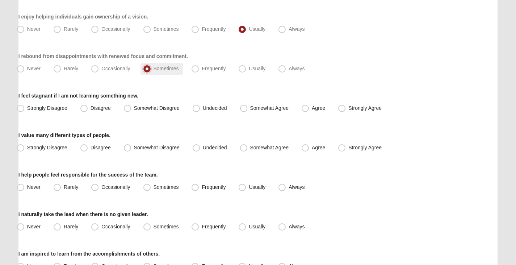
scroll to position [290, 0]
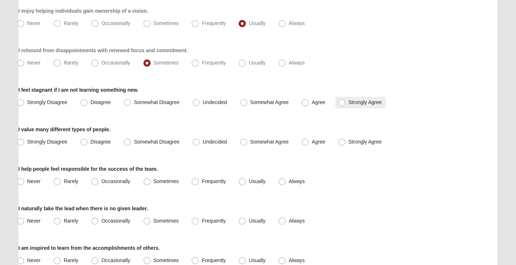
click at [348, 105] on span "Strongly Agree" at bounding box center [364, 102] width 33 height 6
click at [341, 105] on input "Strongly Agree" at bounding box center [343, 102] width 5 height 5
radio input "true"
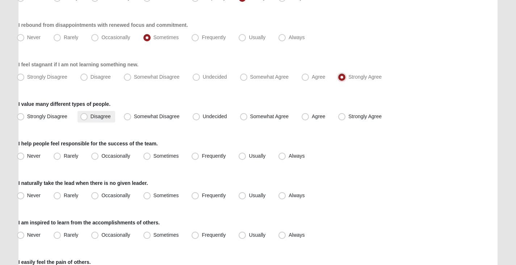
scroll to position [326, 0]
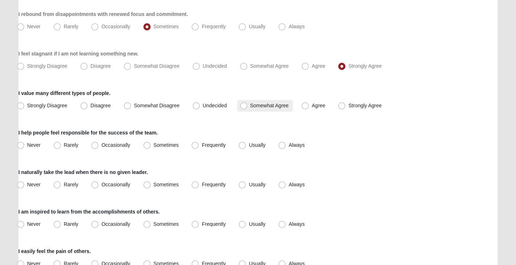
click at [250, 108] on span "Somewhat Agree" at bounding box center [269, 105] width 39 height 6
click at [245, 108] on input "Somewhat Agree" at bounding box center [245, 105] width 5 height 5
radio input "true"
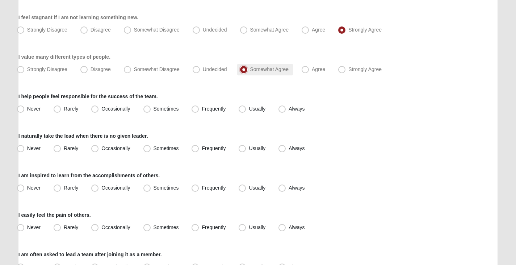
scroll to position [398, 0]
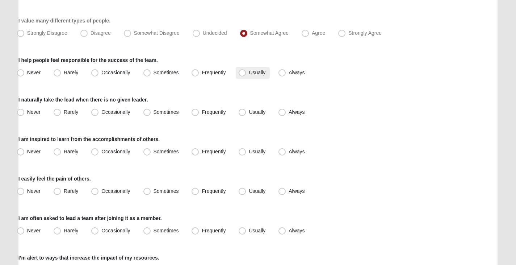
click at [249, 73] on span "Usually" at bounding box center [257, 73] width 17 height 6
click at [243, 73] on input "Usually" at bounding box center [243, 72] width 5 height 5
radio input "true"
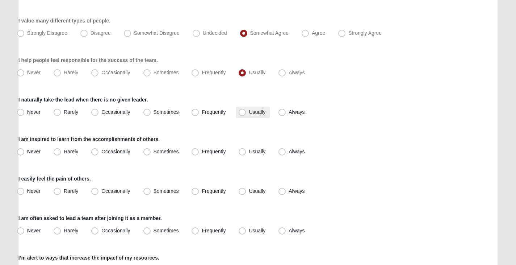
click at [249, 112] on span "Usually" at bounding box center [257, 112] width 17 height 6
click at [241, 112] on input "Usually" at bounding box center [243, 112] width 5 height 5
radio input "true"
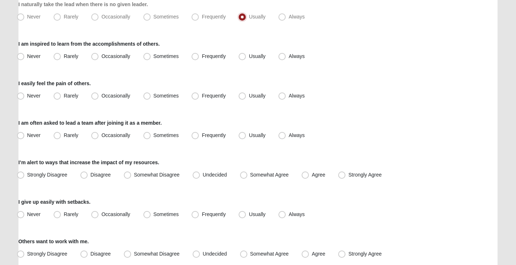
scroll to position [507, 0]
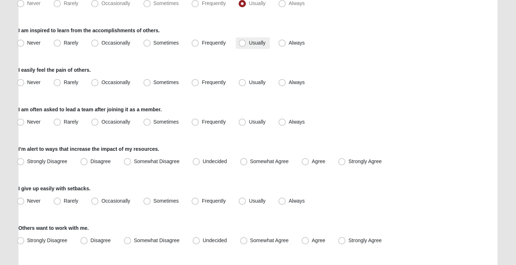
click at [238, 45] on label "Usually" at bounding box center [253, 43] width 34 height 12
click at [241, 45] on input "Usually" at bounding box center [243, 43] width 5 height 5
radio input "true"
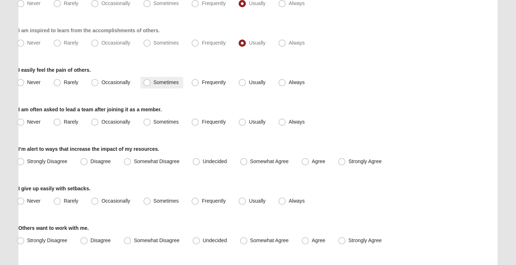
click at [153, 80] on span "Sometimes" at bounding box center [165, 82] width 25 height 6
click at [148, 80] on input "Sometimes" at bounding box center [148, 82] width 5 height 5
radio input "true"
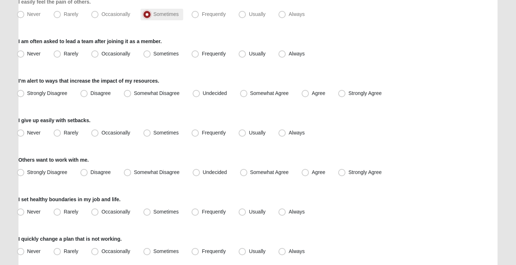
scroll to position [579, 0]
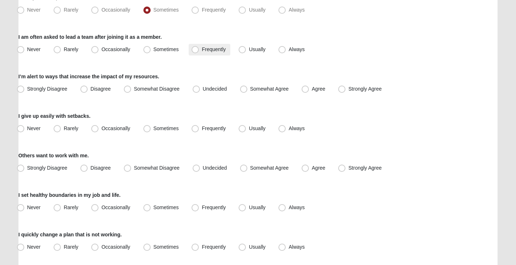
click at [202, 49] on span "Frequently" at bounding box center [214, 49] width 24 height 6
click at [198, 49] on input "Frequently" at bounding box center [196, 49] width 5 height 5
radio input "true"
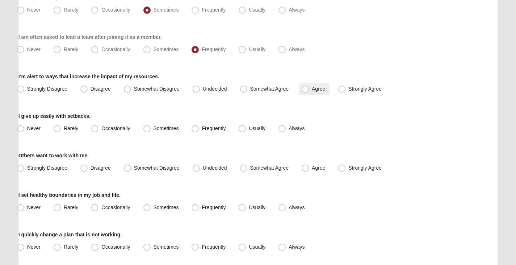
click at [312, 91] on span "Agree" at bounding box center [318, 89] width 13 height 6
click at [306, 91] on input "Agree" at bounding box center [306, 89] width 5 height 5
radio input "true"
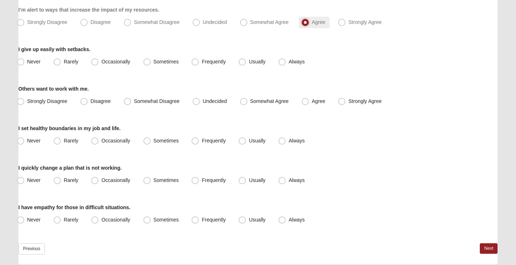
scroll to position [652, 0]
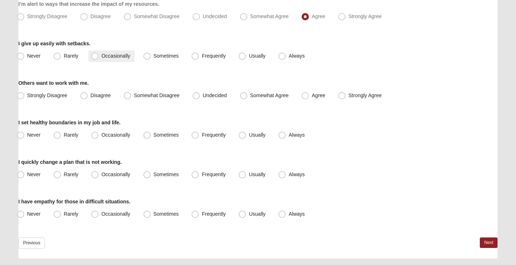
click at [101, 54] on span "Occasionally" at bounding box center [115, 56] width 29 height 6
click at [94, 54] on input "Occasionally" at bounding box center [96, 56] width 5 height 5
radio input "true"
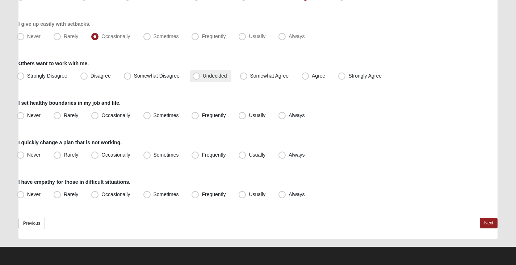
click at [203, 76] on span "Undecided" at bounding box center [215, 76] width 24 height 6
click at [197, 76] on input "Undecided" at bounding box center [197, 75] width 5 height 5
radio input "true"
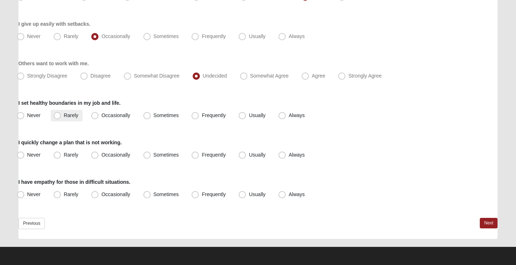
click at [64, 118] on span "Rarely" at bounding box center [71, 115] width 14 height 6
click at [56, 118] on input "Rarely" at bounding box center [58, 115] width 5 height 5
radio input "true"
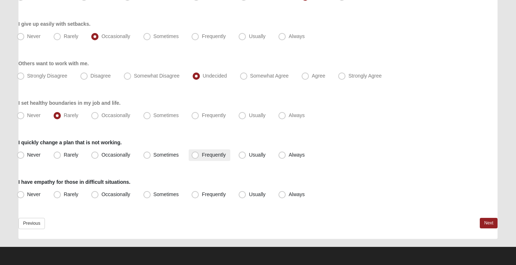
click at [202, 156] on span "Frequently" at bounding box center [214, 155] width 24 height 6
click at [194, 156] on input "Frequently" at bounding box center [196, 154] width 5 height 5
radio input "true"
click at [202, 193] on span "Frequently" at bounding box center [214, 194] width 24 height 6
click at [197, 193] on input "Frequently" at bounding box center [196, 194] width 5 height 5
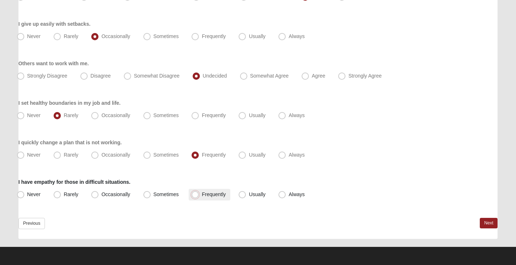
radio input "true"
click at [153, 195] on span "Sometimes" at bounding box center [165, 194] width 25 height 6
click at [146, 195] on input "Sometimes" at bounding box center [148, 194] width 5 height 5
radio input "true"
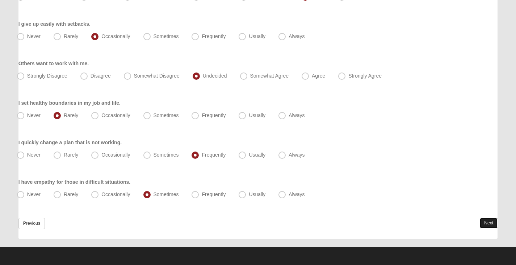
click at [485, 222] on link "Next" at bounding box center [489, 223] width 18 height 10
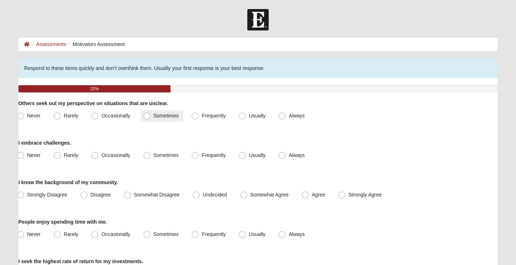
click at [153, 115] on span "Sometimes" at bounding box center [165, 116] width 25 height 6
click at [146, 115] on input "Sometimes" at bounding box center [148, 115] width 5 height 5
radio input "true"
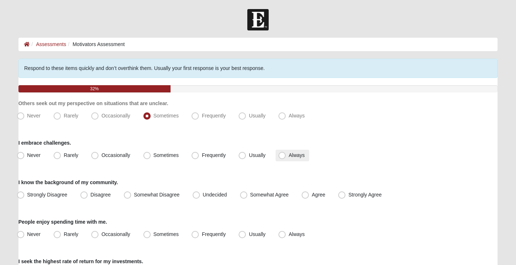
click at [289, 154] on span "Always" at bounding box center [297, 155] width 16 height 6
click at [285, 154] on input "Always" at bounding box center [283, 155] width 5 height 5
radio input "true"
click at [312, 196] on span "Agree" at bounding box center [318, 195] width 13 height 6
click at [306, 196] on input "Agree" at bounding box center [306, 194] width 5 height 5
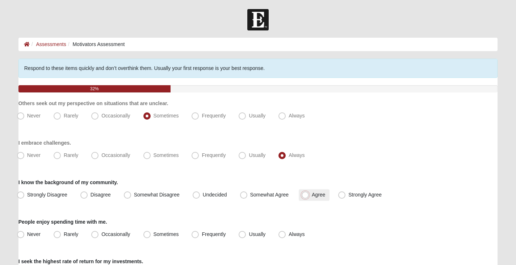
radio input "true"
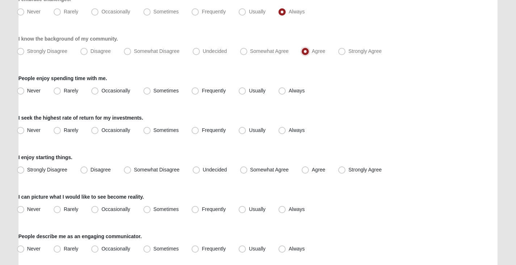
scroll to position [145, 0]
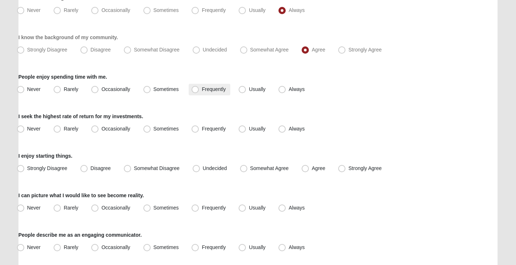
click at [202, 89] on span "Frequently" at bounding box center [214, 89] width 24 height 6
click at [197, 89] on input "Frequently" at bounding box center [196, 89] width 5 height 5
radio input "true"
click at [289, 129] on span "Always" at bounding box center [297, 129] width 16 height 6
click at [281, 129] on input "Always" at bounding box center [283, 128] width 5 height 5
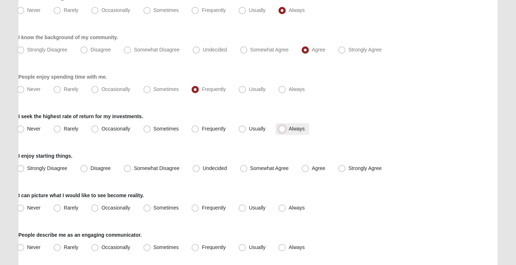
radio input "true"
click at [348, 168] on span "Strongly Agree" at bounding box center [364, 168] width 33 height 6
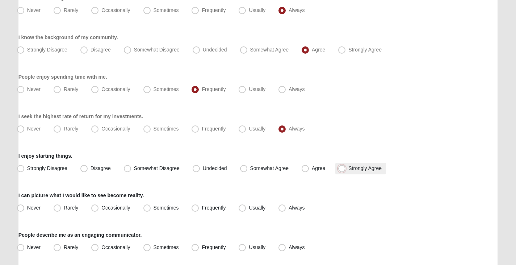
click at [341, 168] on input "Strongly Agree" at bounding box center [343, 168] width 5 height 5
radio input "true"
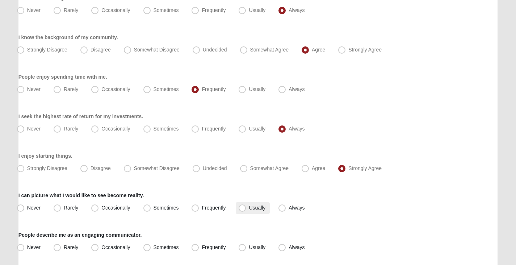
click at [249, 207] on span "Usually" at bounding box center [257, 208] width 17 height 6
click at [243, 207] on input "Usually" at bounding box center [243, 207] width 5 height 5
radio input "true"
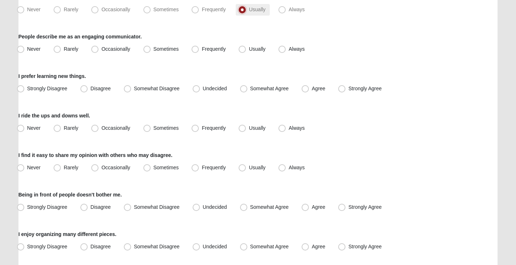
scroll to position [362, 0]
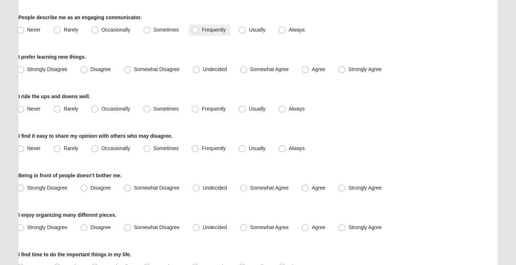
click at [202, 31] on span "Frequently" at bounding box center [214, 30] width 24 height 6
click at [196, 31] on input "Frequently" at bounding box center [196, 30] width 5 height 5
radio input "true"
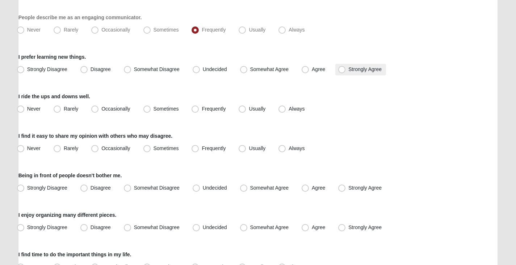
click at [348, 69] on span "Strongly Agree" at bounding box center [364, 69] width 33 height 6
click at [343, 69] on input "Strongly Agree" at bounding box center [343, 69] width 5 height 5
radio input "true"
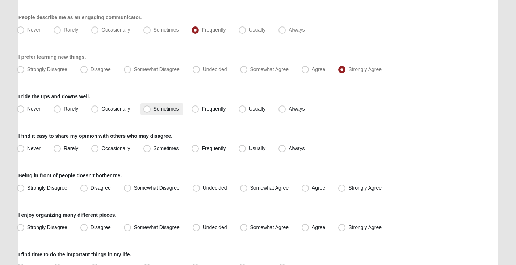
click at [153, 109] on span "Sometimes" at bounding box center [165, 109] width 25 height 6
click at [146, 109] on input "Sometimes" at bounding box center [148, 108] width 5 height 5
radio input "true"
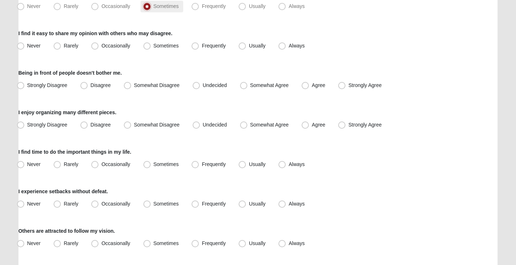
scroll to position [471, 0]
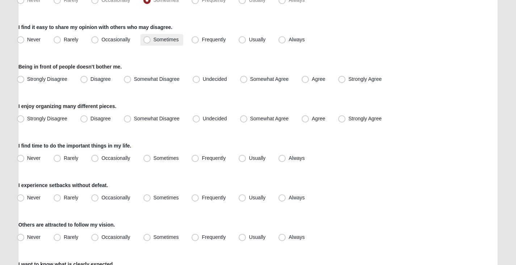
click at [153, 39] on span "Sometimes" at bounding box center [165, 40] width 25 height 6
click at [146, 39] on input "Sometimes" at bounding box center [148, 39] width 5 height 5
radio input "true"
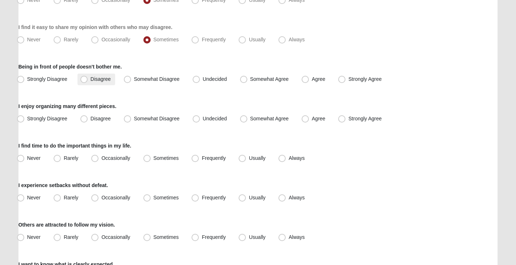
click at [91, 80] on span "Disagree" at bounding box center [101, 79] width 20 height 6
click at [84, 80] on input "Disagree" at bounding box center [85, 79] width 5 height 5
radio input "true"
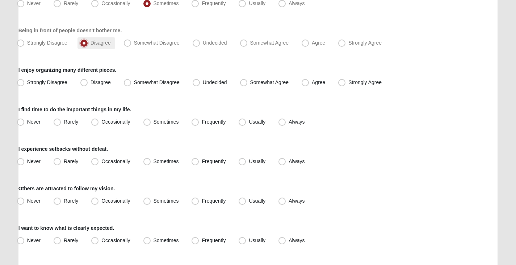
scroll to position [543, 0]
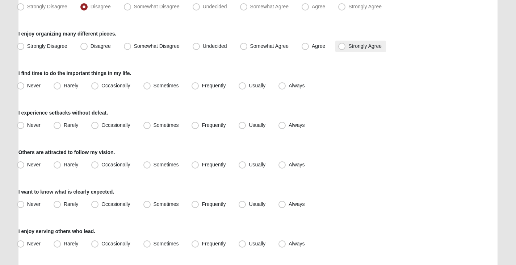
click at [348, 47] on span "Strongly Agree" at bounding box center [364, 46] width 33 height 6
click at [341, 47] on input "Strongly Agree" at bounding box center [343, 46] width 5 height 5
radio input "true"
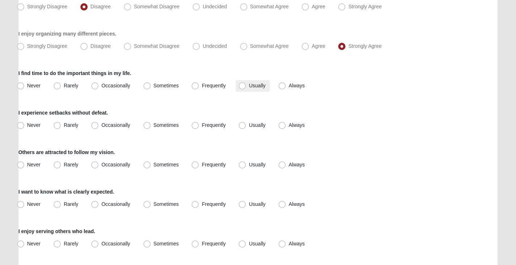
click at [249, 86] on span "Usually" at bounding box center [257, 86] width 17 height 6
click at [241, 86] on input "Usually" at bounding box center [243, 85] width 5 height 5
radio input "true"
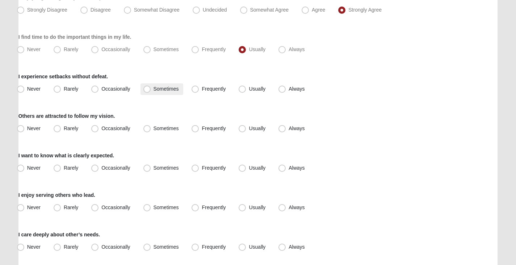
click at [153, 91] on span "Sometimes" at bounding box center [165, 89] width 25 height 6
click at [146, 91] on input "Sometimes" at bounding box center [148, 89] width 5 height 5
radio input "true"
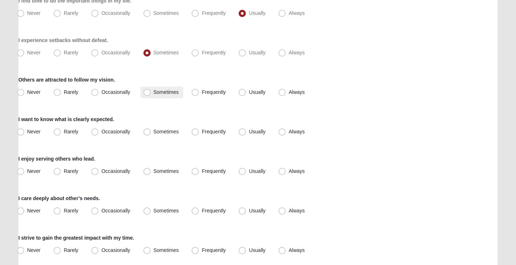
click at [164, 93] on span "Sometimes" at bounding box center [165, 92] width 25 height 6
click at [151, 93] on input "Sometimes" at bounding box center [148, 92] width 5 height 5
radio input "true"
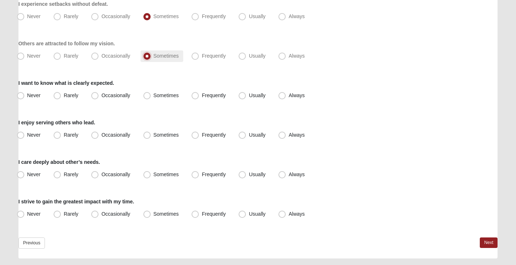
scroll to position [671, 0]
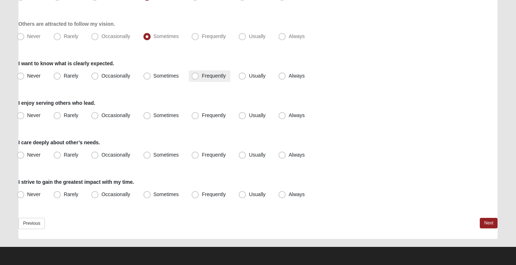
click at [202, 77] on span "Frequently" at bounding box center [214, 76] width 24 height 6
click at [194, 77] on input "Frequently" at bounding box center [196, 75] width 5 height 5
radio input "true"
click at [249, 117] on span "Usually" at bounding box center [257, 115] width 17 height 6
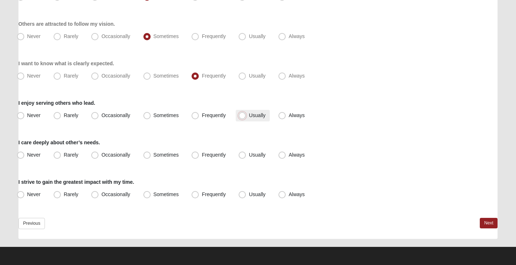
click at [241, 117] on input "Usually" at bounding box center [243, 115] width 5 height 5
radio input "true"
click at [153, 157] on span "Sometimes" at bounding box center [165, 155] width 25 height 6
click at [147, 157] on input "Sometimes" at bounding box center [148, 154] width 5 height 5
radio input "true"
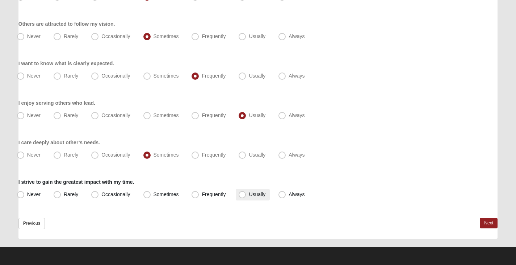
click at [254, 193] on span "Usually" at bounding box center [257, 194] width 17 height 6
click at [246, 193] on input "Usually" at bounding box center [243, 194] width 5 height 5
radio input "true"
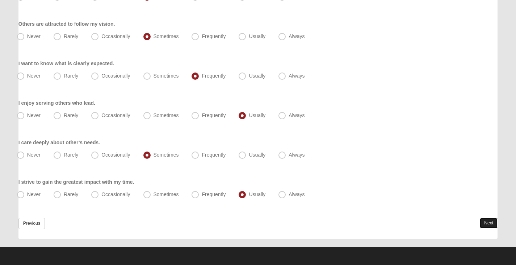
click at [490, 223] on link "Next" at bounding box center [489, 223] width 18 height 10
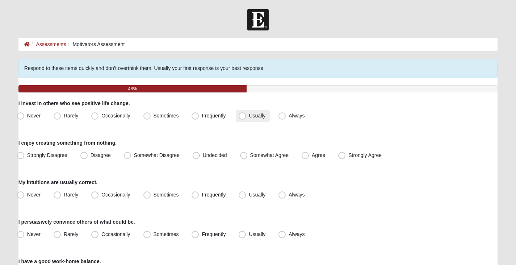
click at [246, 114] on label "Usually" at bounding box center [253, 116] width 34 height 12
click at [246, 114] on input "Usually" at bounding box center [243, 115] width 5 height 5
radio input "true"
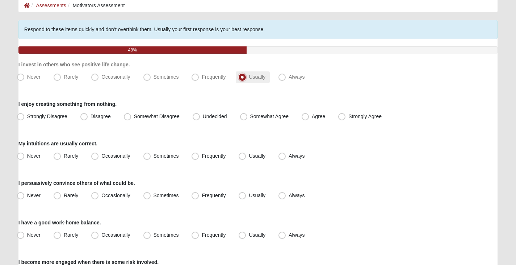
scroll to position [72, 0]
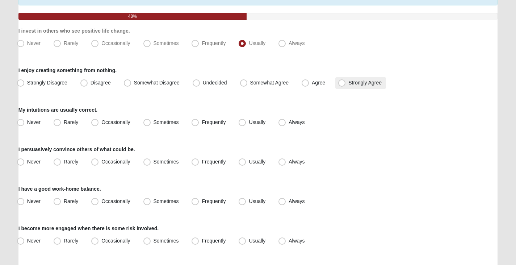
click at [348, 83] on span "Strongly Agree" at bounding box center [364, 83] width 33 height 6
click at [341, 83] on input "Strongly Agree" at bounding box center [343, 82] width 5 height 5
radio input "true"
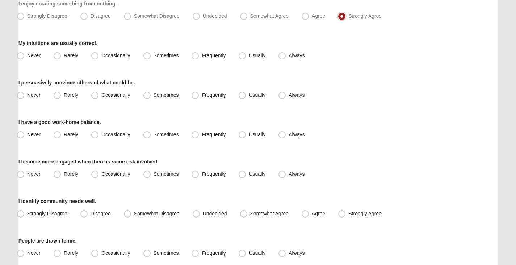
scroll to position [145, 0]
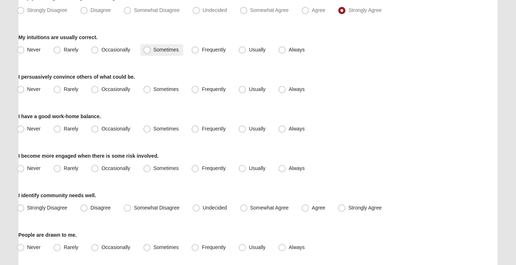
click at [152, 50] on label "Sometimes" at bounding box center [161, 50] width 43 height 12
click at [151, 50] on input "Sometimes" at bounding box center [148, 49] width 5 height 5
radio input "true"
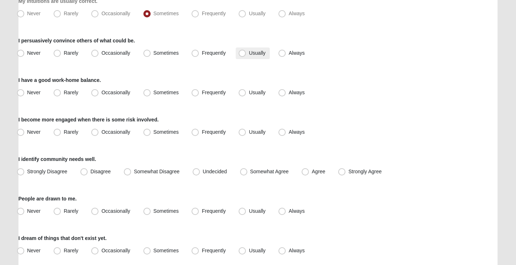
click at [249, 55] on span "Usually" at bounding box center [257, 53] width 17 height 6
click at [241, 55] on input "Usually" at bounding box center [243, 53] width 5 height 5
radio input "true"
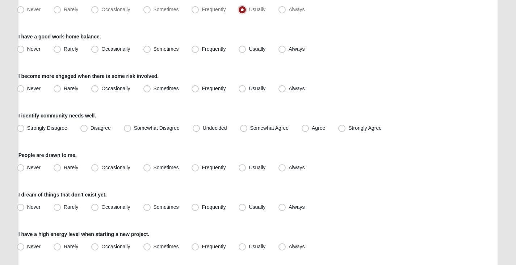
scroll to position [217, 0]
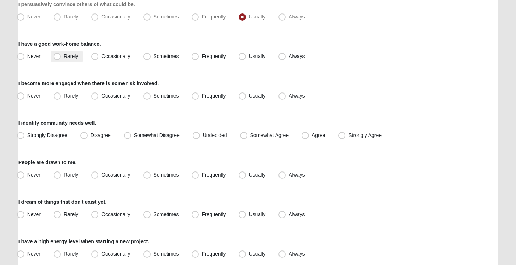
click at [64, 58] on span "Rarely" at bounding box center [71, 56] width 14 height 6
click at [58, 58] on input "Rarely" at bounding box center [58, 56] width 5 height 5
radio input "true"
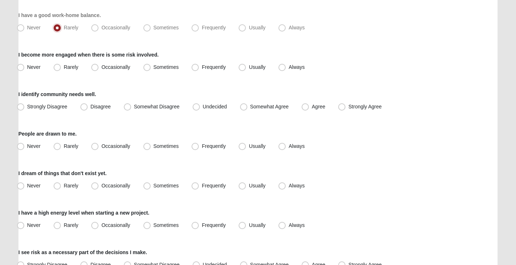
scroll to position [253, 0]
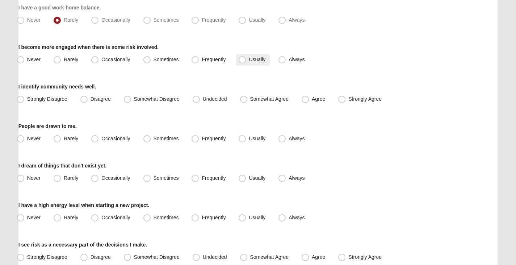
click at [256, 60] on span "Usually" at bounding box center [257, 59] width 17 height 6
click at [246, 60] on input "Usually" at bounding box center [243, 59] width 5 height 5
radio input "true"
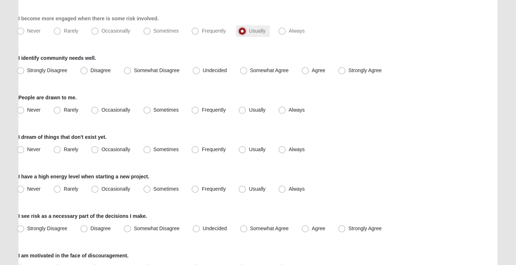
scroll to position [290, 0]
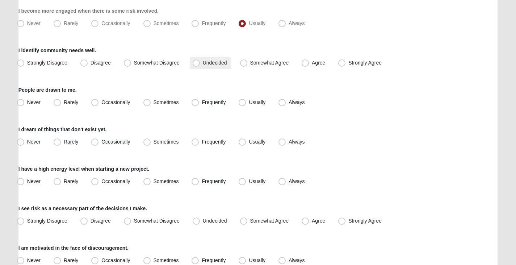
click at [221, 63] on span "Undecided" at bounding box center [215, 63] width 24 height 6
click at [200, 63] on input "Undecided" at bounding box center [197, 62] width 5 height 5
radio input "true"
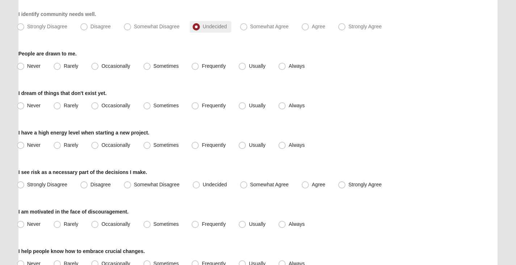
click at [221, 63] on span "Frequently" at bounding box center [214, 66] width 24 height 6
click at [199, 64] on input "Frequently" at bounding box center [196, 66] width 5 height 5
radio input "true"
click at [171, 64] on span "Sometimes" at bounding box center [165, 66] width 25 height 6
click at [151, 64] on input "Sometimes" at bounding box center [148, 66] width 5 height 5
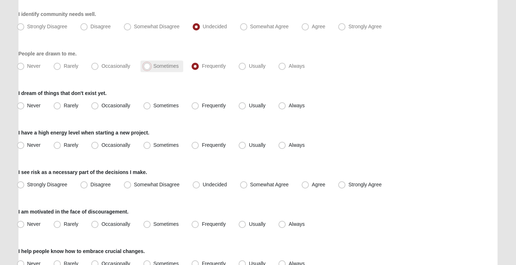
radio input "true"
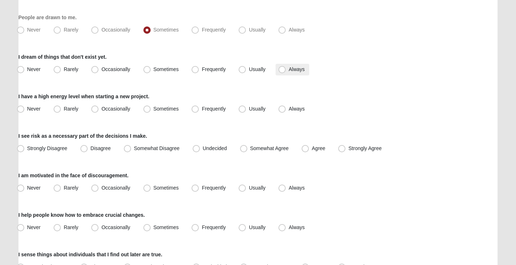
click at [289, 70] on span "Always" at bounding box center [297, 69] width 16 height 6
click at [281, 70] on input "Always" at bounding box center [283, 69] width 5 height 5
radio input "true"
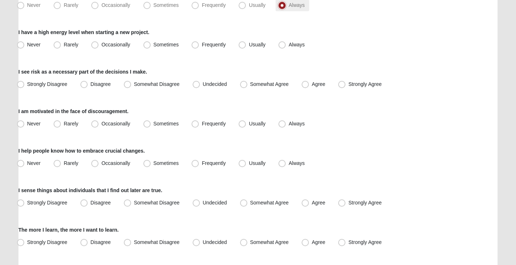
scroll to position [434, 0]
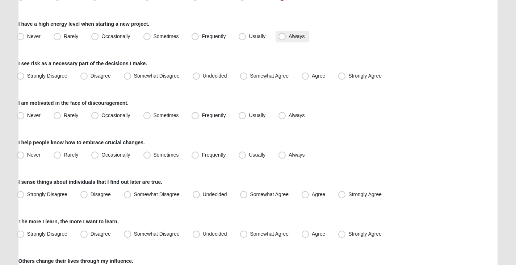
click at [289, 39] on span "Always" at bounding box center [297, 36] width 16 height 6
click at [281, 39] on input "Always" at bounding box center [283, 36] width 5 height 5
radio input "true"
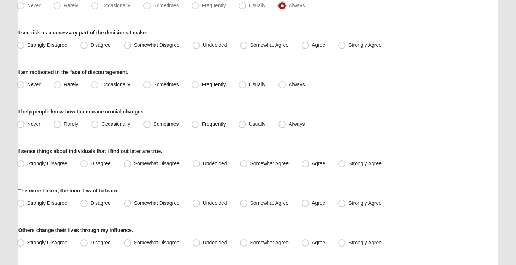
scroll to position [471, 0]
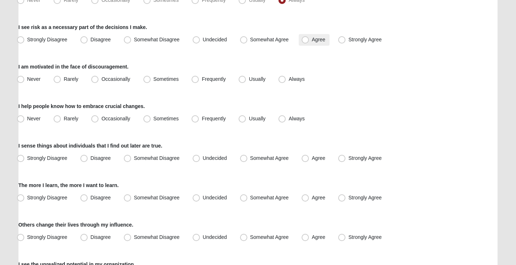
click at [312, 37] on span "Agree" at bounding box center [318, 40] width 13 height 6
click at [308, 37] on input "Agree" at bounding box center [306, 39] width 5 height 5
radio input "true"
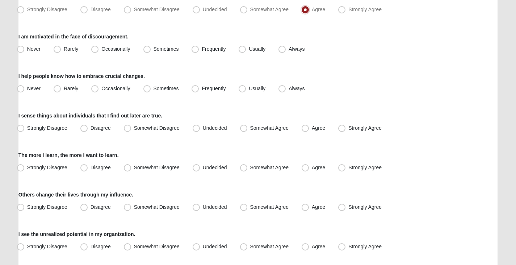
scroll to position [507, 0]
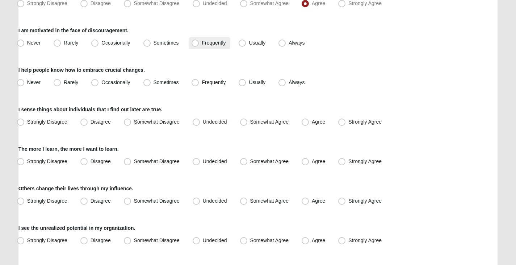
click at [202, 42] on span "Frequently" at bounding box center [214, 43] width 24 height 6
click at [199, 42] on input "Frequently" at bounding box center [196, 43] width 5 height 5
radio input "true"
click at [245, 88] on label "Usually" at bounding box center [253, 83] width 34 height 12
click at [245, 85] on input "Usually" at bounding box center [243, 82] width 5 height 5
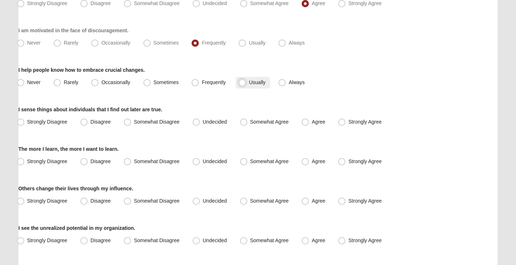
radio input "true"
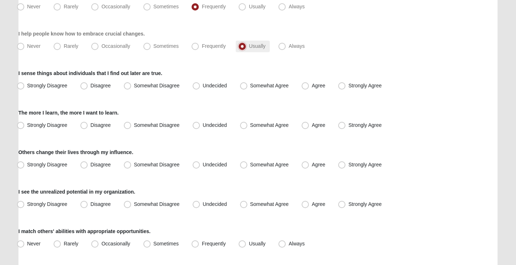
scroll to position [579, 0]
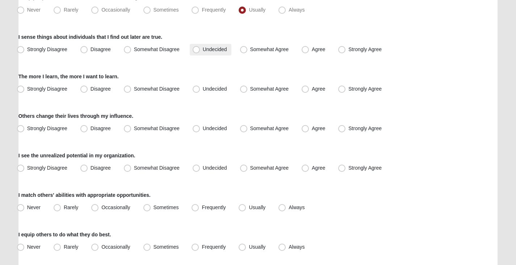
click at [203, 49] on span "Undecided" at bounding box center [215, 49] width 24 height 6
click at [196, 49] on input "Undecided" at bounding box center [197, 49] width 5 height 5
radio input "true"
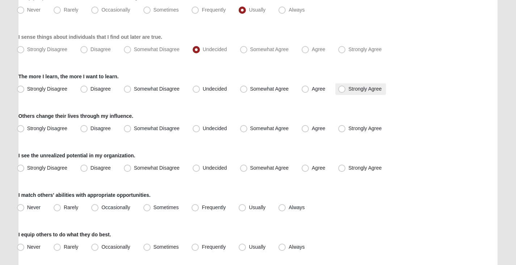
click at [348, 88] on span "Strongly Agree" at bounding box center [364, 89] width 33 height 6
click at [341, 88] on input "Strongly Agree" at bounding box center [343, 89] width 5 height 5
radio input "true"
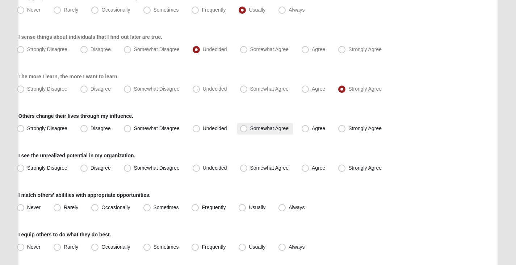
click at [250, 128] on span "Somewhat Agree" at bounding box center [269, 128] width 39 height 6
click at [243, 128] on input "Somewhat Agree" at bounding box center [245, 128] width 5 height 5
radio input "true"
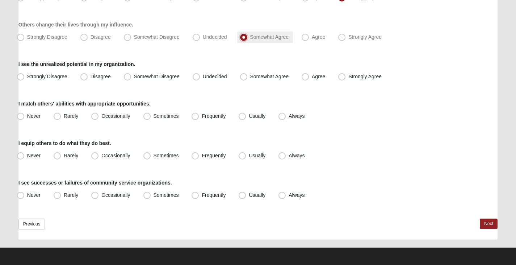
scroll to position [671, 0]
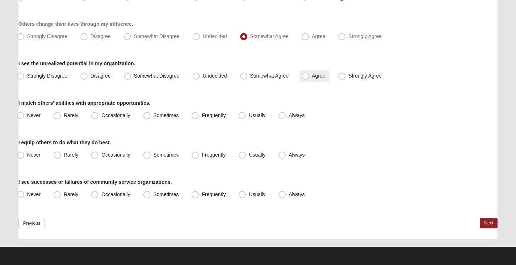
click at [312, 78] on span "Agree" at bounding box center [318, 76] width 13 height 6
click at [306, 78] on input "Agree" at bounding box center [306, 75] width 5 height 5
radio input "true"
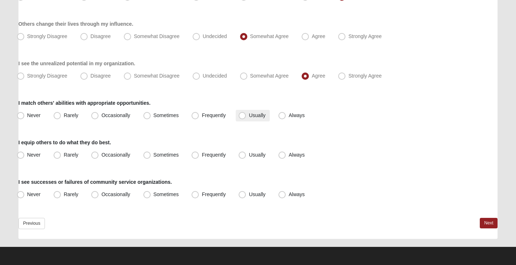
click at [249, 114] on span "Usually" at bounding box center [257, 115] width 17 height 6
click at [245, 114] on input "Usually" at bounding box center [243, 115] width 5 height 5
radio input "true"
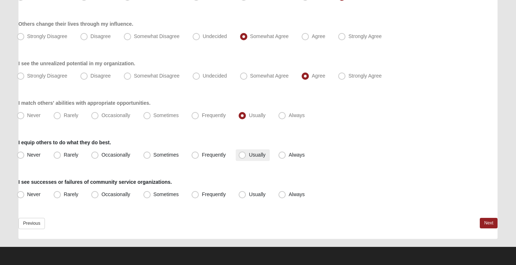
click at [248, 155] on label "Usually" at bounding box center [253, 155] width 34 height 12
click at [246, 155] on input "Usually" at bounding box center [243, 154] width 5 height 5
radio input "true"
click at [109, 192] on span "Occasionally" at bounding box center [115, 194] width 29 height 6
click at [99, 192] on input "Occasionally" at bounding box center [96, 194] width 5 height 5
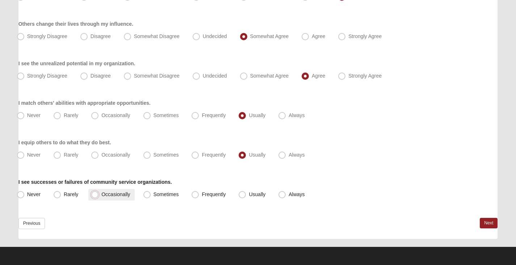
radio input "true"
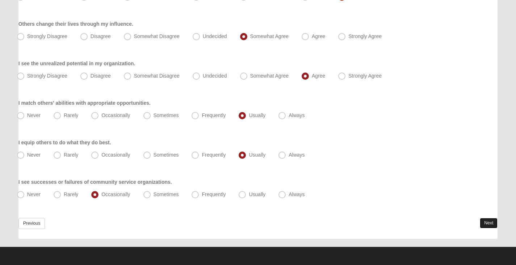
click at [487, 222] on link "Next" at bounding box center [489, 223] width 18 height 10
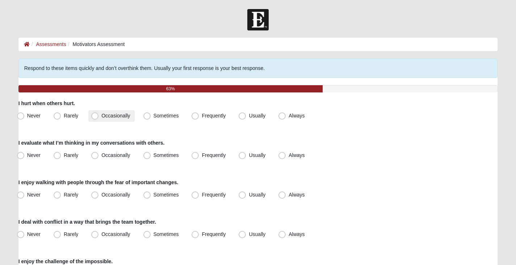
click at [106, 115] on span "Occasionally" at bounding box center [115, 116] width 29 height 6
click at [99, 115] on input "Occasionally" at bounding box center [96, 115] width 5 height 5
radio input "true"
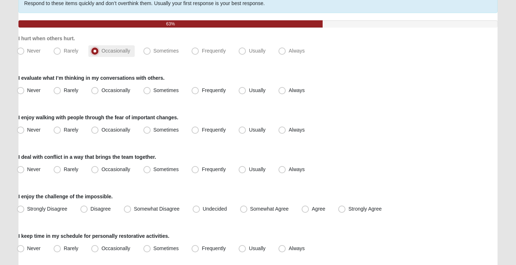
scroll to position [72, 0]
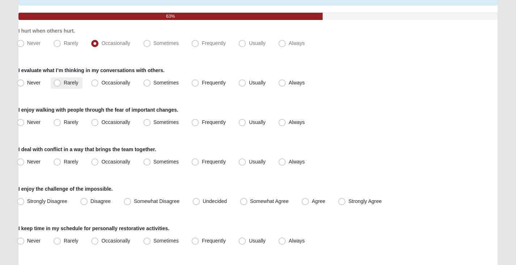
click at [64, 83] on span "Rarely" at bounding box center [71, 83] width 14 height 6
click at [59, 83] on input "Rarely" at bounding box center [58, 82] width 5 height 5
radio input "true"
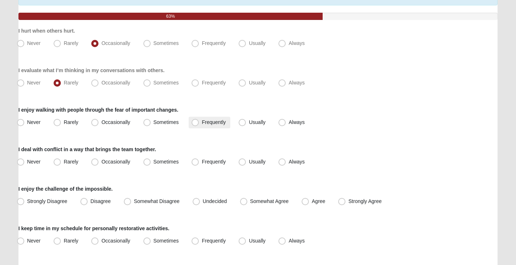
click at [208, 124] on span "Frequently" at bounding box center [214, 122] width 24 height 6
click at [199, 124] on input "Frequently" at bounding box center [196, 122] width 5 height 5
radio input "true"
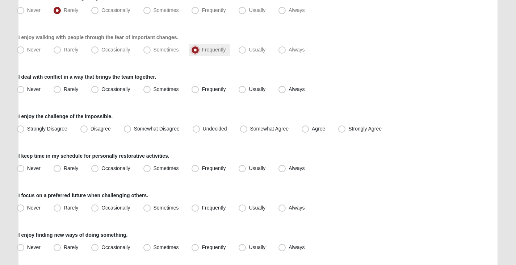
scroll to position [181, 0]
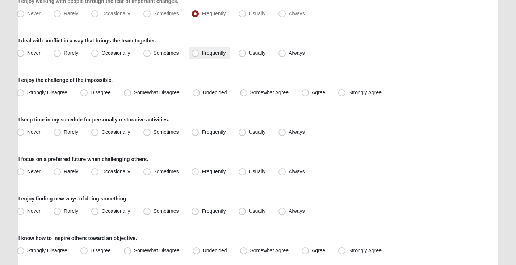
click at [215, 53] on span "Frequently" at bounding box center [214, 53] width 24 height 6
click at [199, 53] on input "Frequently" at bounding box center [196, 53] width 5 height 5
radio input "true"
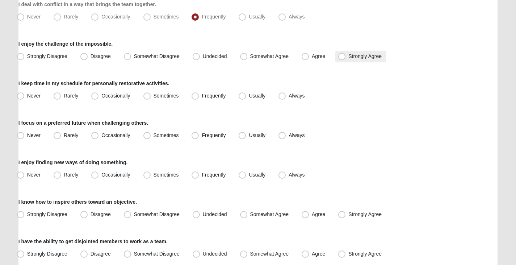
click at [352, 57] on span "Strongly Agree" at bounding box center [364, 56] width 33 height 6
click at [346, 57] on input "Strongly Agree" at bounding box center [343, 56] width 5 height 5
radio input "true"
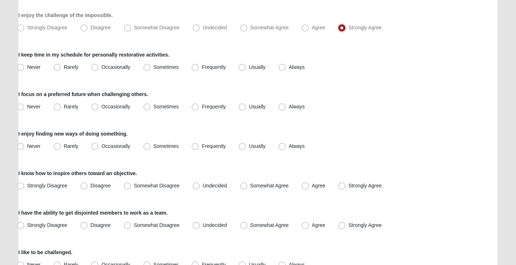
scroll to position [253, 0]
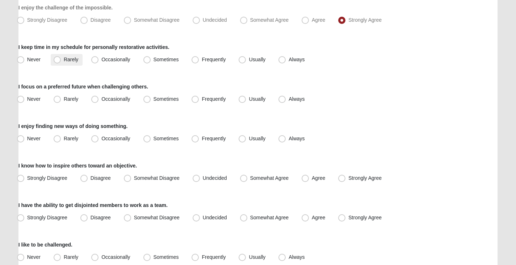
click at [64, 61] on span "Rarely" at bounding box center [71, 59] width 14 height 6
click at [61, 61] on input "Rarely" at bounding box center [58, 59] width 5 height 5
radio input "true"
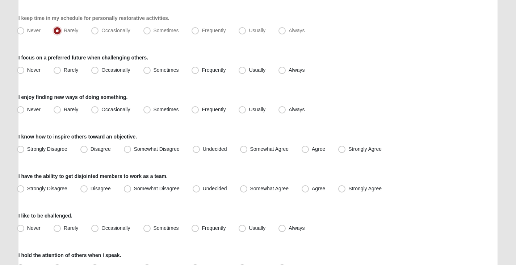
scroll to position [290, 0]
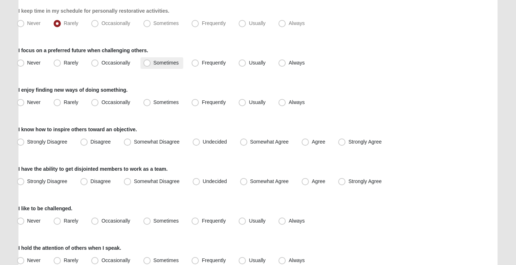
click at [161, 63] on span "Sometimes" at bounding box center [165, 63] width 25 height 6
click at [151, 63] on input "Sometimes" at bounding box center [148, 62] width 5 height 5
radio input "true"
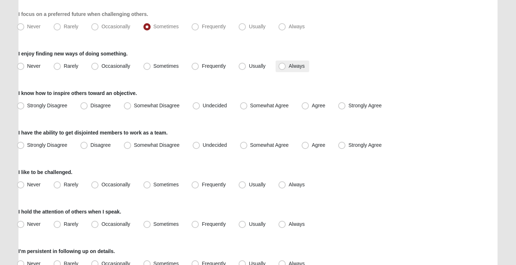
click at [289, 65] on span "Always" at bounding box center [297, 66] width 16 height 6
click at [281, 65] on input "Always" at bounding box center [283, 66] width 5 height 5
radio input "true"
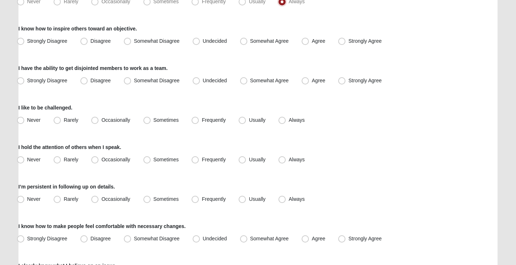
scroll to position [398, 0]
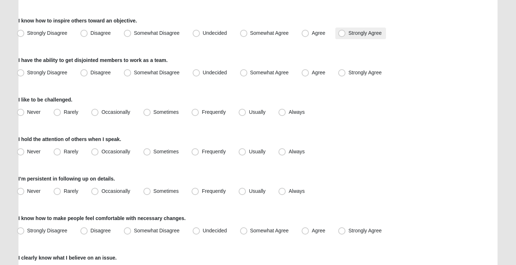
click at [348, 34] on span "Strongly Agree" at bounding box center [364, 33] width 33 height 6
click at [341, 34] on input "Strongly Agree" at bounding box center [343, 33] width 5 height 5
radio input "true"
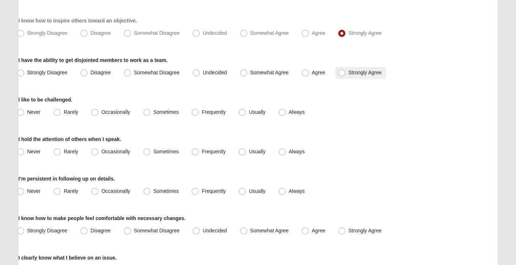
click at [348, 72] on span "Strongly Agree" at bounding box center [364, 73] width 33 height 6
click at [345, 72] on input "Strongly Agree" at bounding box center [343, 72] width 5 height 5
radio input "true"
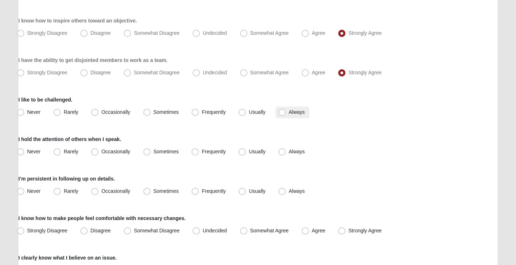
click at [288, 113] on label "Always" at bounding box center [292, 112] width 33 height 12
click at [286, 113] on input "Always" at bounding box center [283, 112] width 5 height 5
radio input "true"
click at [163, 150] on span "Sometimes" at bounding box center [165, 151] width 25 height 6
click at [151, 150] on input "Sometimes" at bounding box center [148, 151] width 5 height 5
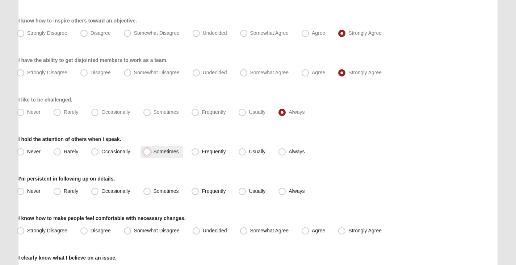
radio input "true"
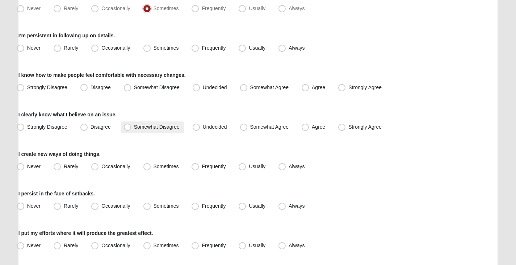
scroll to position [543, 0]
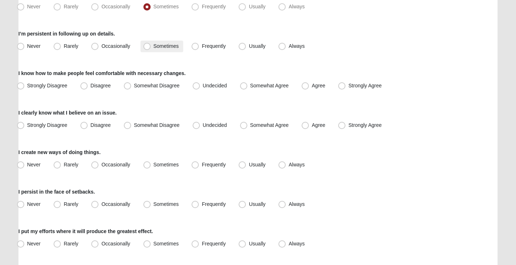
click at [158, 45] on span "Sometimes" at bounding box center [165, 46] width 25 height 6
click at [151, 45] on input "Sometimes" at bounding box center [148, 46] width 5 height 5
radio input "true"
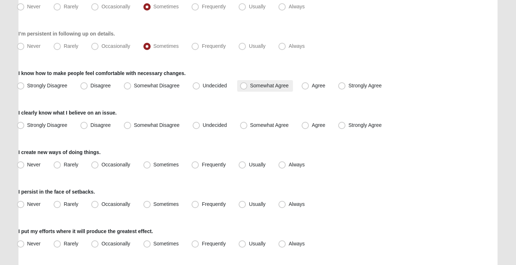
click at [250, 86] on span "Somewhat Agree" at bounding box center [269, 86] width 39 height 6
click at [245, 86] on input "Somewhat Agree" at bounding box center [245, 85] width 5 height 5
radio input "true"
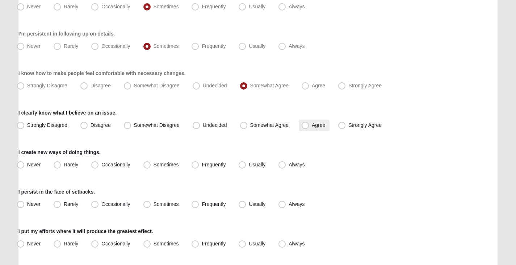
click at [312, 127] on span "Agree" at bounding box center [318, 125] width 13 height 6
click at [305, 127] on input "Agree" at bounding box center [306, 125] width 5 height 5
radio input "true"
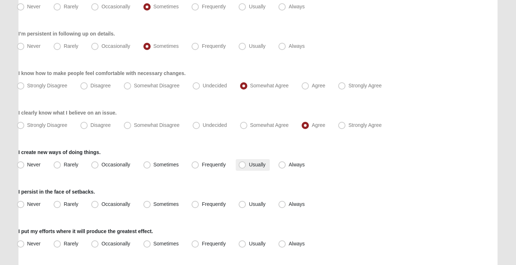
click at [261, 165] on span "Usually" at bounding box center [257, 164] width 17 height 6
click at [246, 165] on input "Usually" at bounding box center [243, 164] width 5 height 5
radio input "true"
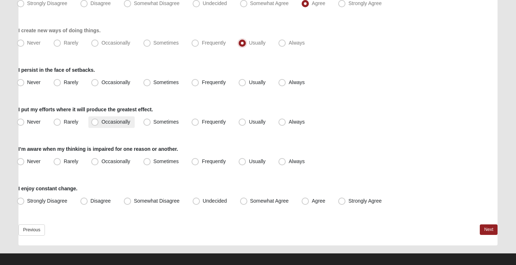
scroll to position [671, 0]
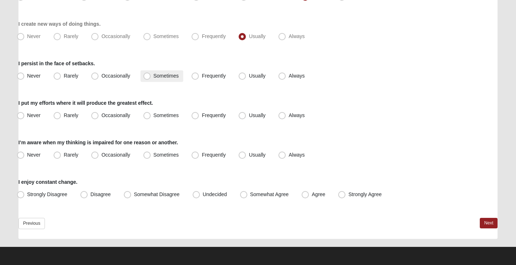
click at [172, 75] on span "Sometimes" at bounding box center [165, 76] width 25 height 6
click at [151, 75] on input "Sometimes" at bounding box center [148, 75] width 5 height 5
radio input "true"
click at [115, 112] on label "Occasionally" at bounding box center [111, 116] width 46 height 12
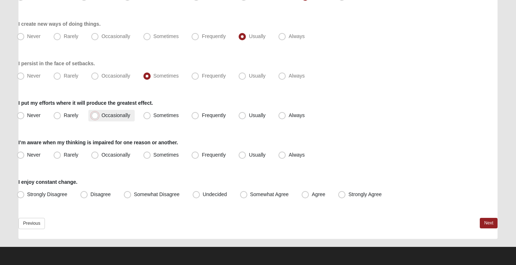
click at [99, 113] on input "Occasionally" at bounding box center [96, 115] width 5 height 5
radio input "true"
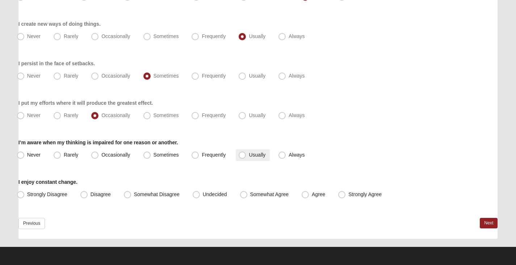
click at [251, 155] on span "Usually" at bounding box center [257, 155] width 17 height 6
click at [246, 155] on input "Usually" at bounding box center [243, 154] width 5 height 5
radio input "true"
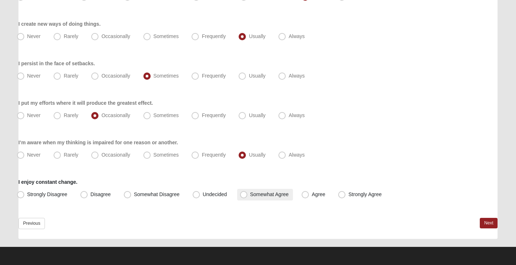
click at [255, 194] on span "Somewhat Agree" at bounding box center [269, 194] width 39 height 6
click at [248, 194] on input "Somewhat Agree" at bounding box center [245, 194] width 5 height 5
radio input "true"
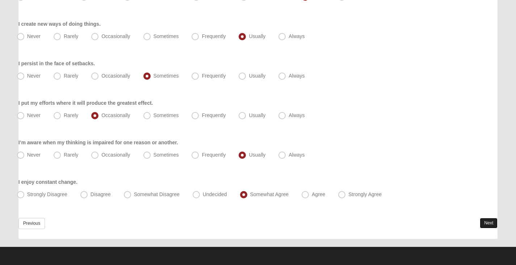
click at [491, 225] on link "Next" at bounding box center [489, 223] width 18 height 10
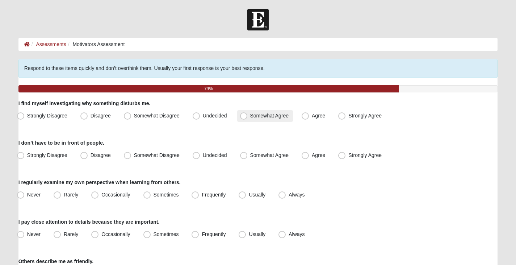
click at [260, 116] on span "Somewhat Agree" at bounding box center [269, 116] width 39 height 6
click at [248, 116] on input "Somewhat Agree" at bounding box center [245, 115] width 5 height 5
radio input "true"
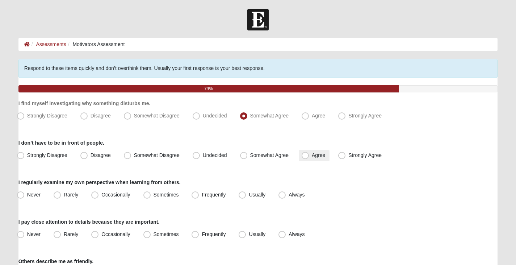
click at [312, 157] on span "Agree" at bounding box center [318, 155] width 13 height 6
click at [304, 157] on input "Agree" at bounding box center [306, 155] width 5 height 5
radio input "true"
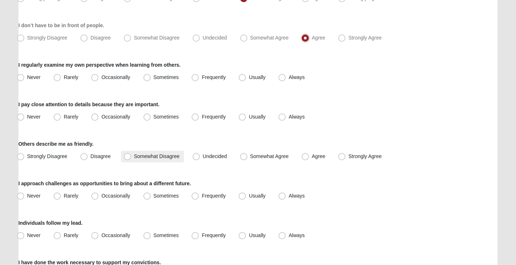
scroll to position [145, 0]
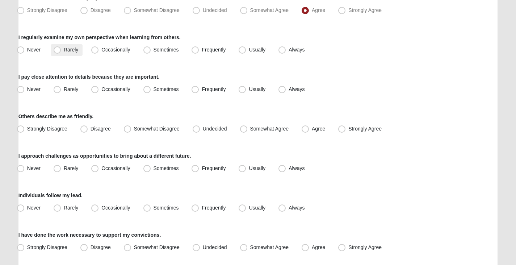
click at [64, 49] on span "Rarely" at bounding box center [71, 50] width 14 height 6
click at [56, 49] on input "Rarely" at bounding box center [58, 49] width 5 height 5
radio input "true"
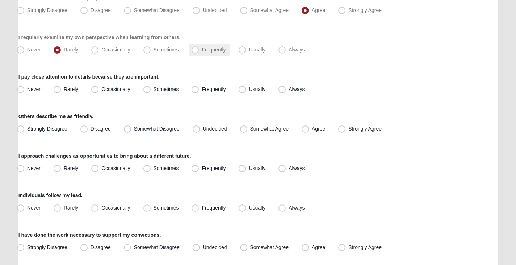
click at [202, 51] on span "Frequently" at bounding box center [214, 50] width 24 height 6
click at [198, 51] on input "Frequently" at bounding box center [196, 49] width 5 height 5
radio input "true"
click at [101, 89] on span "Occasionally" at bounding box center [115, 89] width 29 height 6
click at [96, 89] on input "Occasionally" at bounding box center [96, 89] width 5 height 5
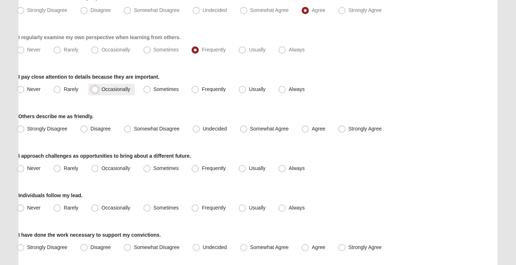
radio input "true"
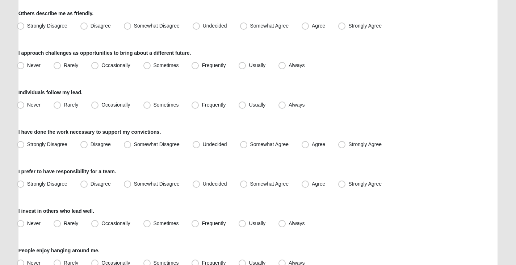
scroll to position [253, 0]
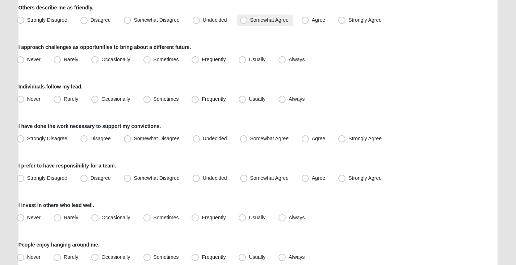
click at [250, 20] on span "Somewhat Agree" at bounding box center [269, 20] width 39 height 6
click at [243, 20] on input "Somewhat Agree" at bounding box center [245, 20] width 5 height 5
radio input "true"
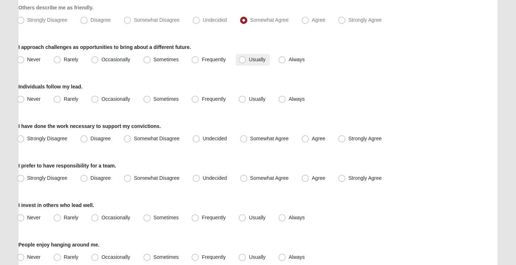
click at [249, 61] on span "Usually" at bounding box center [257, 59] width 17 height 6
click at [241, 61] on input "Usually" at bounding box center [243, 59] width 5 height 5
radio input "true"
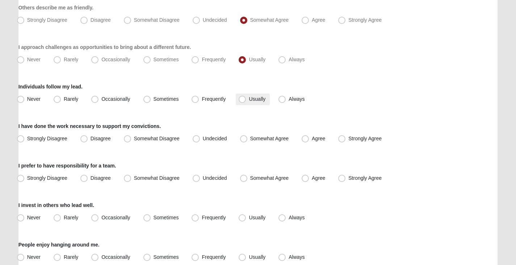
click at [249, 101] on span "Usually" at bounding box center [257, 99] width 17 height 6
click at [241, 101] on input "Usually" at bounding box center [243, 99] width 5 height 5
radio input "true"
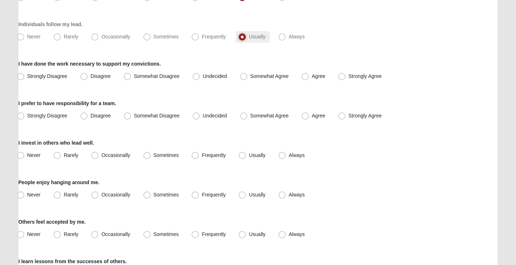
scroll to position [326, 0]
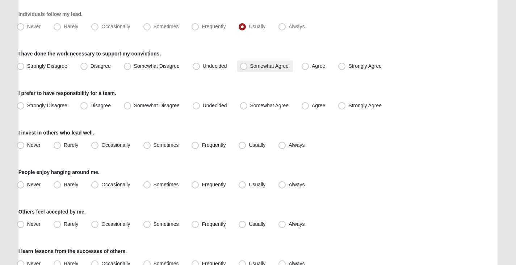
click at [250, 68] on span "Somewhat Agree" at bounding box center [269, 66] width 39 height 6
click at [244, 68] on input "Somewhat Agree" at bounding box center [245, 66] width 5 height 5
radio input "true"
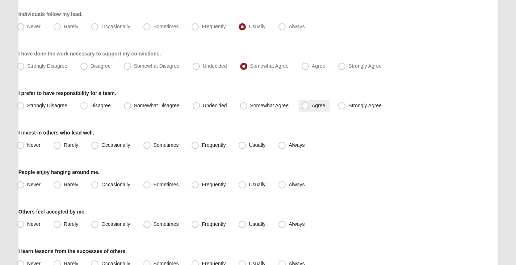
click at [312, 108] on span "Agree" at bounding box center [318, 105] width 13 height 6
click at [304, 108] on input "Agree" at bounding box center [306, 105] width 5 height 5
radio input "true"
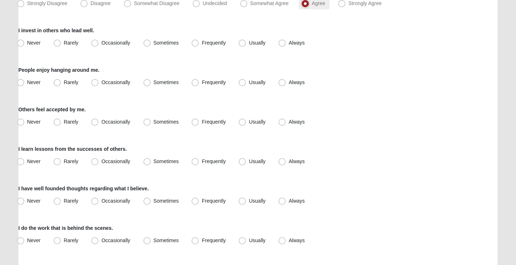
scroll to position [434, 0]
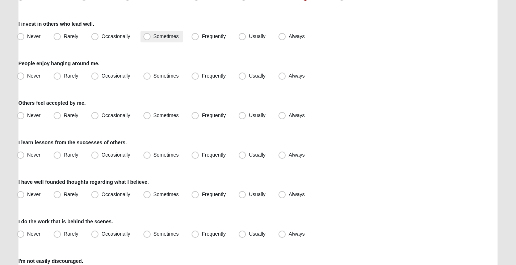
click at [168, 36] on span "Sometimes" at bounding box center [165, 36] width 25 height 6
click at [151, 36] on input "Sometimes" at bounding box center [148, 36] width 5 height 5
radio input "true"
click at [202, 76] on span "Frequently" at bounding box center [214, 76] width 24 height 6
click at [194, 76] on input "Frequently" at bounding box center [196, 75] width 5 height 5
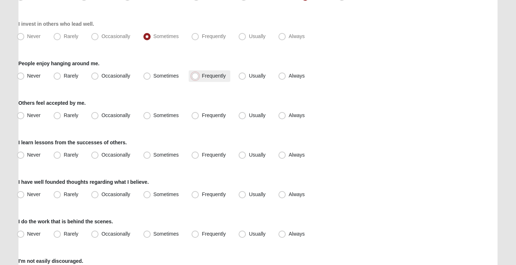
radio input "true"
click at [202, 116] on span "Frequently" at bounding box center [214, 115] width 24 height 6
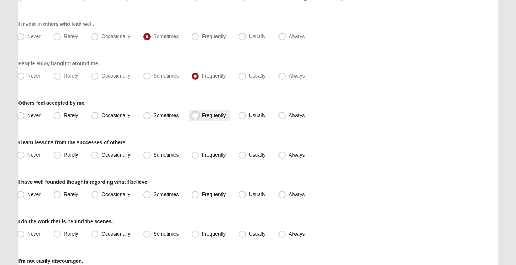
click at [195, 116] on input "Frequently" at bounding box center [196, 115] width 5 height 5
radio input "true"
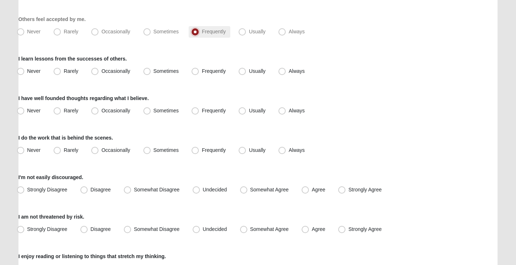
scroll to position [543, 0]
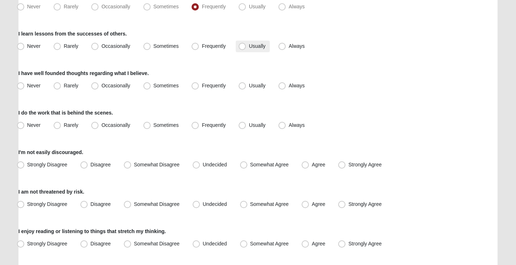
click at [249, 48] on span "Usually" at bounding box center [257, 46] width 17 height 6
click at [241, 48] on input "Usually" at bounding box center [243, 46] width 5 height 5
radio input "true"
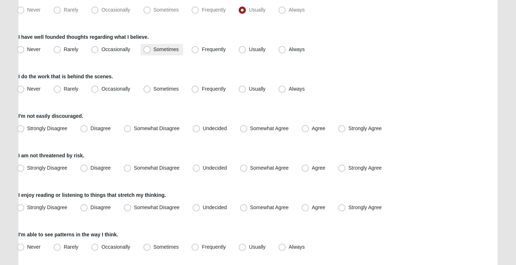
click at [160, 51] on span "Sometimes" at bounding box center [165, 49] width 25 height 6
click at [151, 51] on input "Sometimes" at bounding box center [148, 49] width 5 height 5
radio input "true"
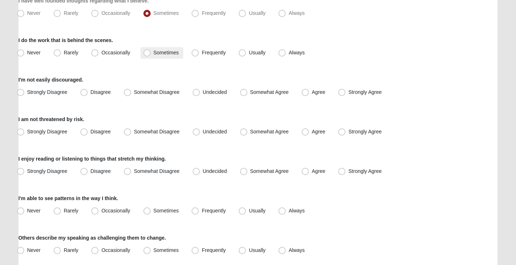
click at [163, 52] on span "Sometimes" at bounding box center [165, 53] width 25 height 6
click at [151, 52] on input "Sometimes" at bounding box center [148, 52] width 5 height 5
radio input "true"
click at [250, 95] on span "Somewhat Agree" at bounding box center [269, 92] width 39 height 6
click at [243, 94] on input "Somewhat Agree" at bounding box center [245, 92] width 5 height 5
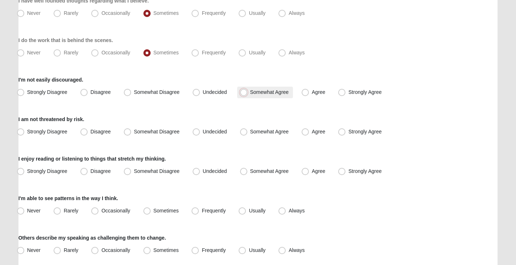
radio input "true"
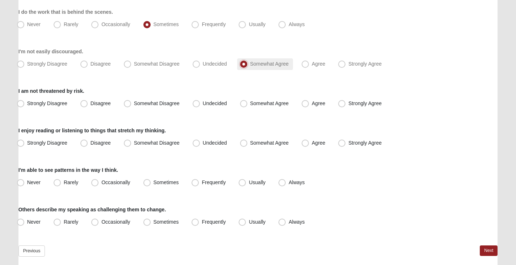
scroll to position [652, 0]
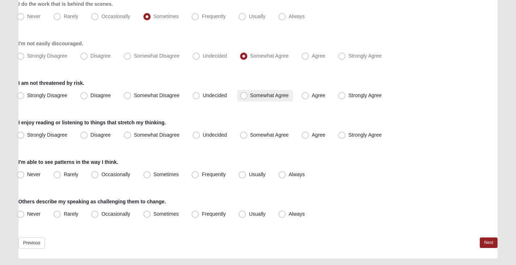
click at [250, 96] on span "Somewhat Agree" at bounding box center [269, 95] width 39 height 6
click at [243, 96] on input "Somewhat Agree" at bounding box center [245, 95] width 5 height 5
radio input "true"
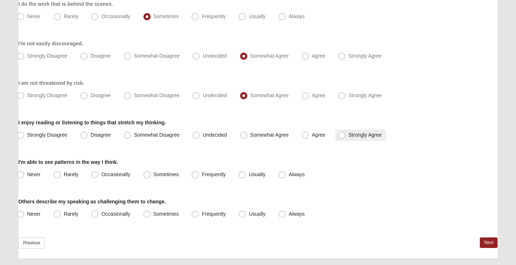
click at [348, 135] on span "Strongly Agree" at bounding box center [364, 135] width 33 height 6
click at [342, 135] on input "Strongly Agree" at bounding box center [343, 135] width 5 height 5
radio input "true"
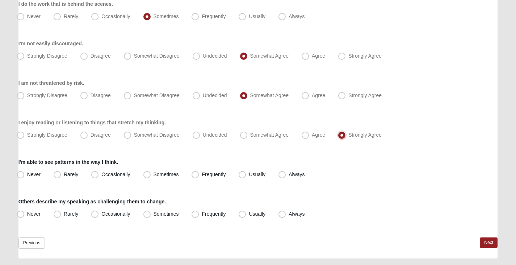
scroll to position [671, 0]
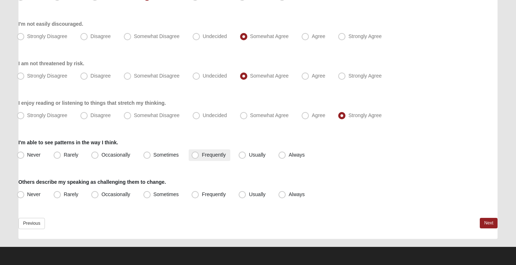
click at [202, 156] on span "Frequently" at bounding box center [214, 155] width 24 height 6
click at [194, 156] on input "Frequently" at bounding box center [196, 154] width 5 height 5
radio input "true"
click at [71, 193] on span "Rarely" at bounding box center [71, 194] width 14 height 6
click at [61, 193] on input "Rarely" at bounding box center [58, 194] width 5 height 5
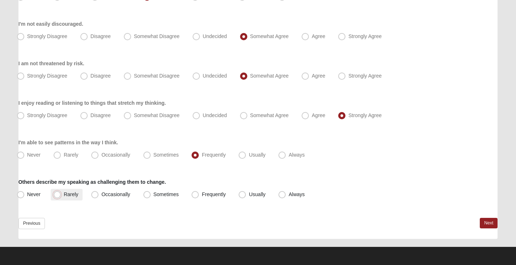
radio input "true"
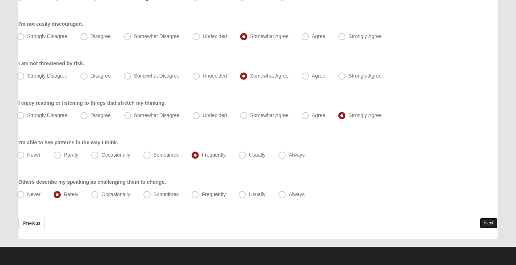
click at [488, 224] on link "Next" at bounding box center [489, 223] width 18 height 10
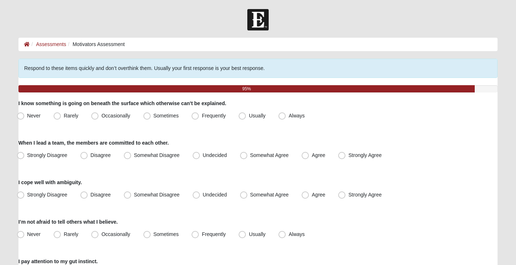
scroll to position [36, 0]
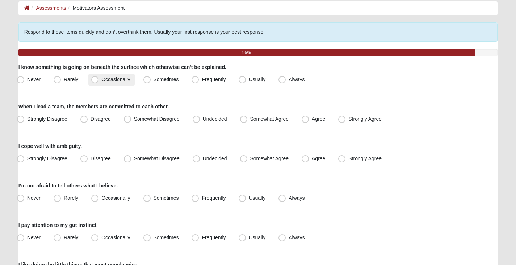
click at [109, 84] on label "Occasionally" at bounding box center [111, 80] width 46 height 12
click at [99, 82] on input "Occasionally" at bounding box center [96, 79] width 5 height 5
radio input "true"
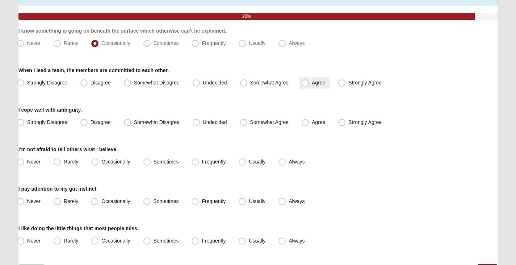
click at [312, 84] on span "Agree" at bounding box center [318, 83] width 13 height 6
click at [307, 84] on input "Agree" at bounding box center [306, 82] width 5 height 5
radio input "true"
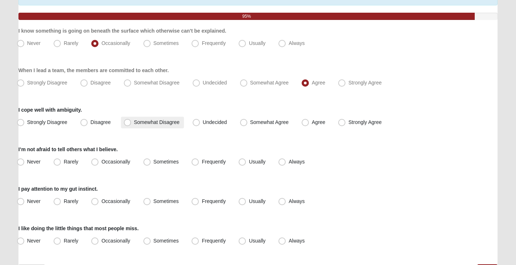
click at [167, 120] on span "Somewhat Disagree" at bounding box center [157, 122] width 46 height 6
click at [131, 120] on input "Somewhat Disagree" at bounding box center [129, 122] width 5 height 5
radio input "true"
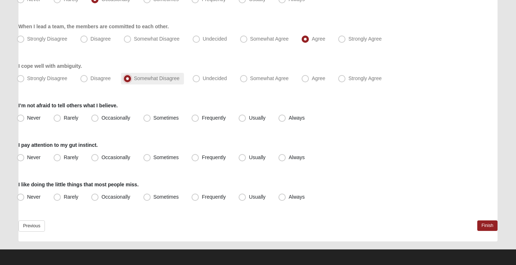
scroll to position [119, 0]
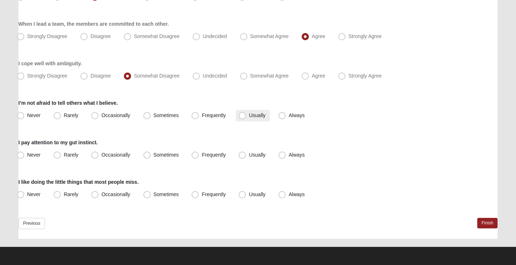
click at [248, 119] on label "Usually" at bounding box center [253, 116] width 34 height 12
click at [246, 118] on input "Usually" at bounding box center [243, 115] width 5 height 5
radio input "true"
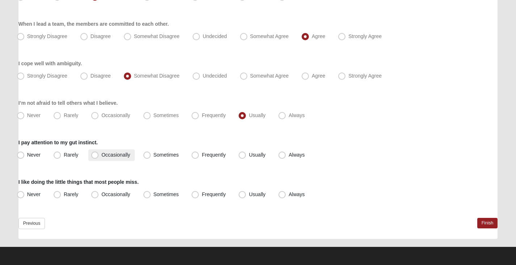
click at [120, 151] on label "Occasionally" at bounding box center [111, 155] width 46 height 12
click at [99, 152] on input "Occasionally" at bounding box center [96, 154] width 5 height 5
radio input "true"
click at [153, 194] on span "Sometimes" at bounding box center [165, 194] width 25 height 6
click at [148, 194] on input "Sometimes" at bounding box center [148, 194] width 5 height 5
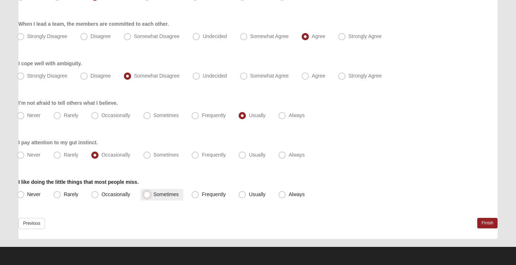
radio input "true"
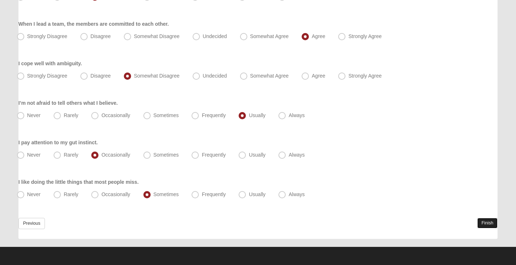
click at [480, 222] on link "Finish" at bounding box center [487, 223] width 21 height 10
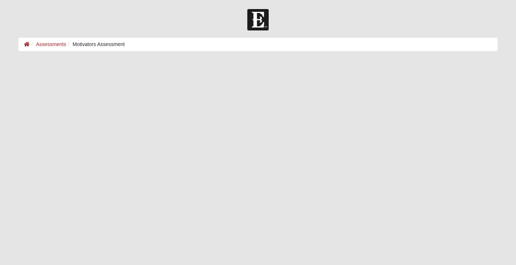
scroll to position [145, 467]
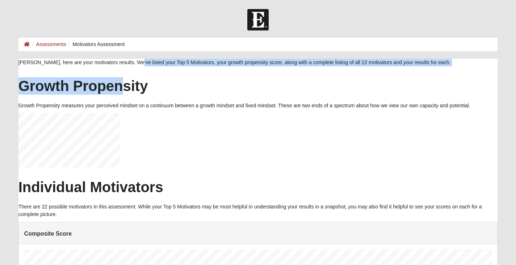
drag, startPoint x: 124, startPoint y: 62, endPoint x: 125, endPoint y: 67, distance: 5.1
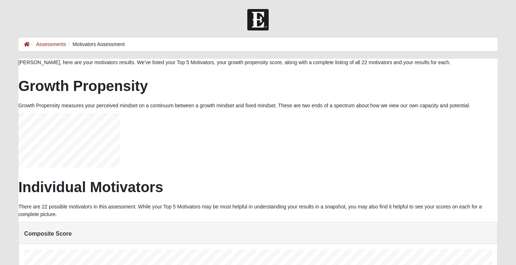
click at [196, 88] on h2 "Growth Propensity" at bounding box center [257, 85] width 479 height 17
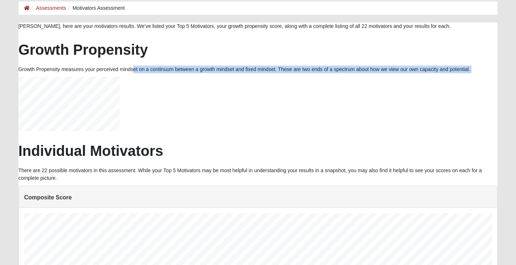
drag, startPoint x: 120, startPoint y: 68, endPoint x: 139, endPoint y: 80, distance: 22.1
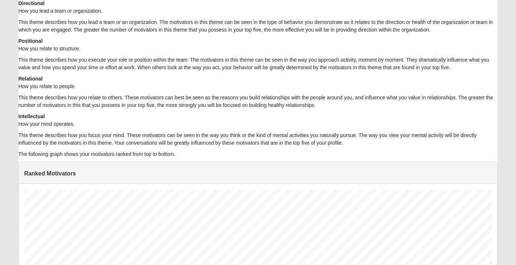
scroll to position [382, 0]
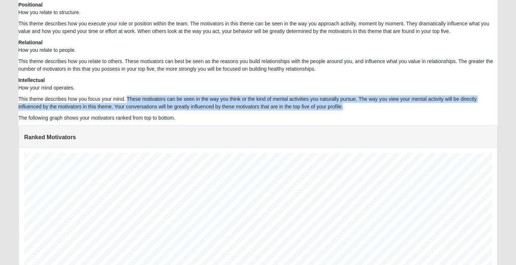
drag, startPoint x: 128, startPoint y: 97, endPoint x: 347, endPoint y: 105, distance: 218.8
click at [347, 105] on p "This theme describes how you focus your mind. These motivators can be seen in t…" at bounding box center [257, 102] width 479 height 15
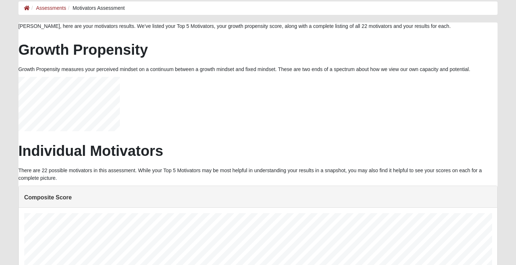
scroll to position [72, 0]
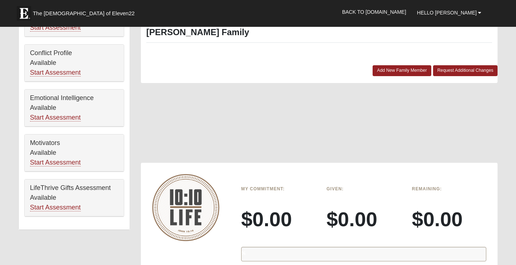
scroll to position [348, 0]
